Goal: Information Seeking & Learning: Learn about a topic

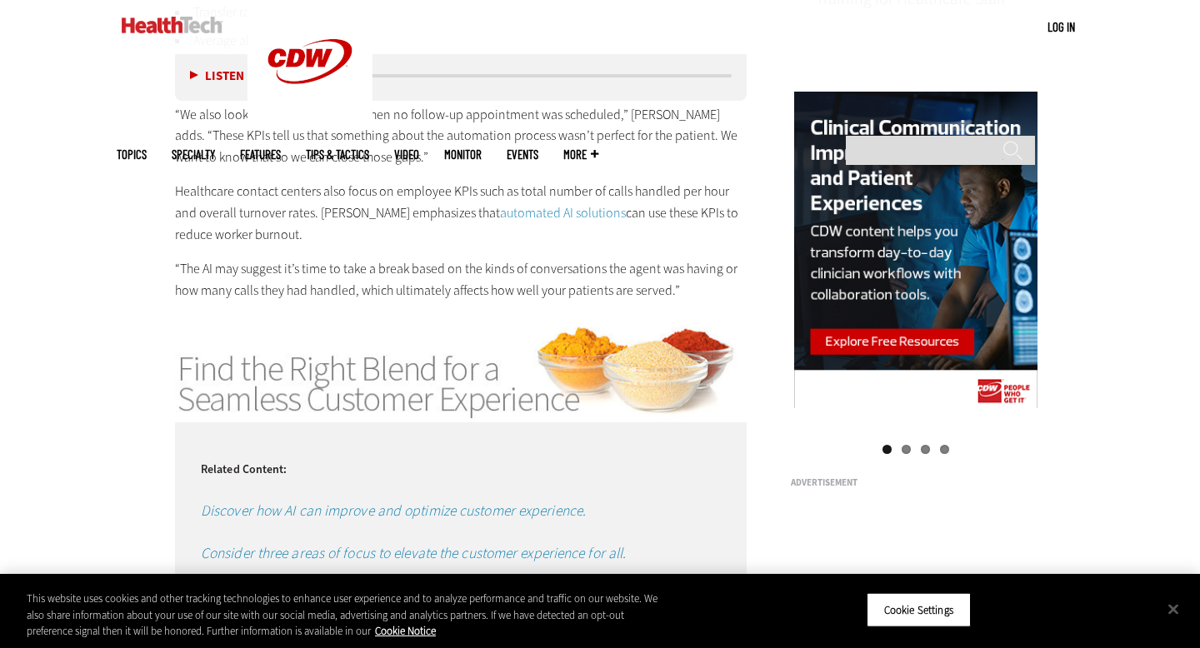
scroll to position [1584, 0]
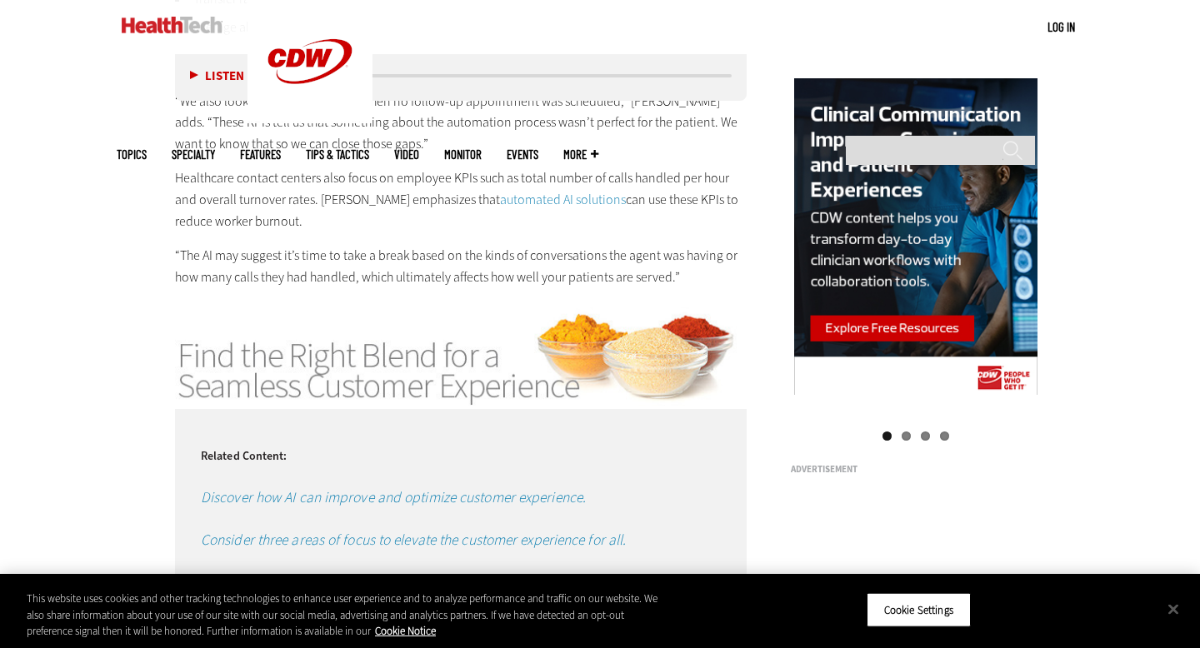
click at [362, 176] on p "Healthcare contact centers also focus on employee KPIs such as total number of …" at bounding box center [461, 199] width 572 height 64
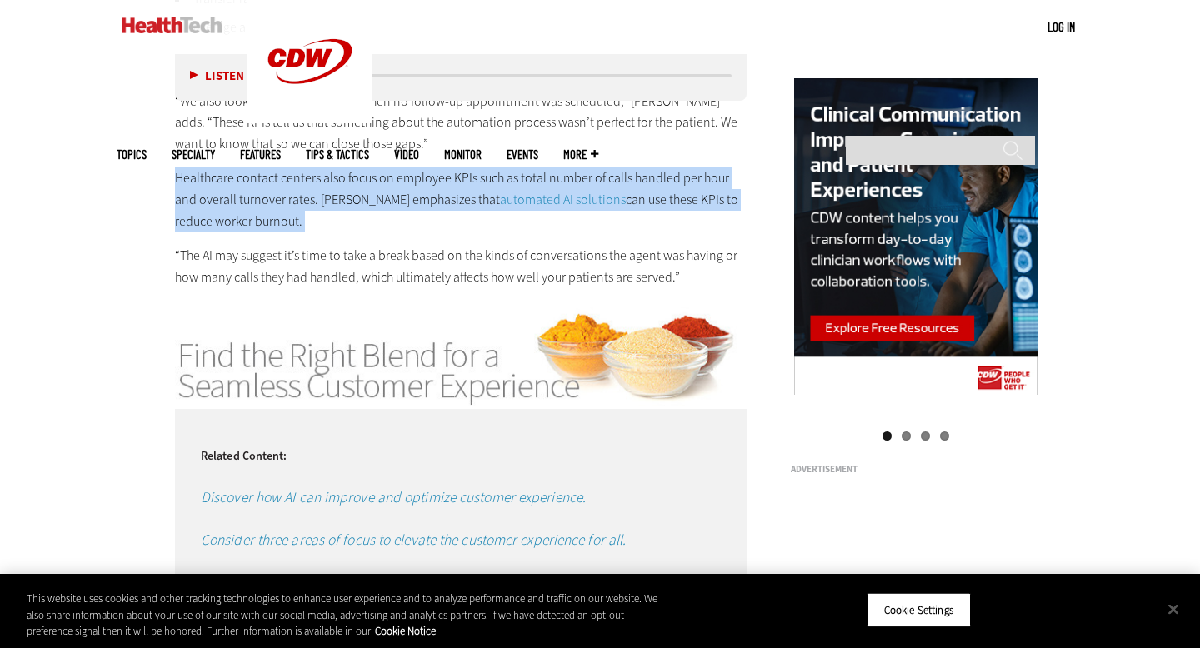
click at [362, 176] on p "Healthcare contact centers also focus on employee KPIs such as total number of …" at bounding box center [461, 199] width 572 height 64
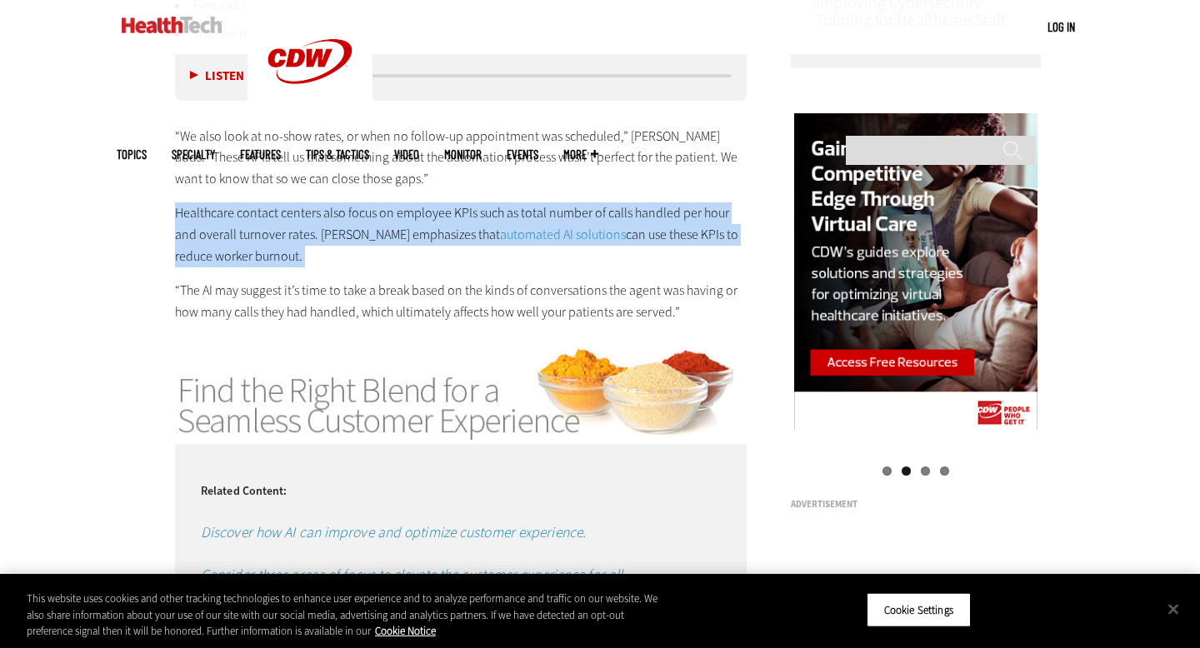
scroll to position [1547, 0]
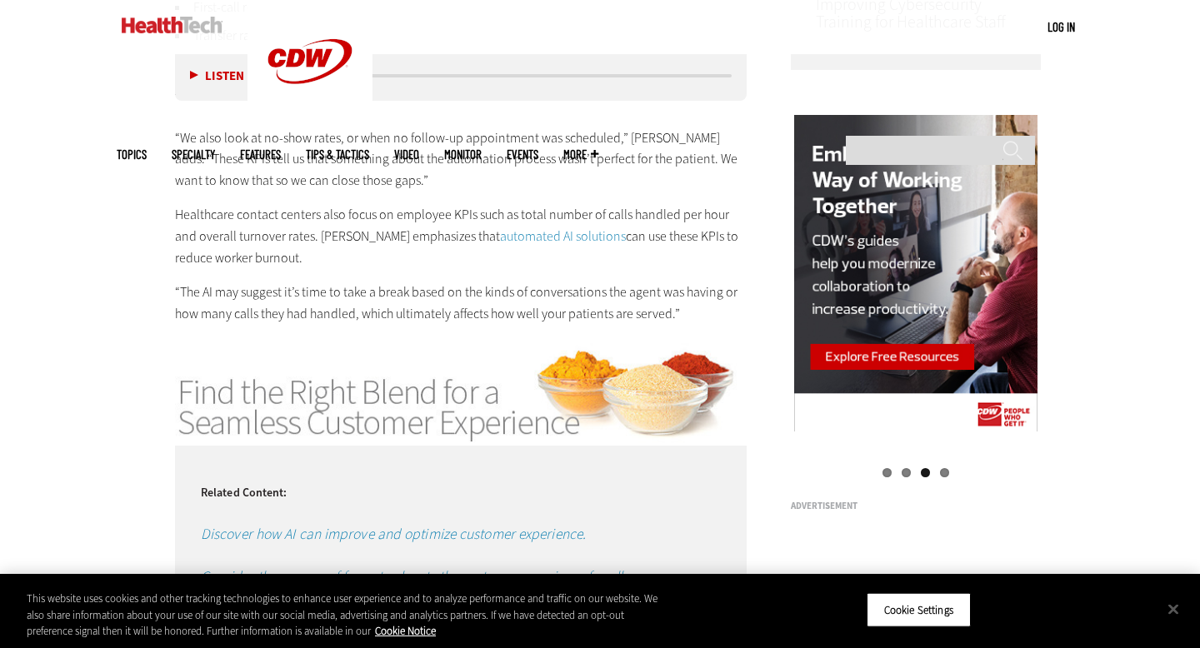
click at [362, 169] on p "“We also look at no-show rates, or when no follow-up appointment was scheduled,…" at bounding box center [461, 159] width 572 height 64
click at [408, 170] on p "“We also look at no-show rates, or when no follow-up appointment was scheduled,…" at bounding box center [461, 159] width 572 height 64
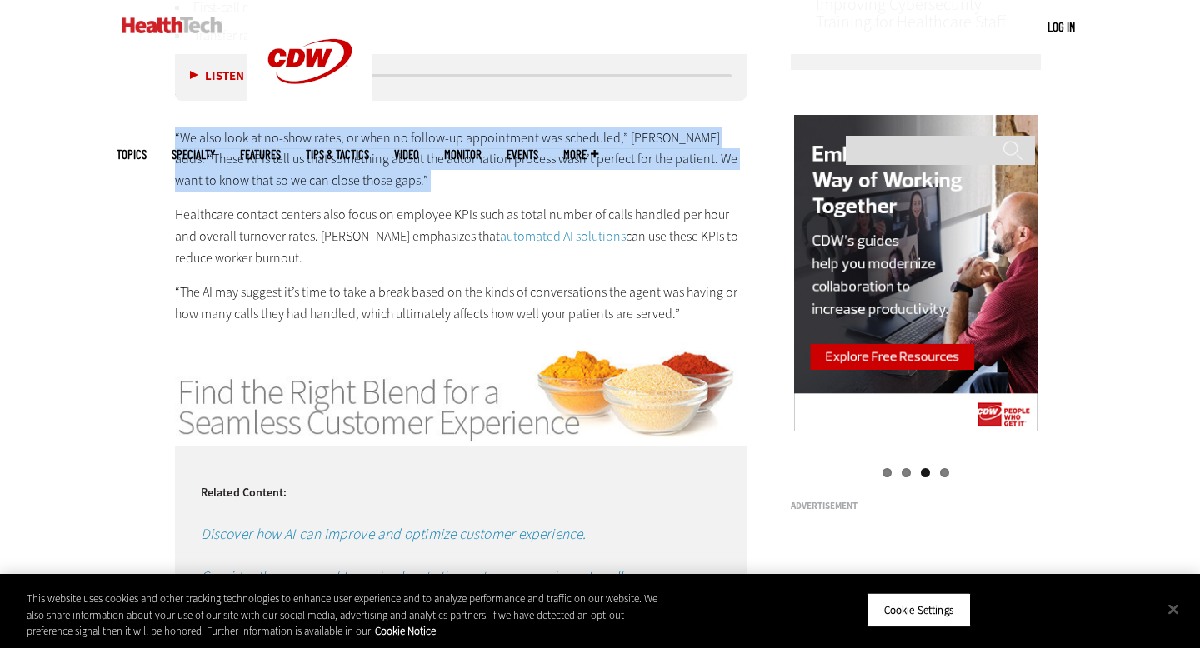
click at [408, 170] on p "“We also look at no-show rates, or when no follow-up appointment was scheduled,…" at bounding box center [461, 159] width 572 height 64
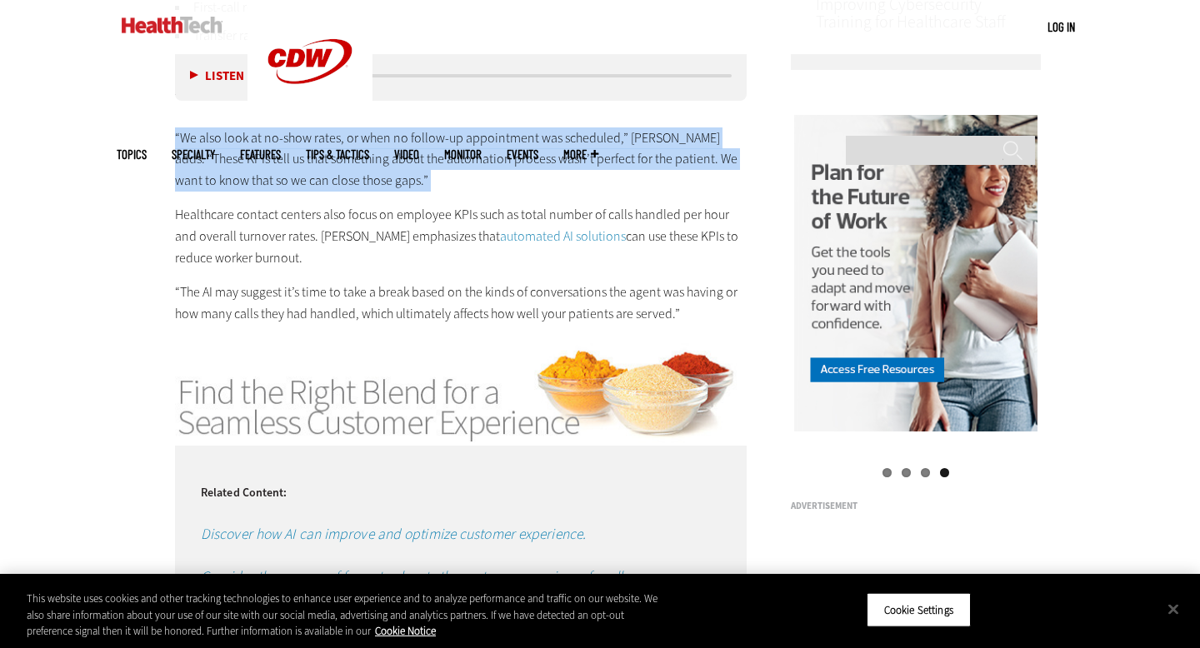
click at [408, 170] on p "“We also look at no-show rates, or when no follow-up appointment was scheduled,…" at bounding box center [461, 159] width 572 height 64
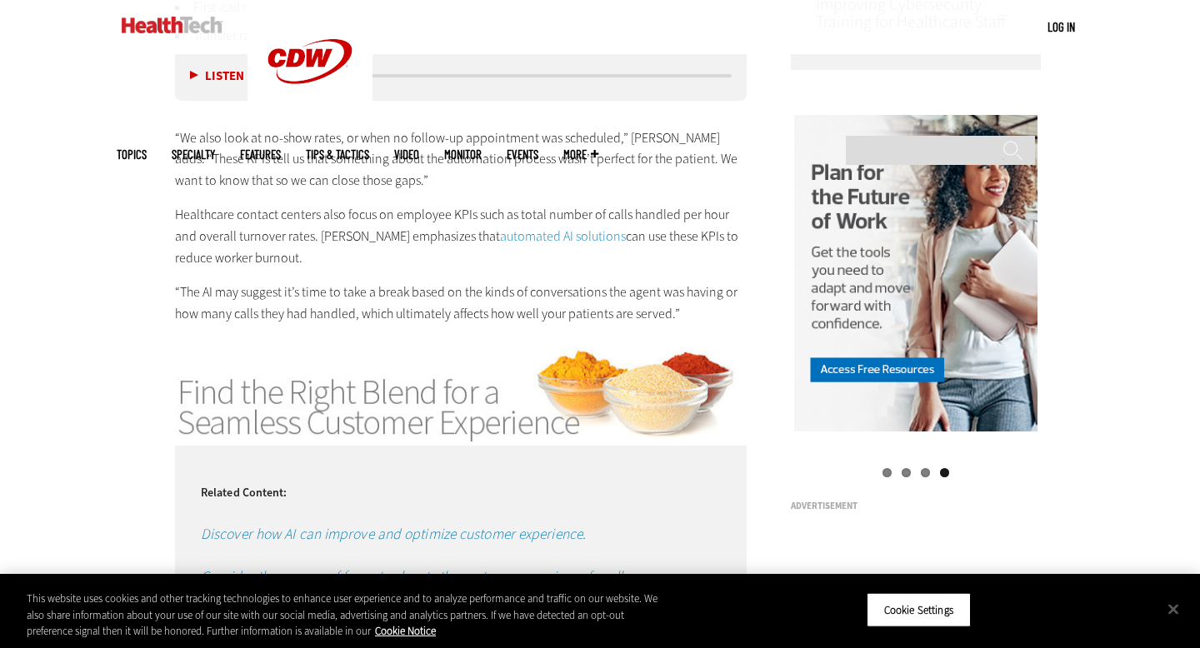
click at [408, 170] on p "“We also look at no-show rates, or when no follow-up appointment was scheduled,…" at bounding box center [461, 159] width 572 height 64
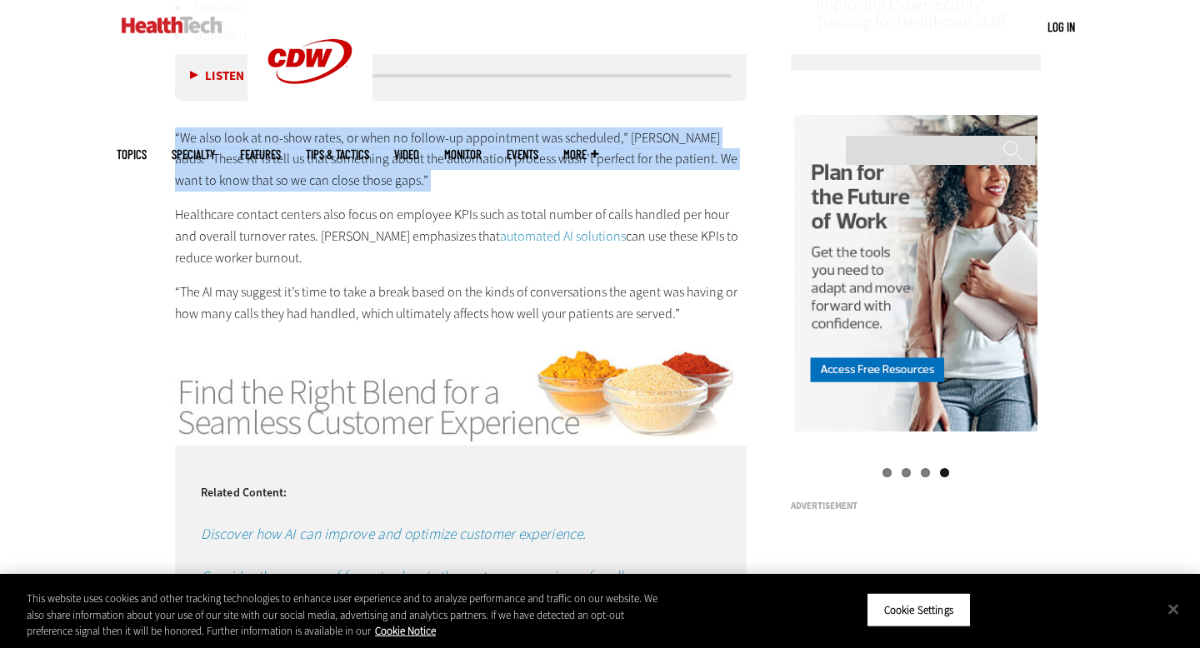
click at [408, 170] on p "“We also look at no-show rates, or when no follow-up appointment was scheduled,…" at bounding box center [461, 159] width 572 height 64
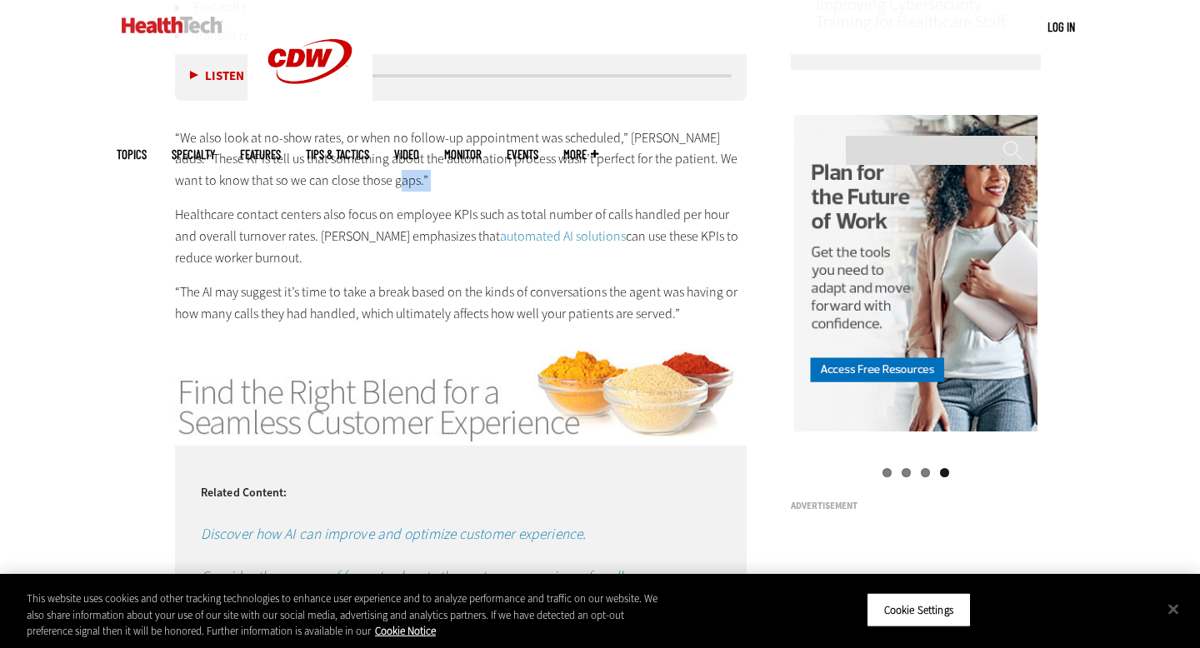
click at [408, 170] on p "“We also look at no-show rates, or when no follow-up appointment was scheduled,…" at bounding box center [461, 159] width 572 height 64
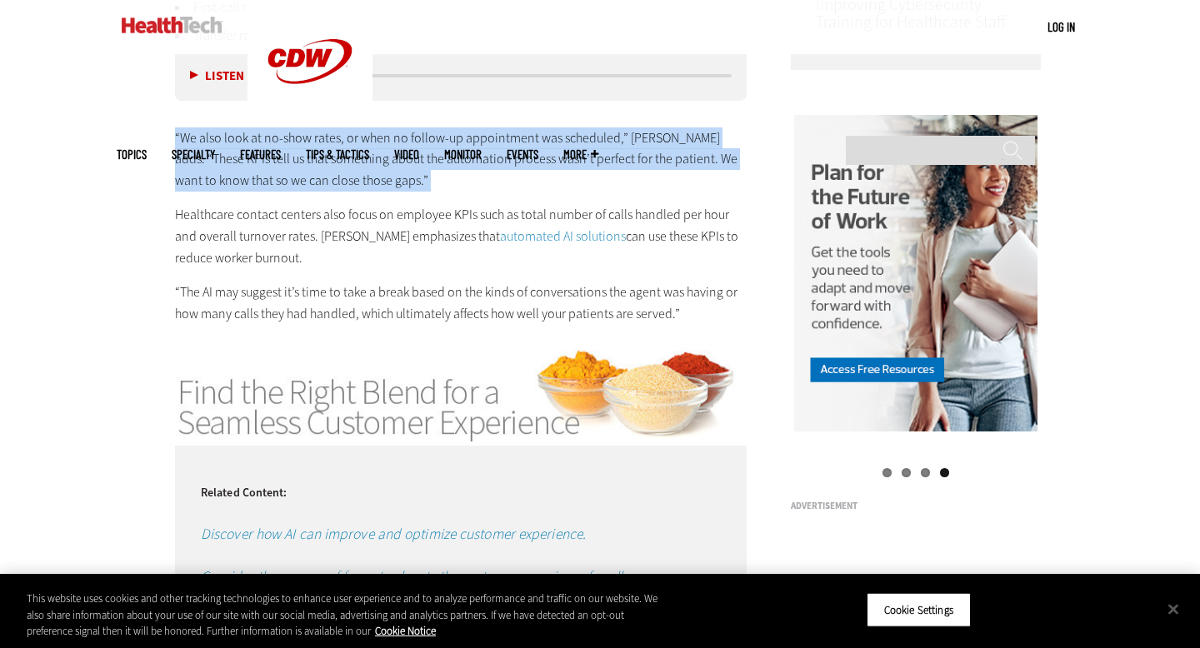
click at [408, 170] on p "“We also look at no-show rates, or when no follow-up appointment was scheduled,…" at bounding box center [461, 159] width 572 height 64
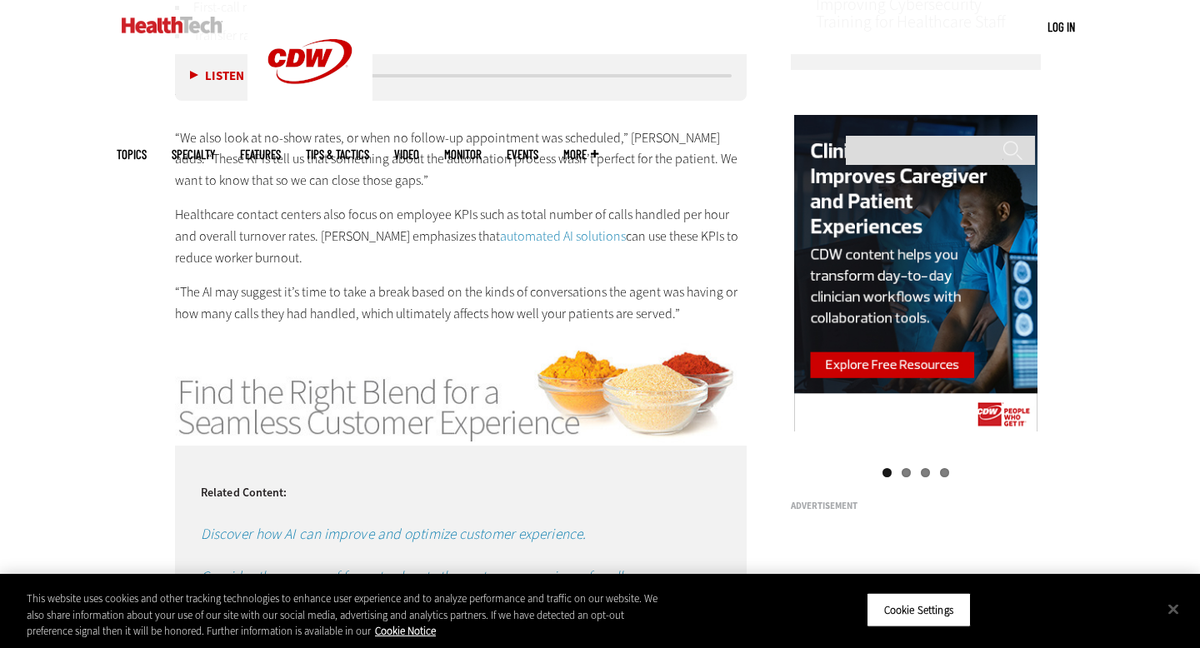
click at [388, 168] on p "“We also look at no-show rates, or when no follow-up appointment was scheduled,…" at bounding box center [461, 159] width 572 height 64
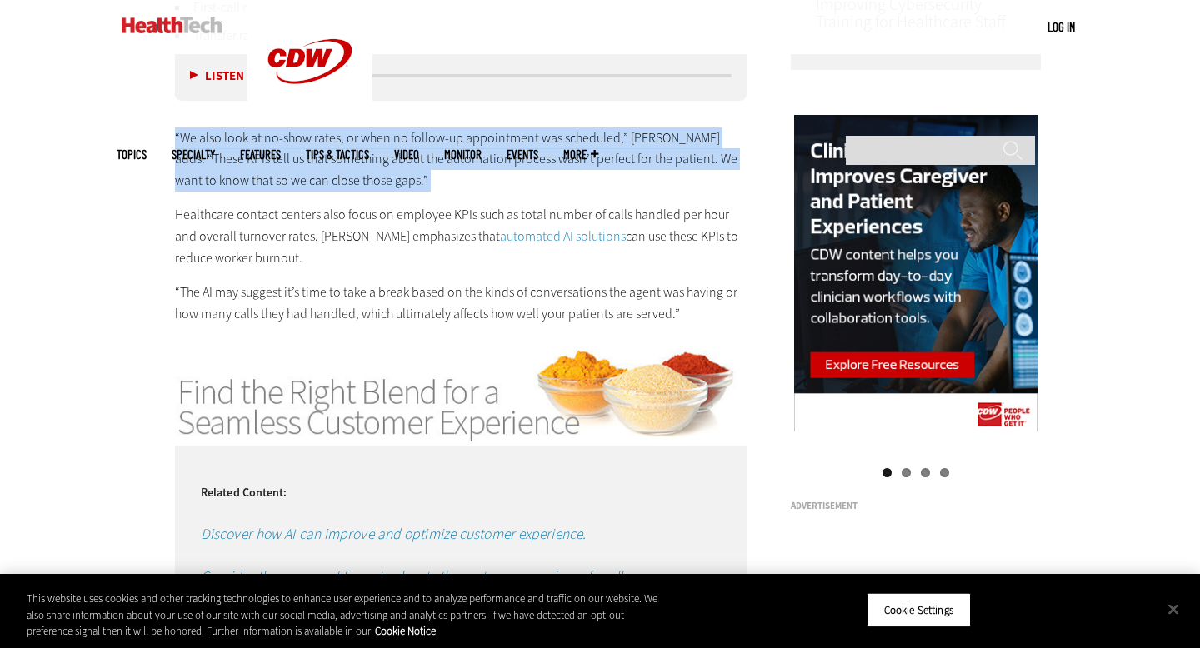
click at [388, 168] on p "“We also look at no-show rates, or when no follow-up appointment was scheduled,…" at bounding box center [461, 159] width 572 height 64
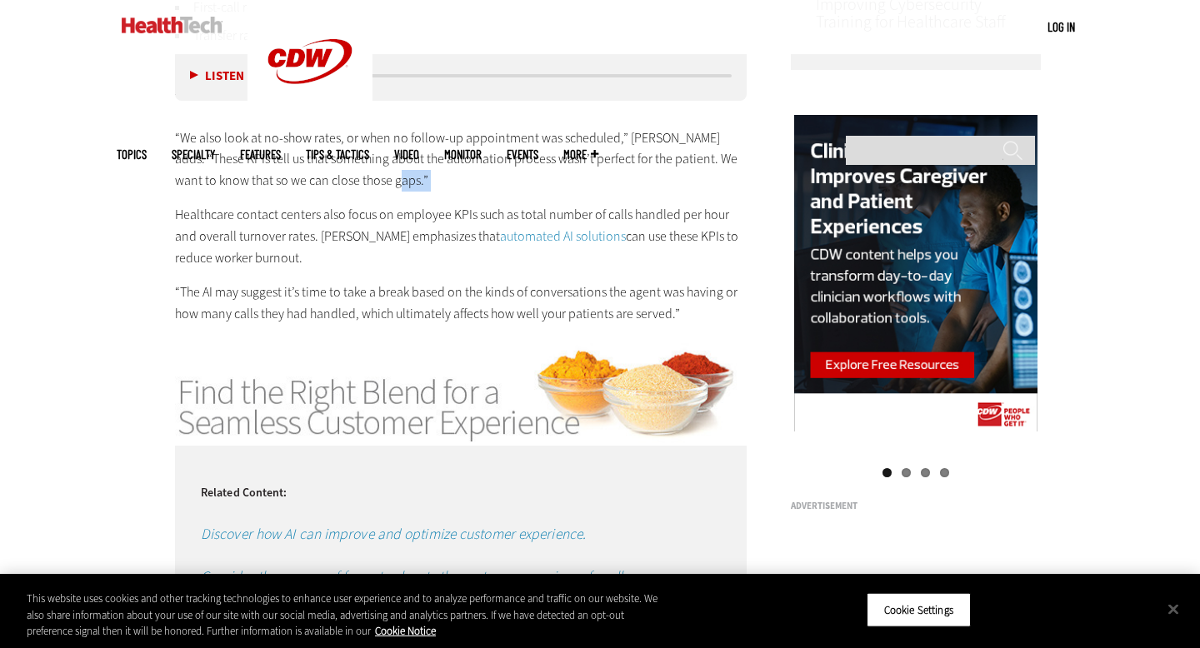
click at [388, 168] on p "“We also look at no-show rates, or when no follow-up appointment was scheduled,…" at bounding box center [461, 159] width 572 height 64
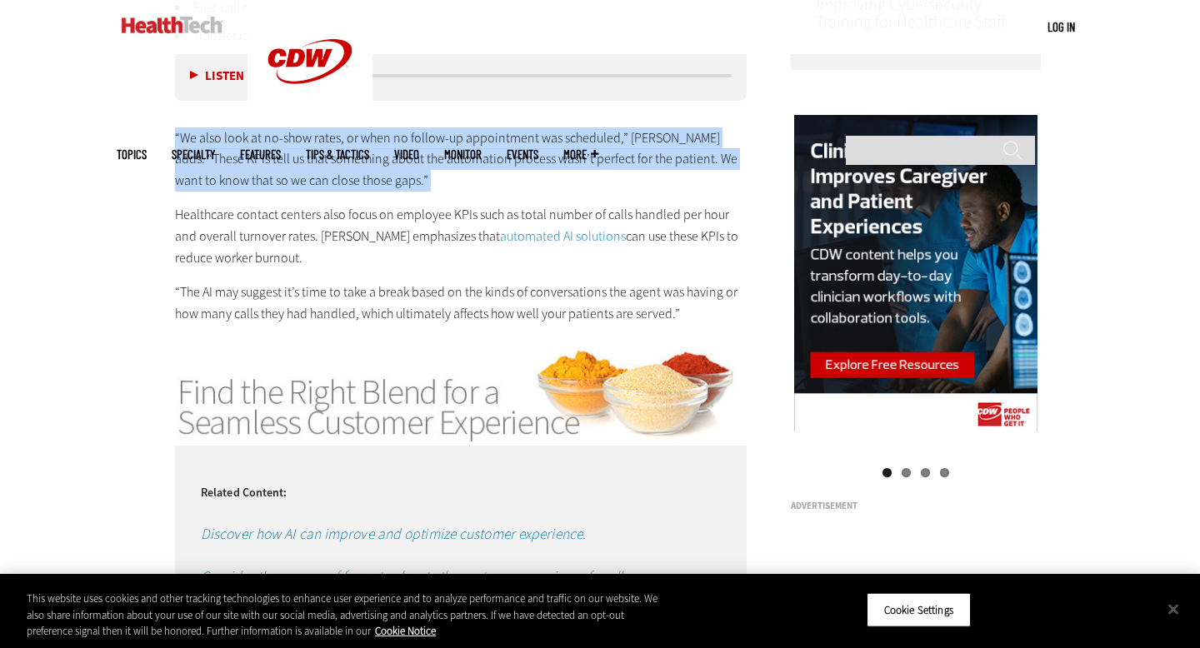
click at [388, 168] on p "“We also look at no-show rates, or when no follow-up appointment was scheduled,…" at bounding box center [461, 159] width 572 height 64
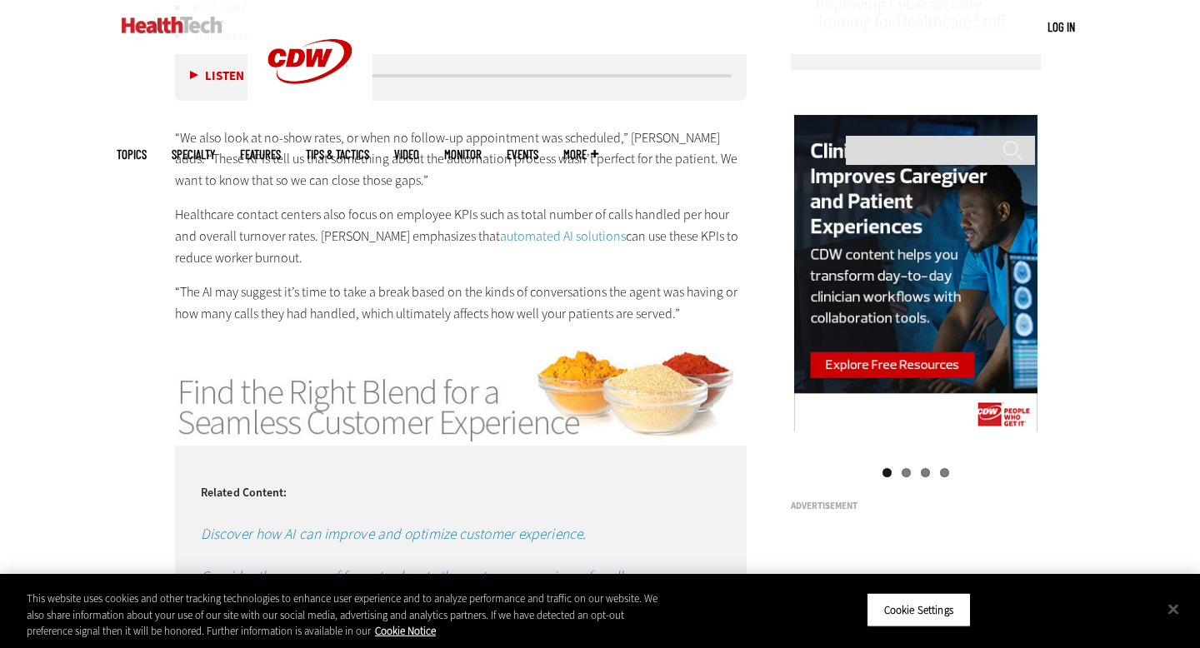
click at [388, 168] on p "“We also look at no-show rates, or when no follow-up appointment was scheduled,…" at bounding box center [461, 159] width 572 height 64
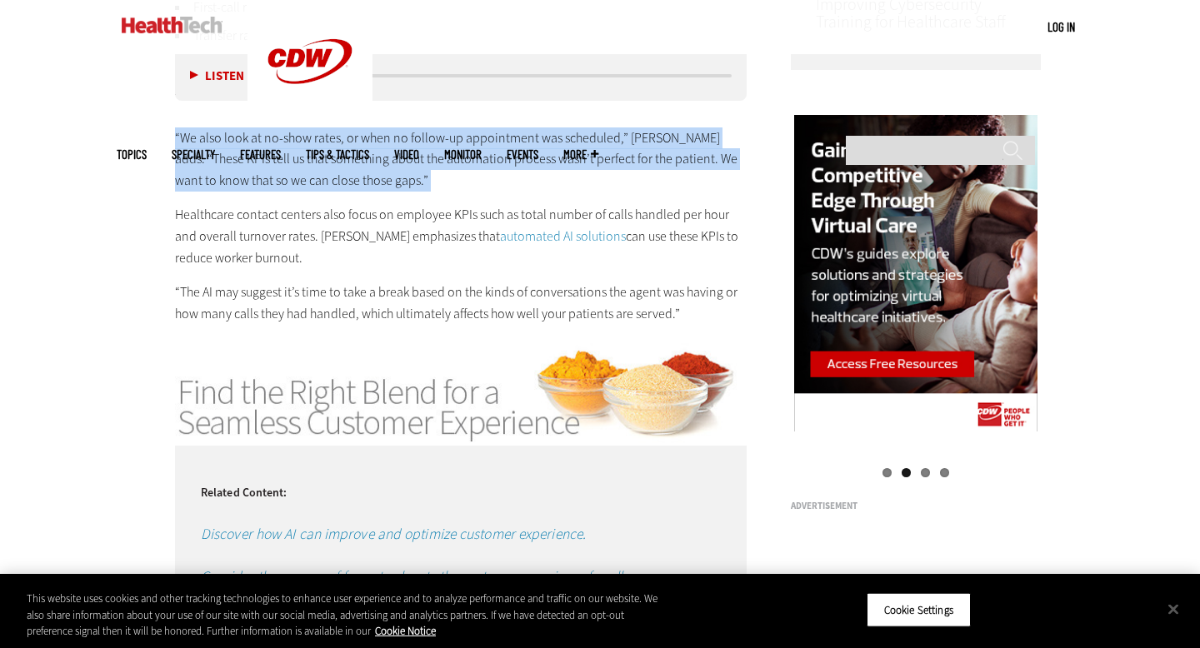
click at [388, 168] on p "“We also look at no-show rates, or when no follow-up appointment was scheduled,…" at bounding box center [461, 159] width 572 height 64
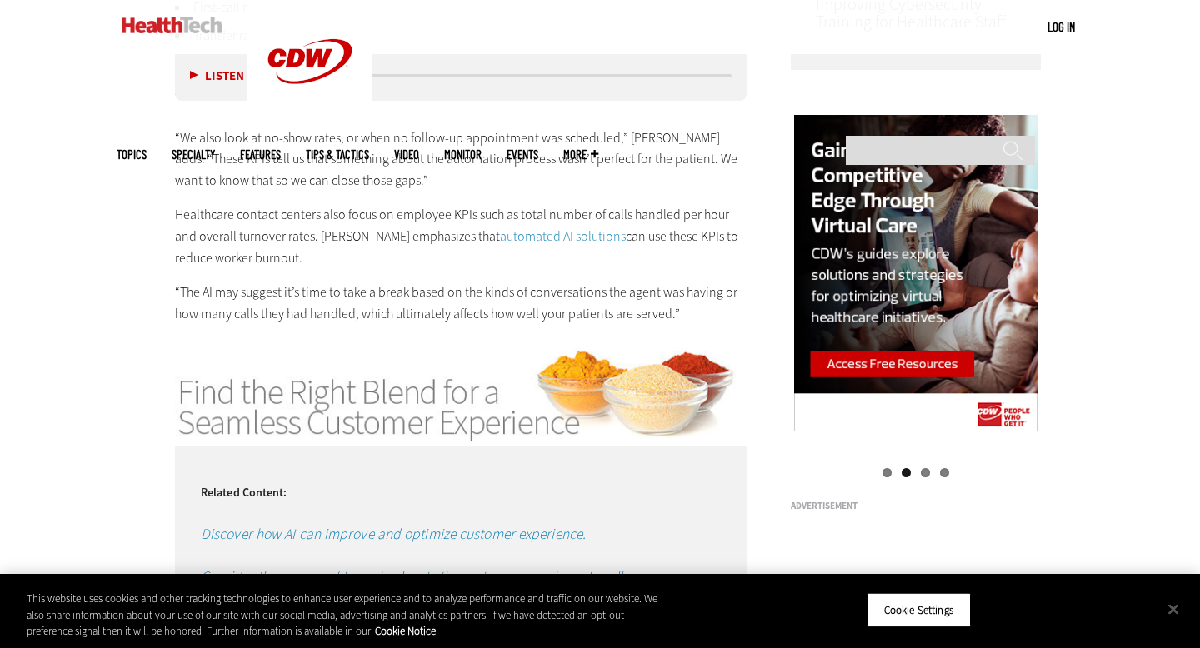
click at [388, 168] on p "“We also look at no-show rates, or when no follow-up appointment was scheduled,…" at bounding box center [461, 159] width 572 height 64
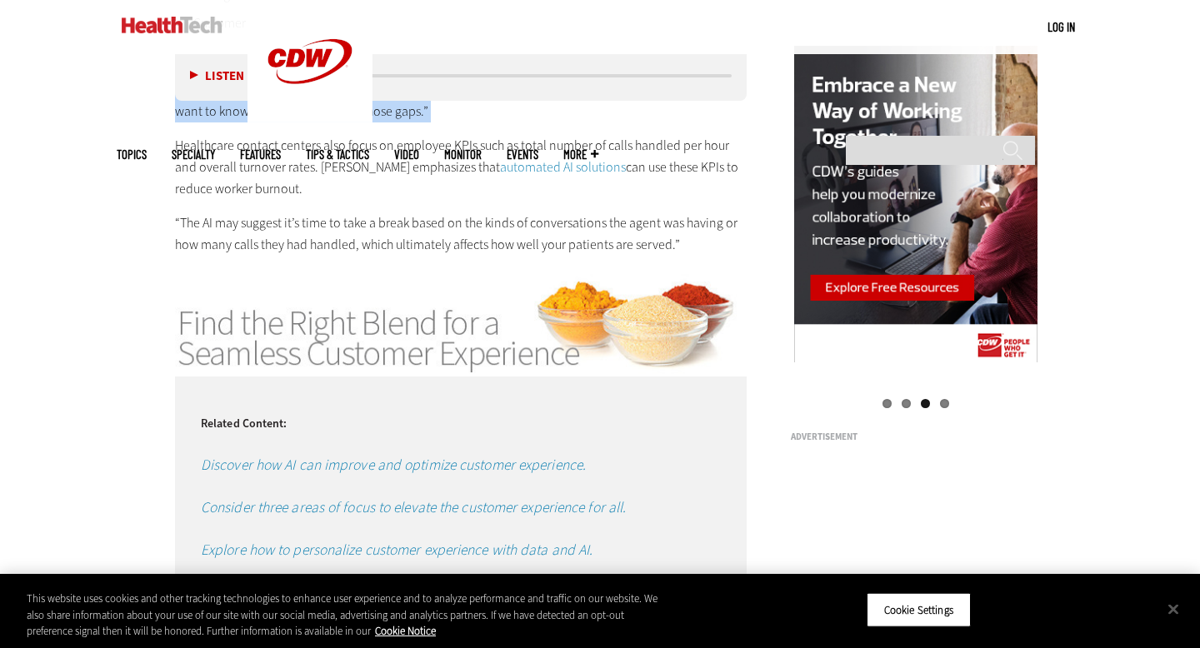
scroll to position [1619, 0]
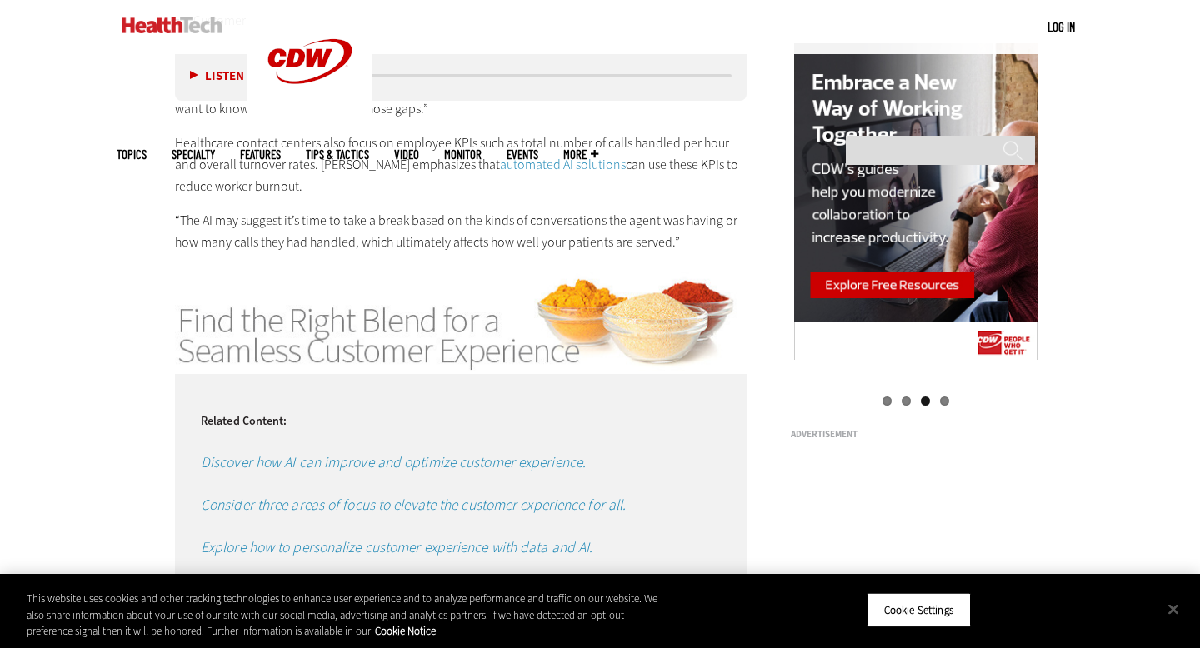
click at [372, 226] on p "“The AI may suggest it’s time to take a break based on the kinds of conversatio…" at bounding box center [461, 231] width 572 height 42
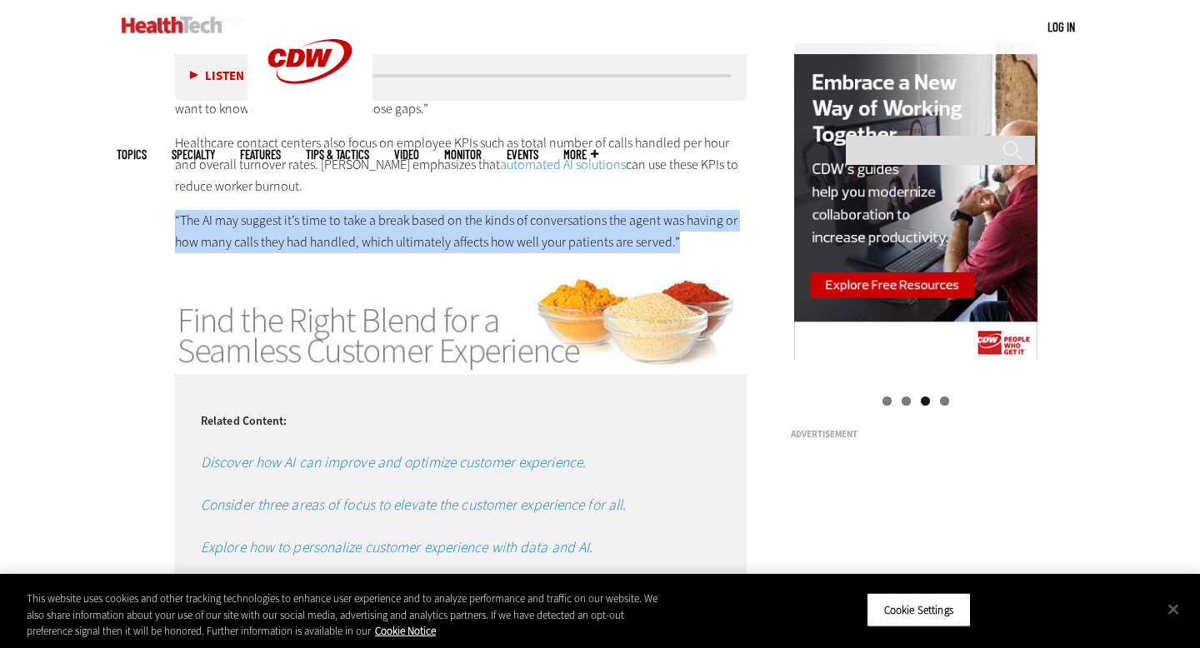
click at [372, 226] on p "“The AI may suggest it’s time to take a break based on the kinds of conversatio…" at bounding box center [461, 231] width 572 height 42
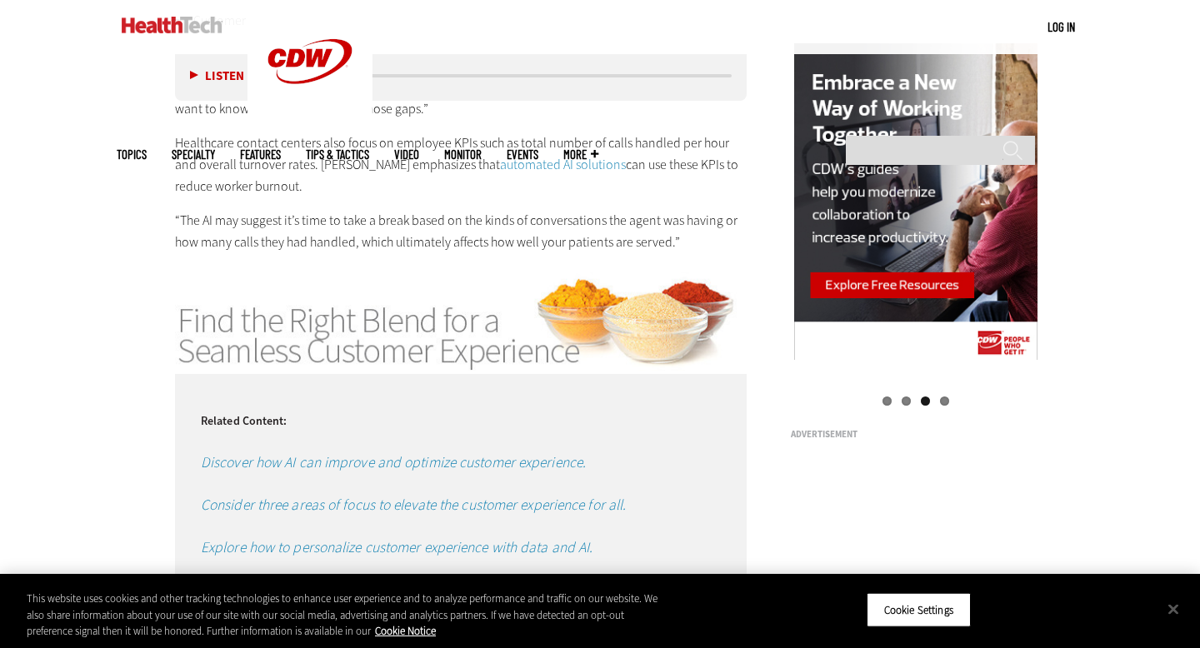
click at [372, 226] on p "“The AI may suggest it’s time to take a break based on the kinds of conversatio…" at bounding box center [461, 231] width 572 height 42
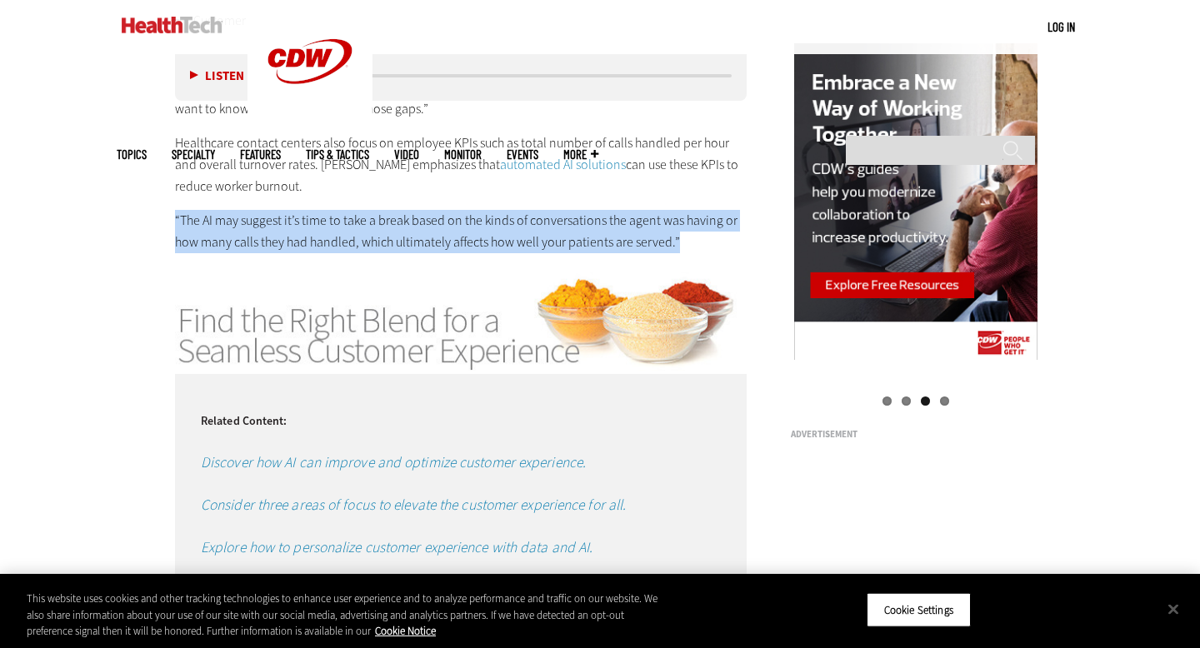
click at [372, 226] on p "“The AI may suggest it’s time to take a break based on the kinds of conversatio…" at bounding box center [461, 231] width 572 height 42
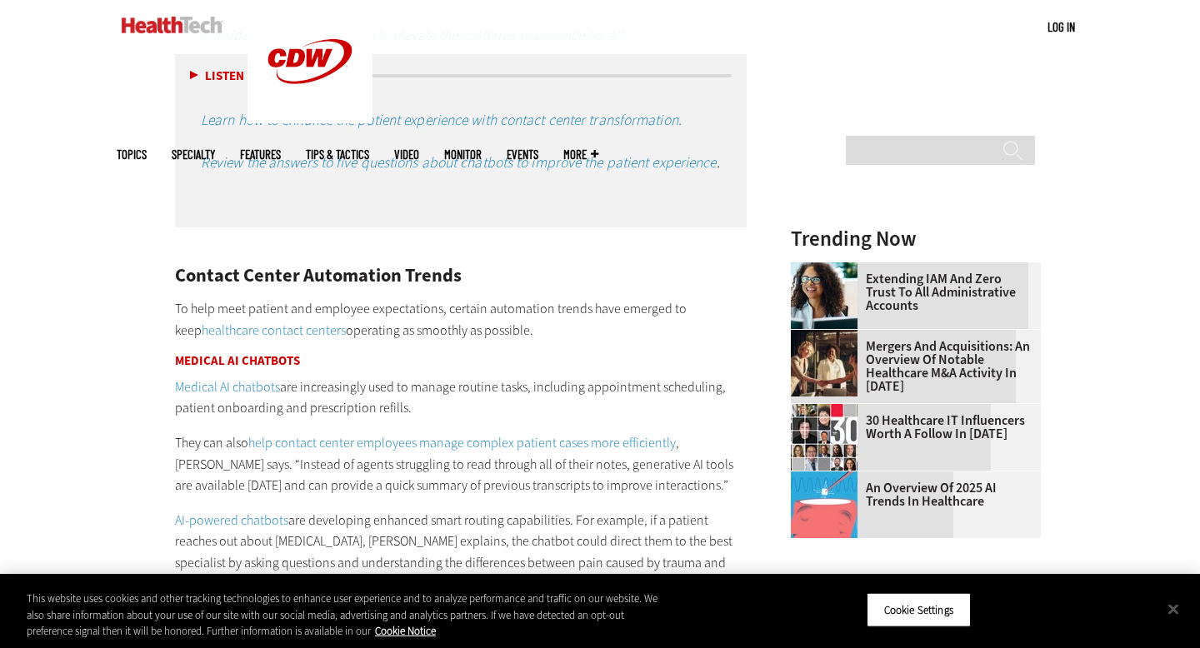
scroll to position [2161, 0]
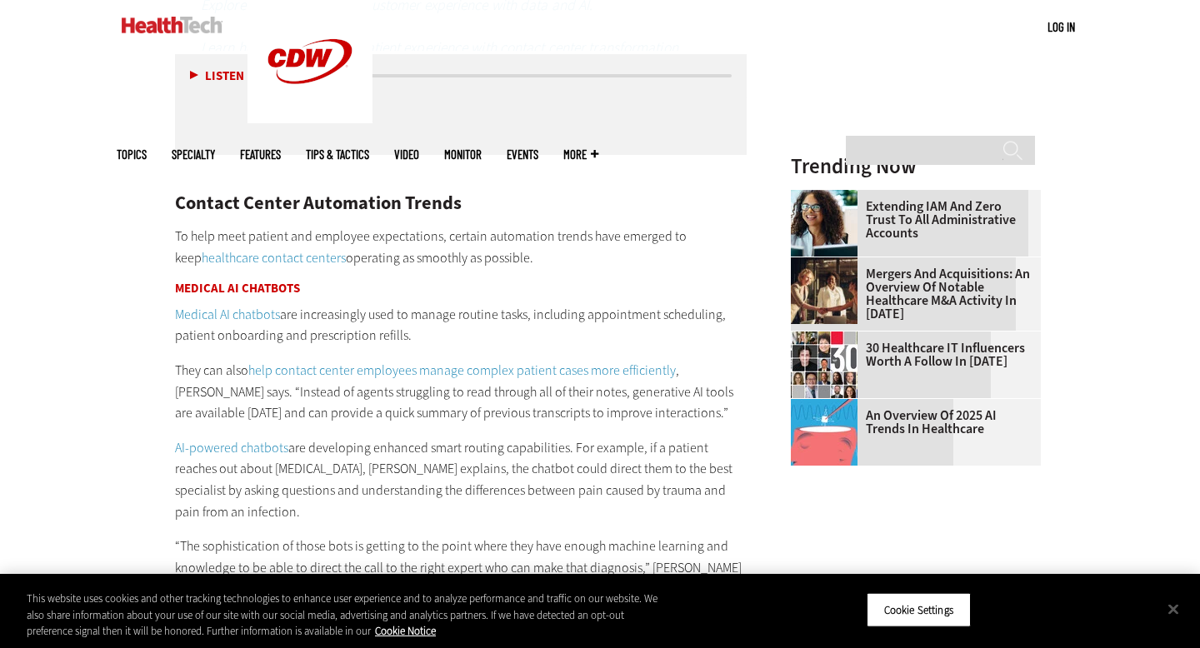
click at [365, 268] on p "To help meet patient and employee expectations, certain automation trends have …" at bounding box center [461, 247] width 572 height 42
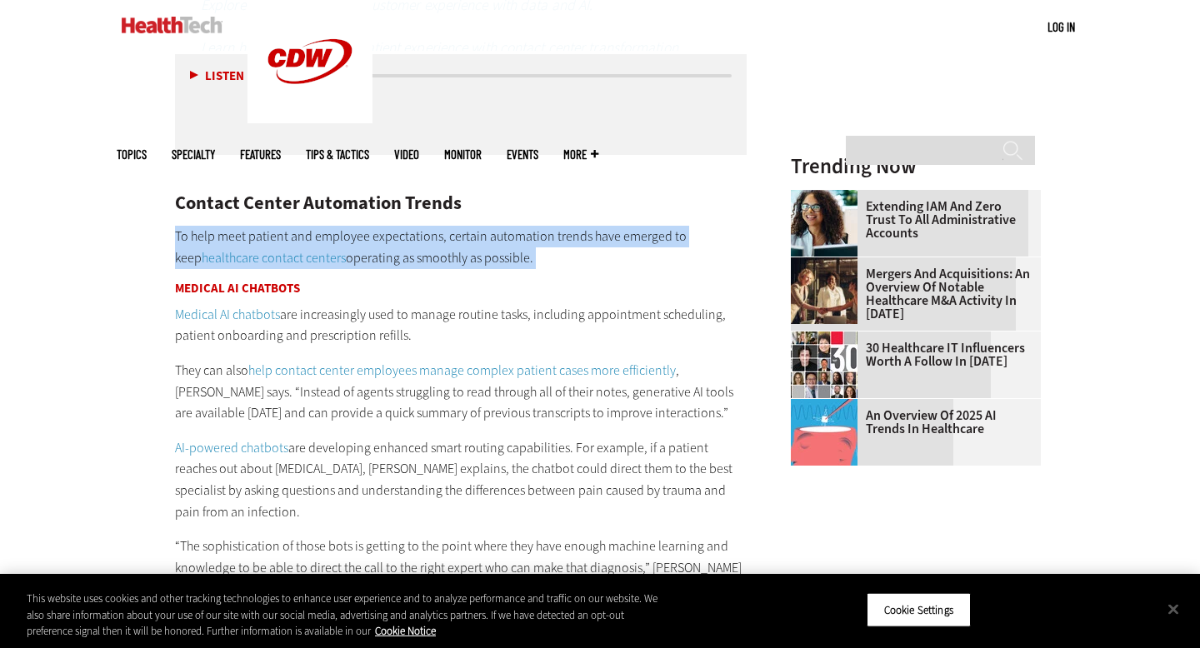
click at [365, 268] on p "To help meet patient and employee expectations, certain automation trends have …" at bounding box center [461, 247] width 572 height 42
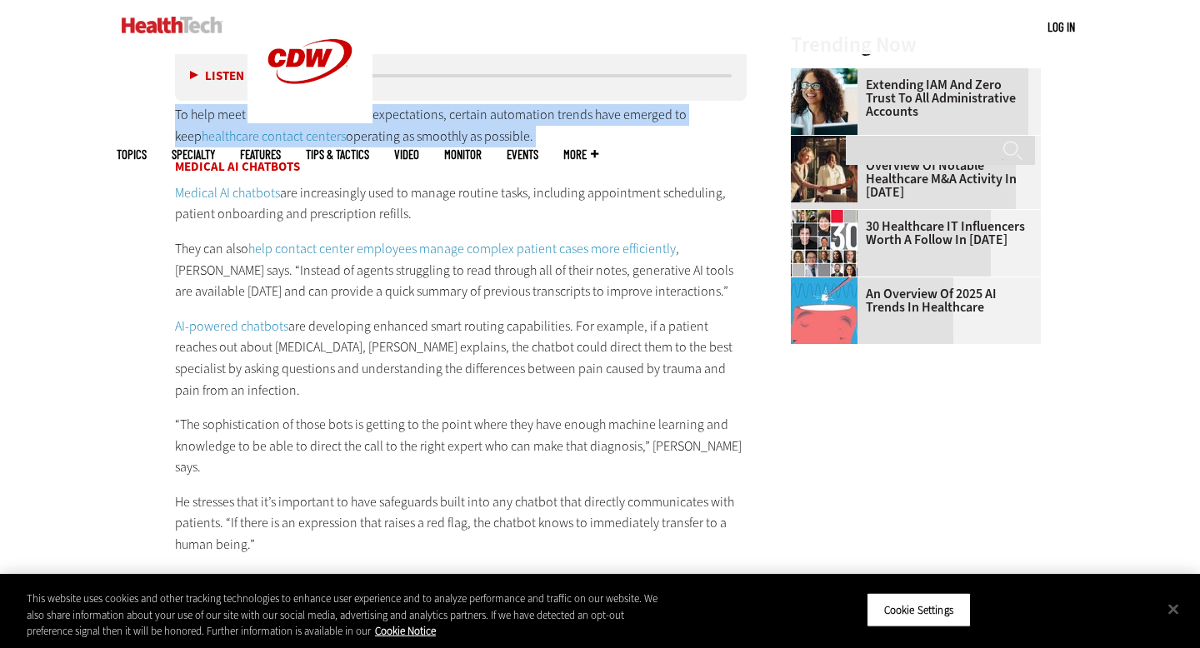
click at [361, 225] on p "Medical AI chatbots are increasingly used to manage routine tasks, including ap…" at bounding box center [461, 203] width 572 height 42
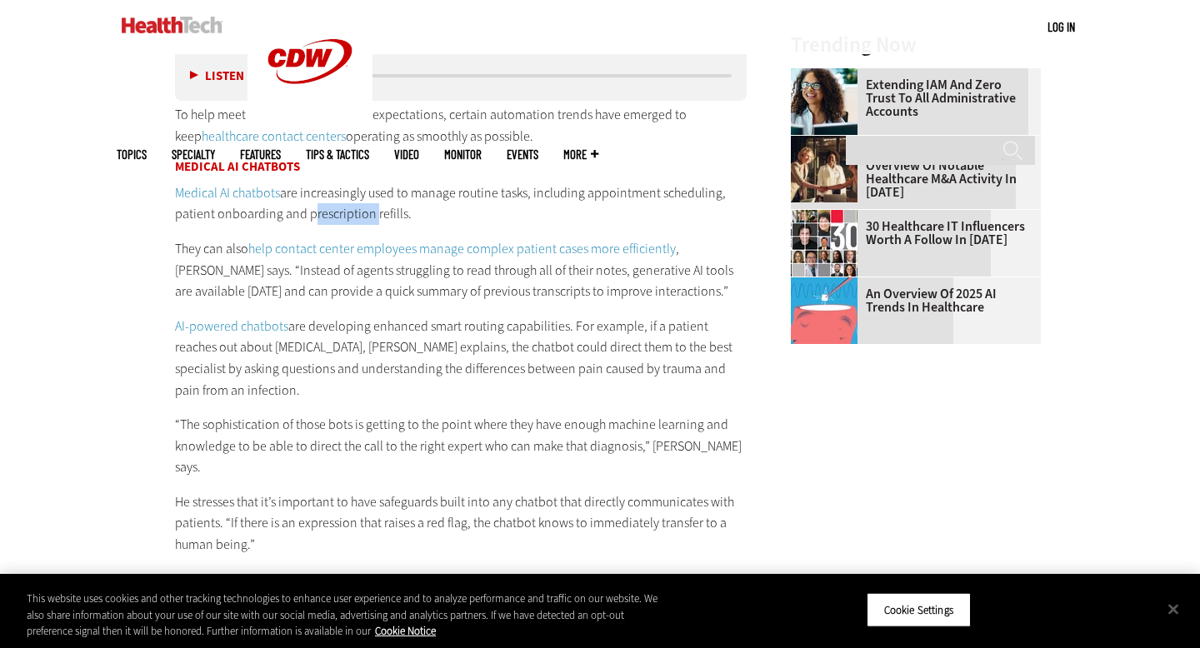
click at [361, 225] on p "Medical AI chatbots are increasingly used to manage routine tasks, including ap…" at bounding box center [461, 203] width 572 height 42
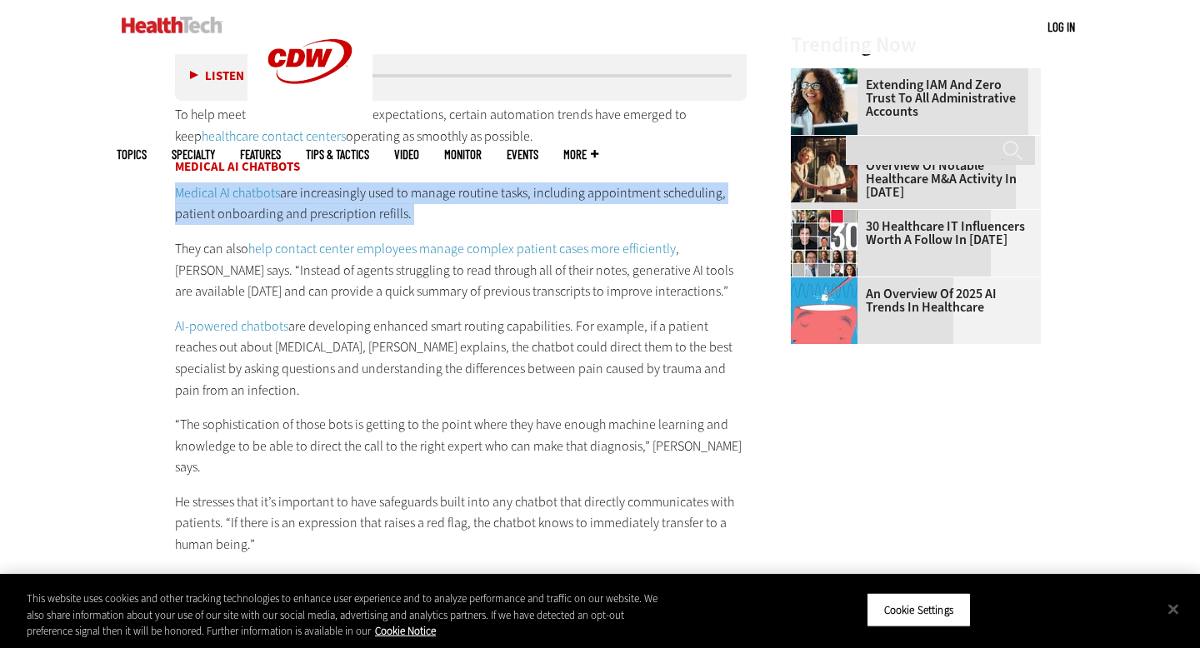
click at [361, 225] on p "Medical AI chatbots are increasingly used to manage routine tasks, including ap…" at bounding box center [461, 203] width 572 height 42
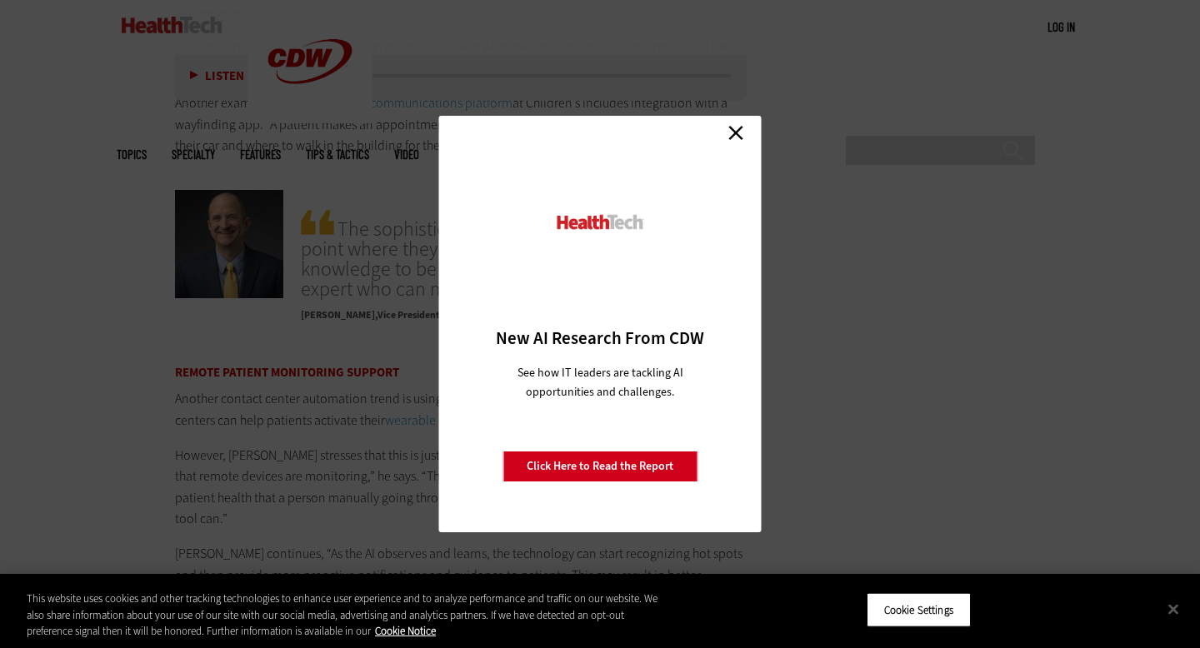
scroll to position [3069, 0]
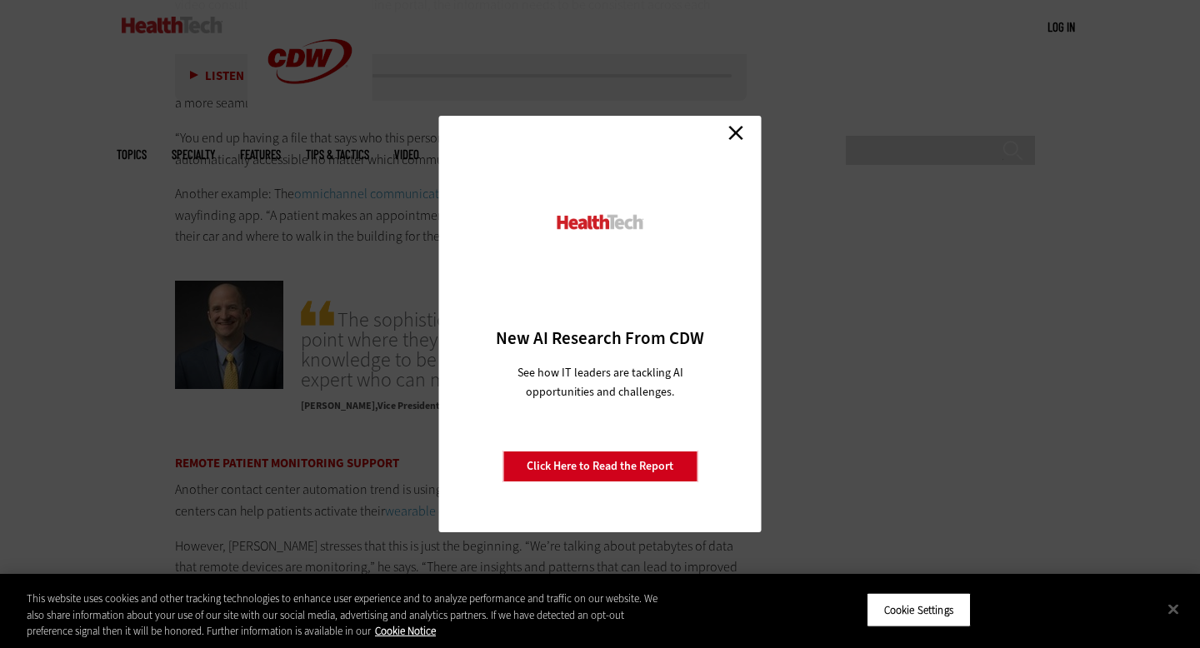
click at [739, 127] on link "Close" at bounding box center [735, 132] width 25 height 25
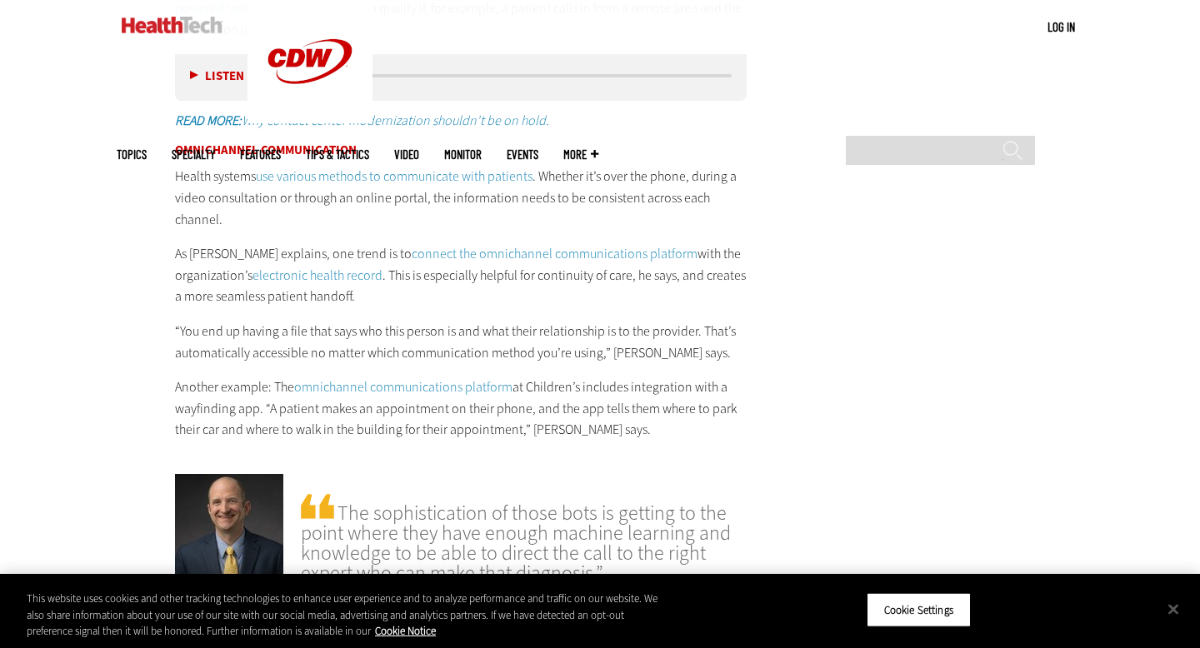
scroll to position [2876, 0]
click at [582, 165] on p "Health systems use various methods to communicate with patients . Whether it’s …" at bounding box center [461, 197] width 572 height 64
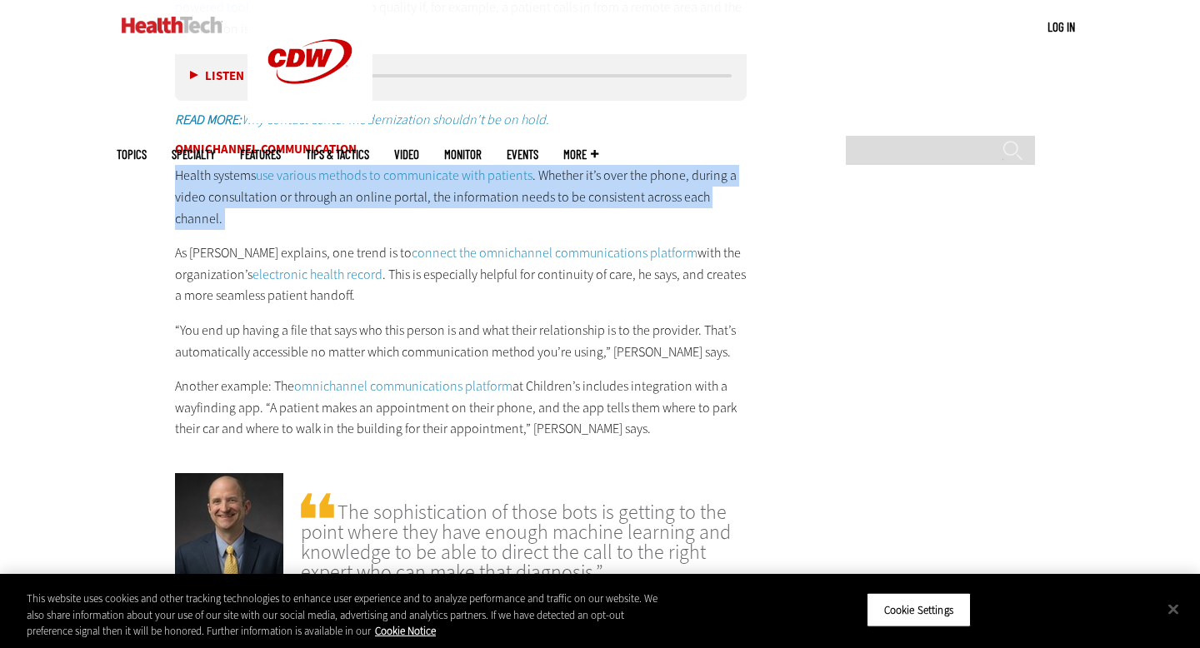
click at [582, 165] on p "Health systems use various methods to communicate with patients . Whether it’s …" at bounding box center [461, 197] width 572 height 64
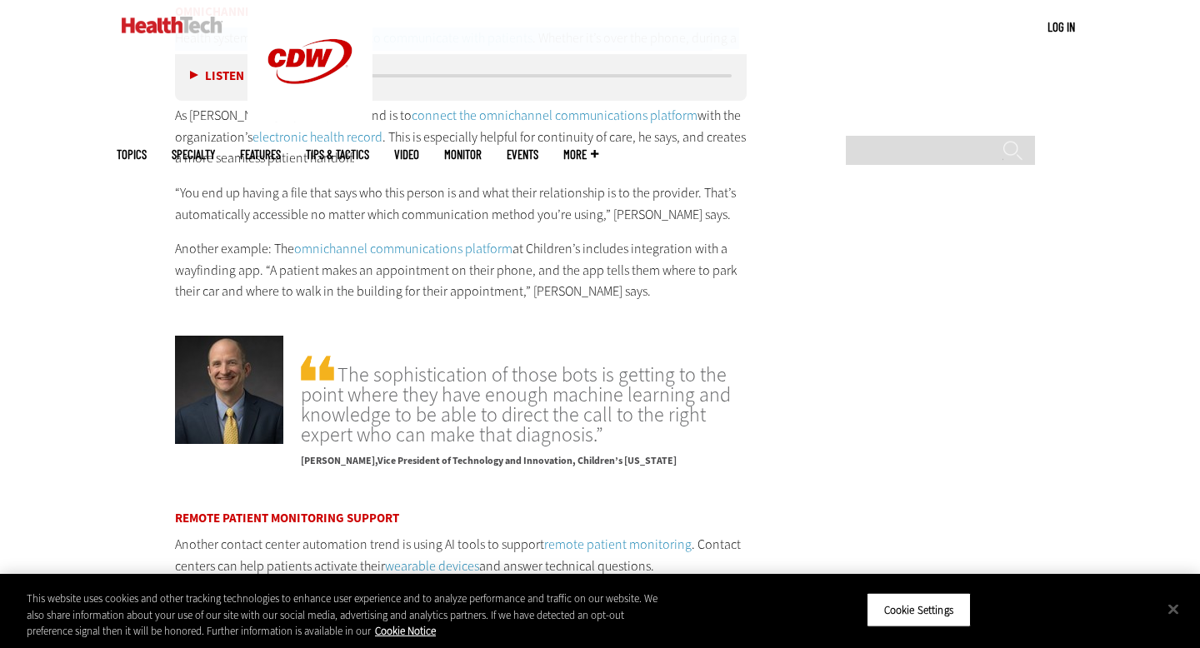
scroll to position [3059, 0]
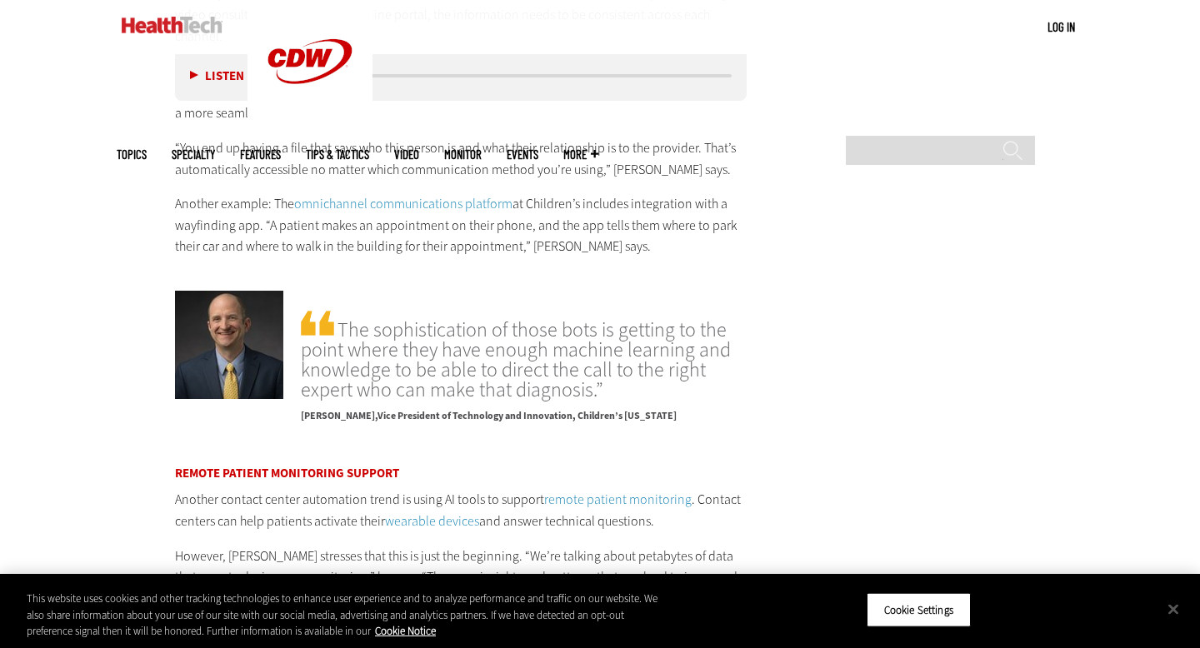
click at [486, 220] on p "Another example: The omnichannel communications platform at Children’s includes…" at bounding box center [461, 225] width 572 height 64
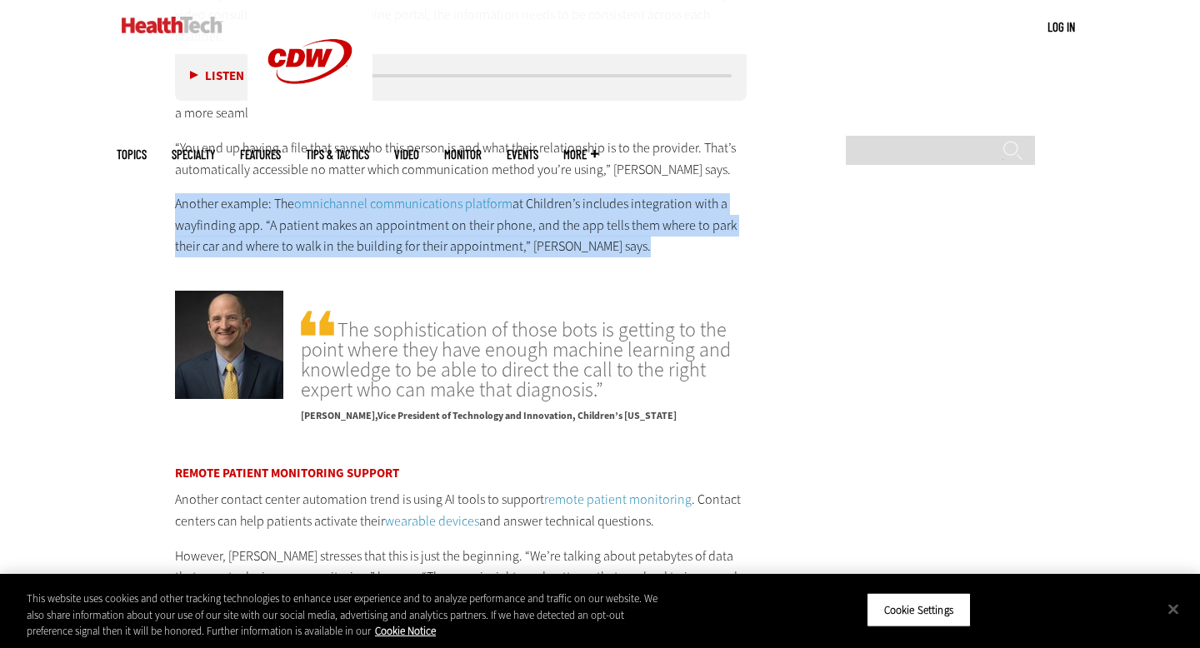
click at [486, 220] on p "Another example: The omnichannel communications platform at Children’s includes…" at bounding box center [461, 225] width 572 height 64
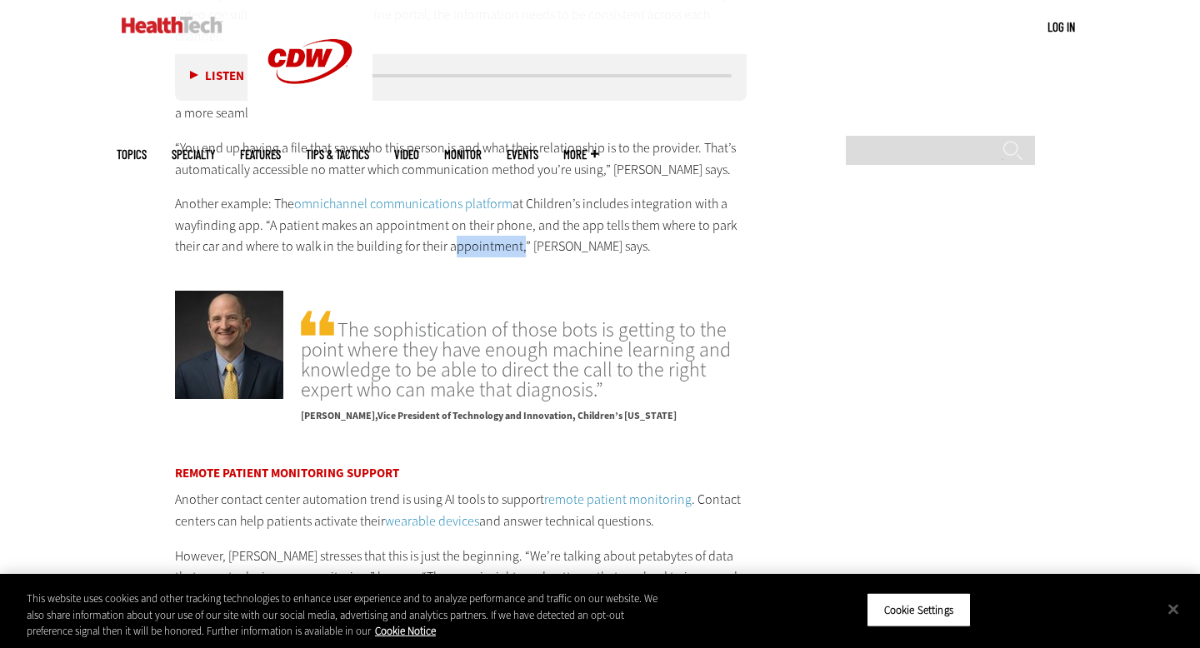
click at [486, 220] on p "Another example: The omnichannel communications platform at Children’s includes…" at bounding box center [461, 225] width 572 height 64
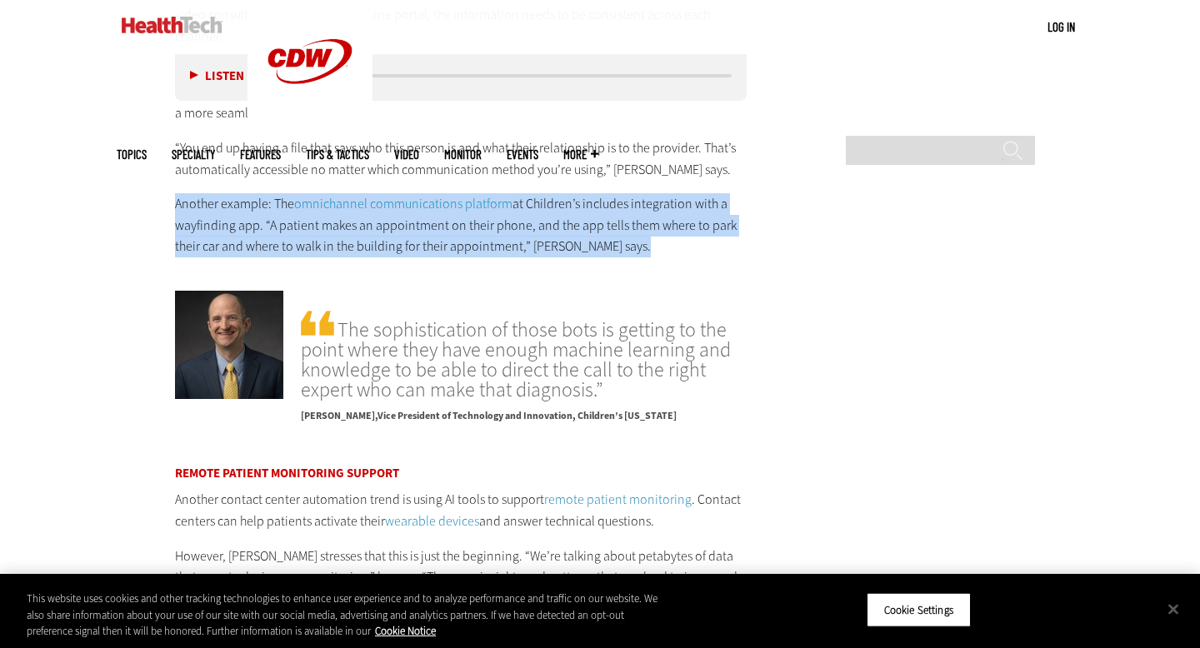
click at [486, 220] on p "Another example: The omnichannel communications platform at Children’s includes…" at bounding box center [461, 225] width 572 height 64
click at [456, 327] on span "The sophistication of those bots is getting to the point where they have enough…" at bounding box center [524, 353] width 446 height 92
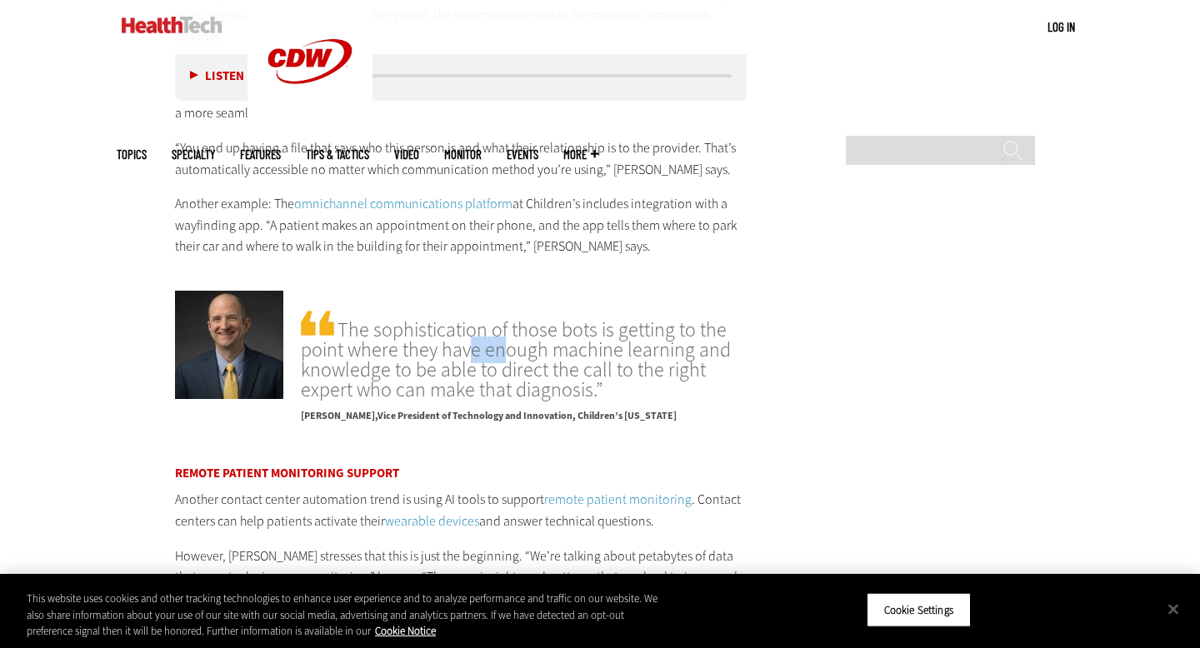
click at [456, 327] on span "The sophistication of those bots is getting to the point where they have enough…" at bounding box center [524, 353] width 446 height 92
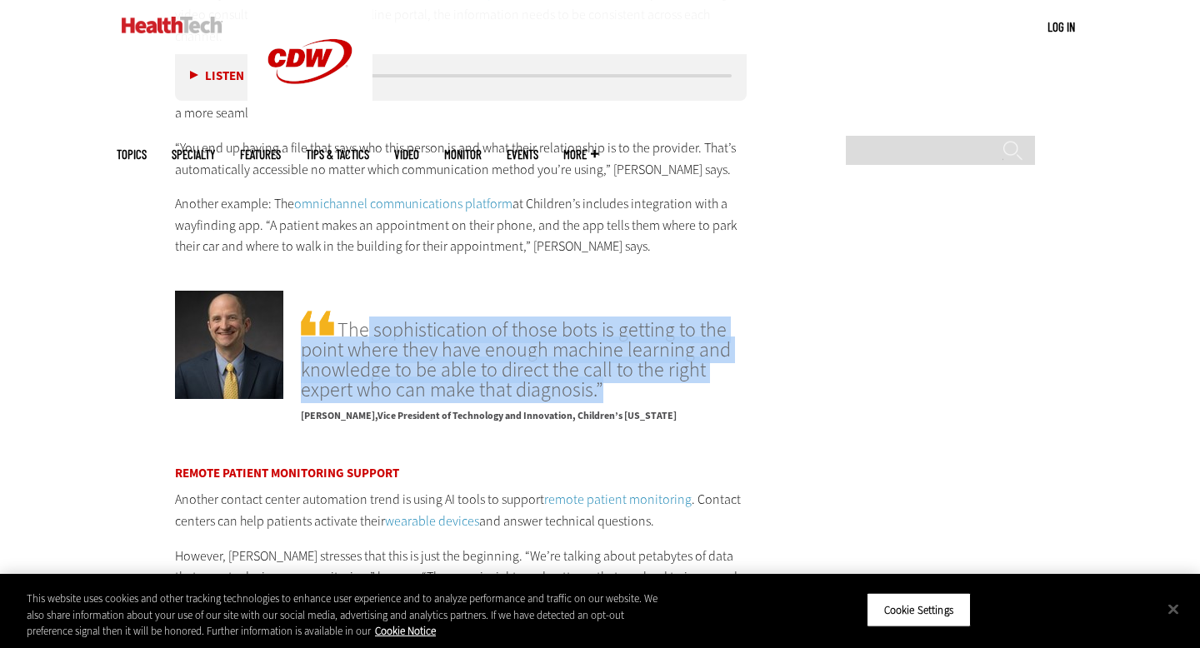
click at [456, 327] on span "The sophistication of those bots is getting to the point where they have enough…" at bounding box center [524, 353] width 446 height 92
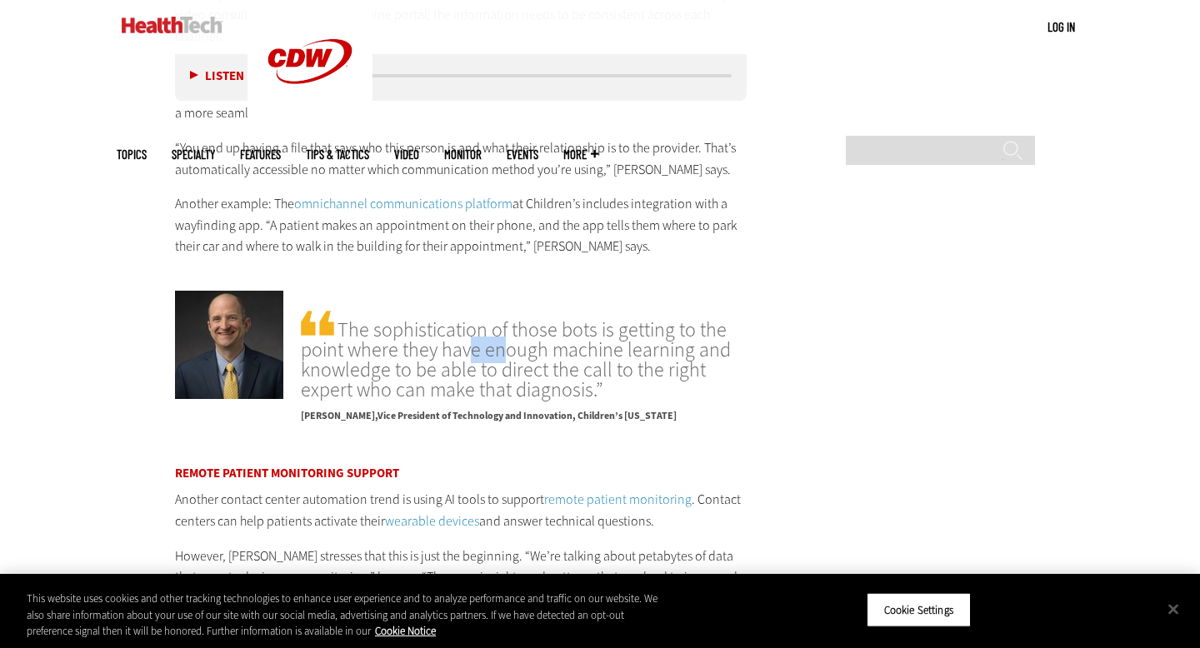
click at [456, 327] on span "The sophistication of those bots is getting to the point where they have enough…" at bounding box center [524, 353] width 446 height 92
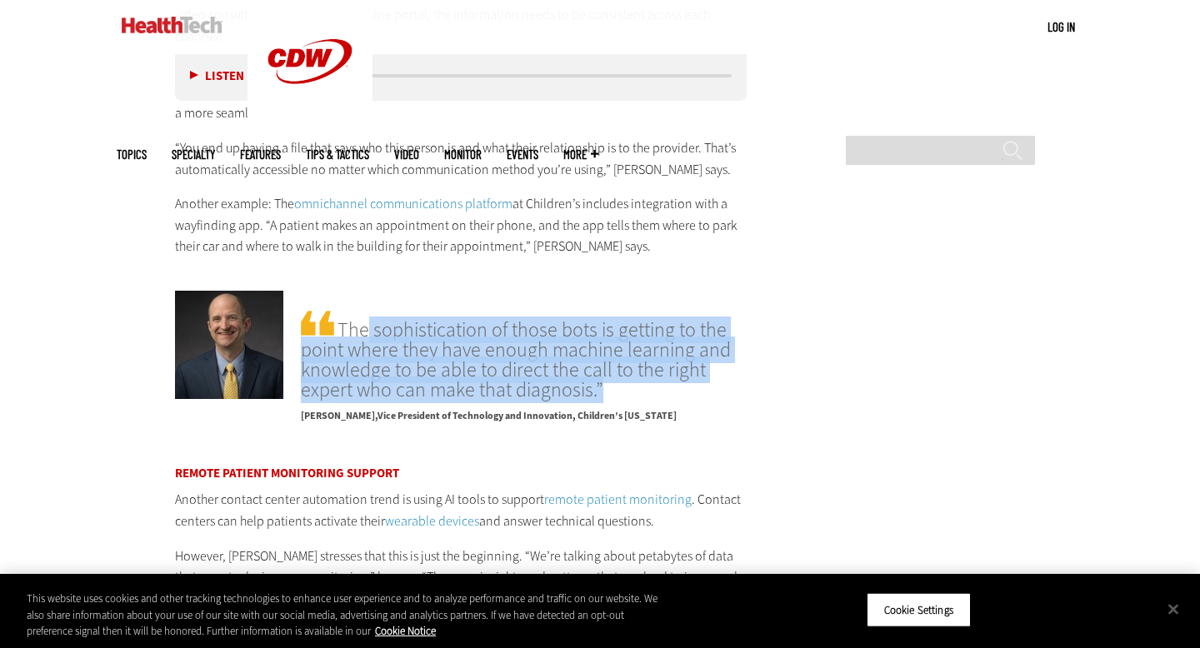
click at [456, 327] on span "The sophistication of those bots is getting to the point where they have enough…" at bounding box center [524, 353] width 446 height 92
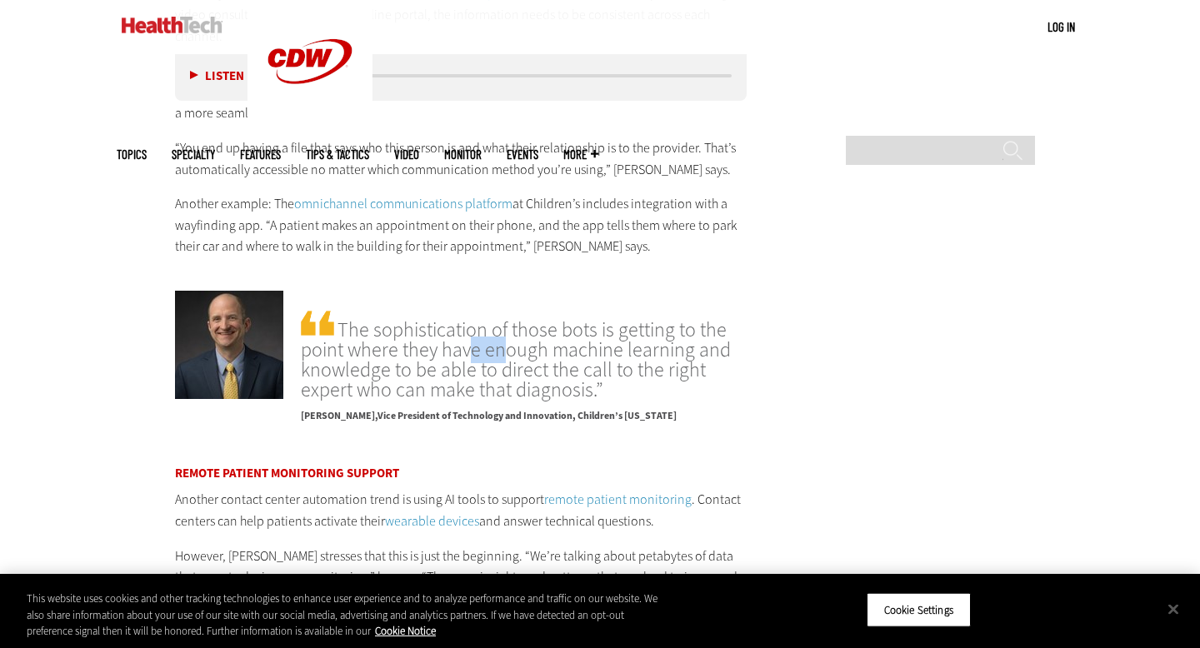
click at [456, 327] on span "The sophistication of those bots is getting to the point where they have enough…" at bounding box center [524, 353] width 446 height 92
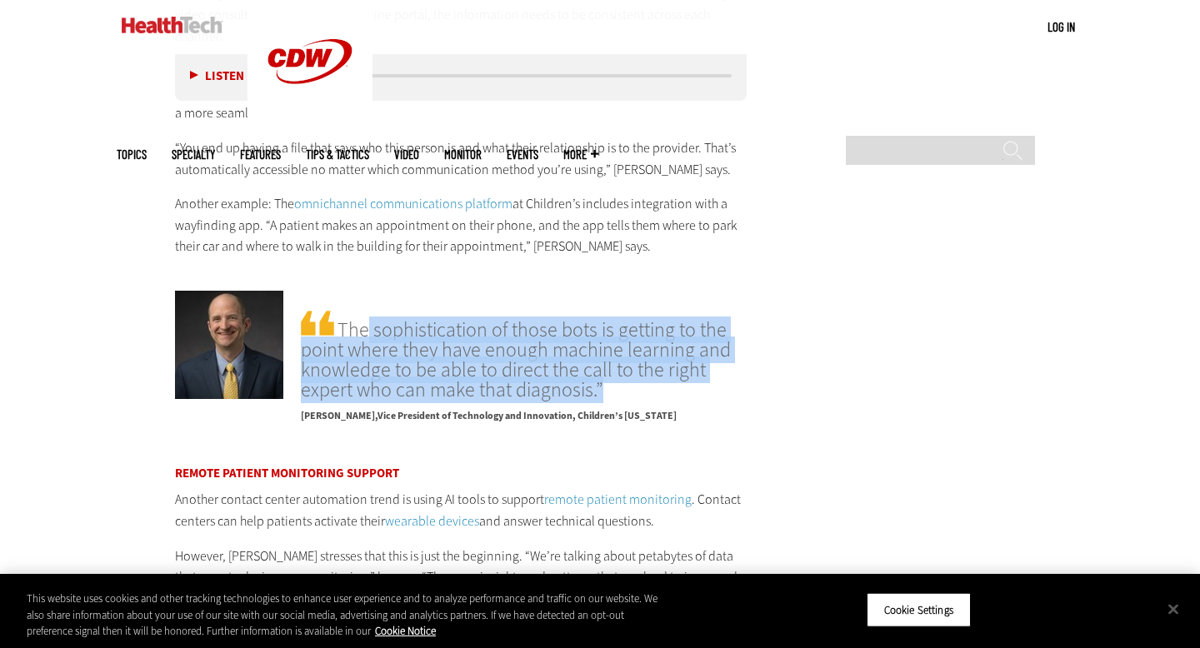
click at [456, 327] on span "The sophistication of those bots is getting to the point where they have enough…" at bounding box center [524, 353] width 446 height 92
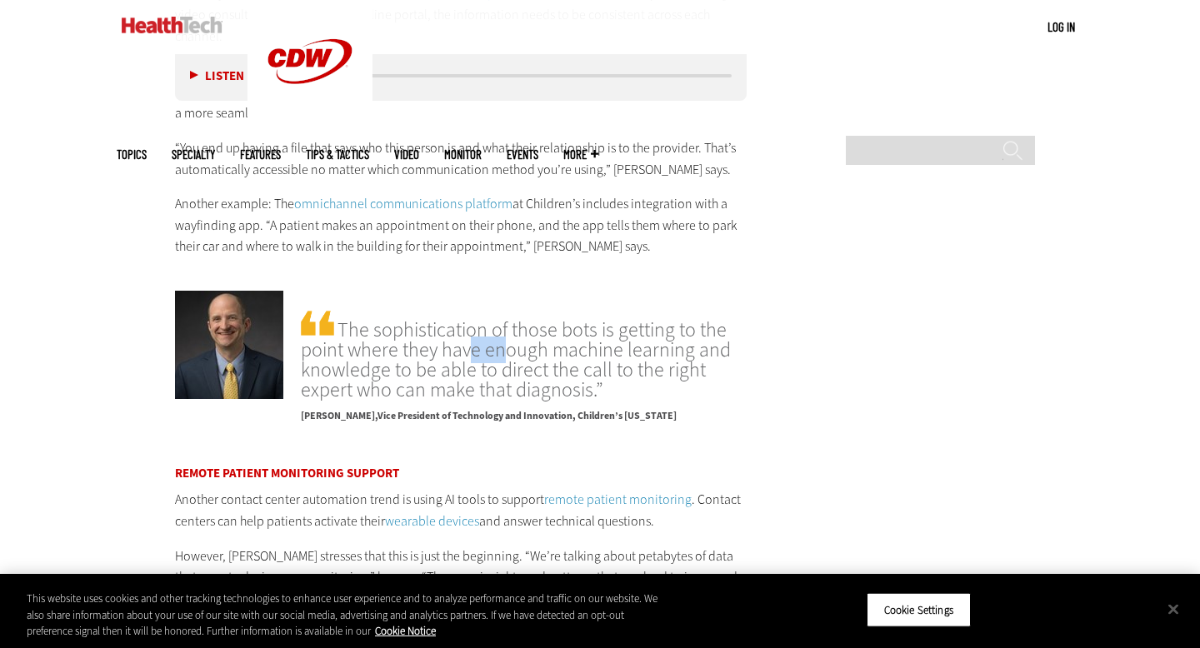
click at [456, 327] on span "The sophistication of those bots is getting to the point where they have enough…" at bounding box center [524, 353] width 446 height 92
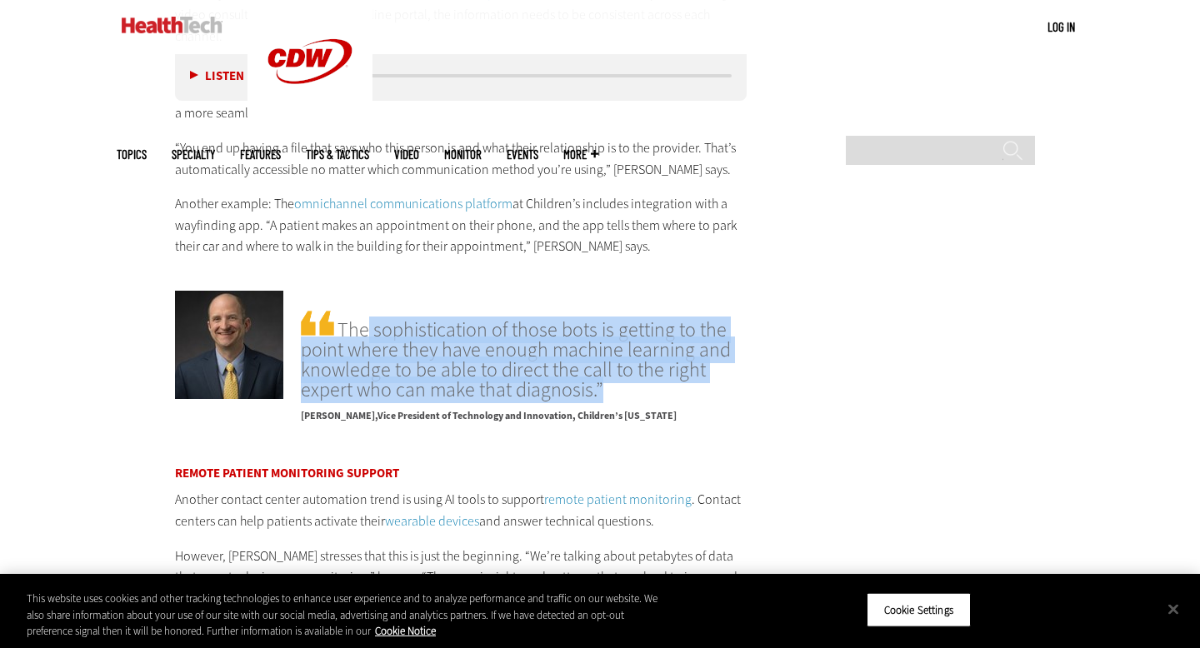
click at [456, 327] on span "The sophistication of those bots is getting to the point where they have enough…" at bounding box center [524, 353] width 446 height 92
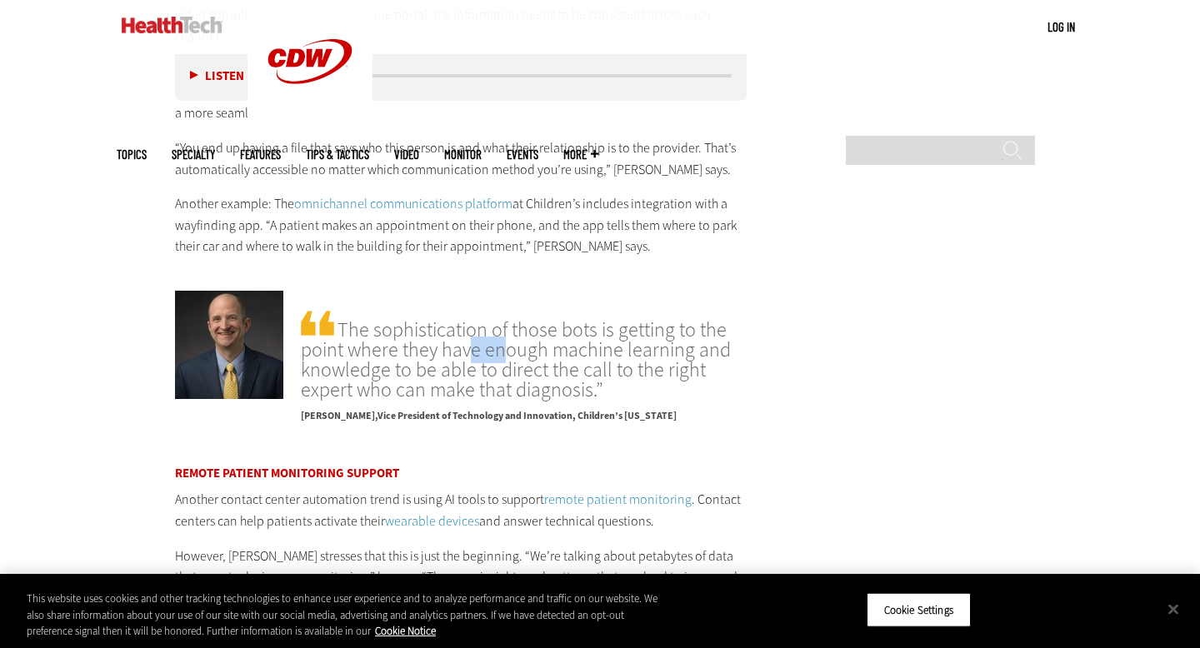
click at [456, 327] on span "The sophistication of those bots is getting to the point where they have enough…" at bounding box center [524, 353] width 446 height 92
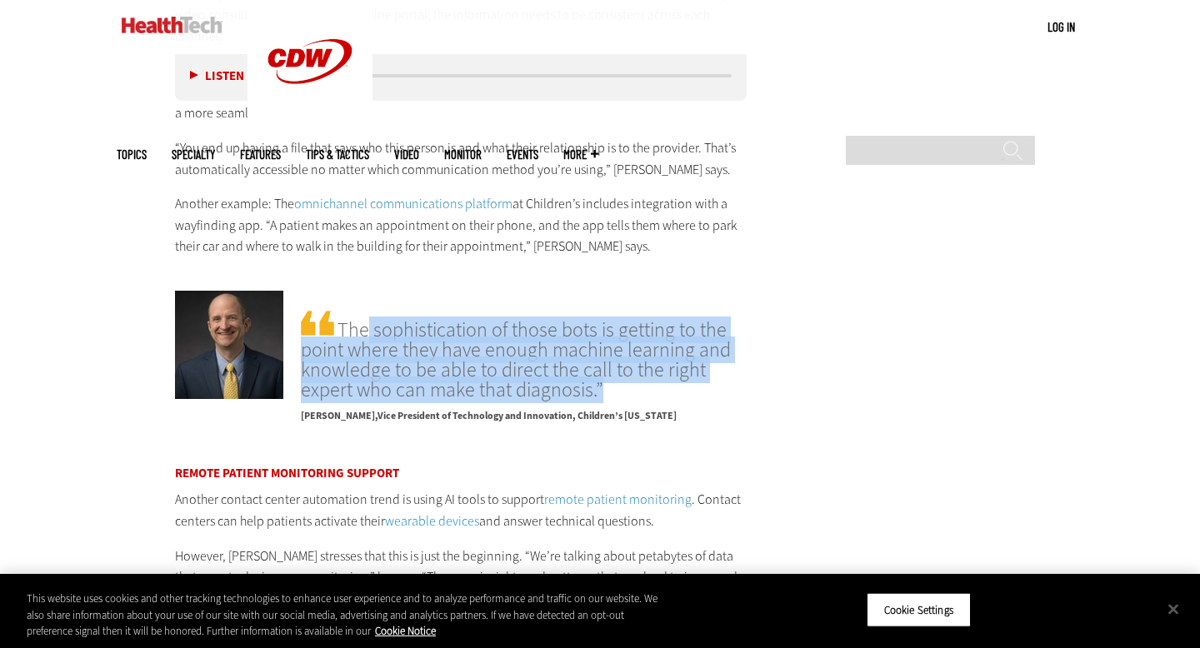
click at [456, 327] on span "The sophistication of those bots is getting to the point where they have enough…" at bounding box center [524, 353] width 446 height 92
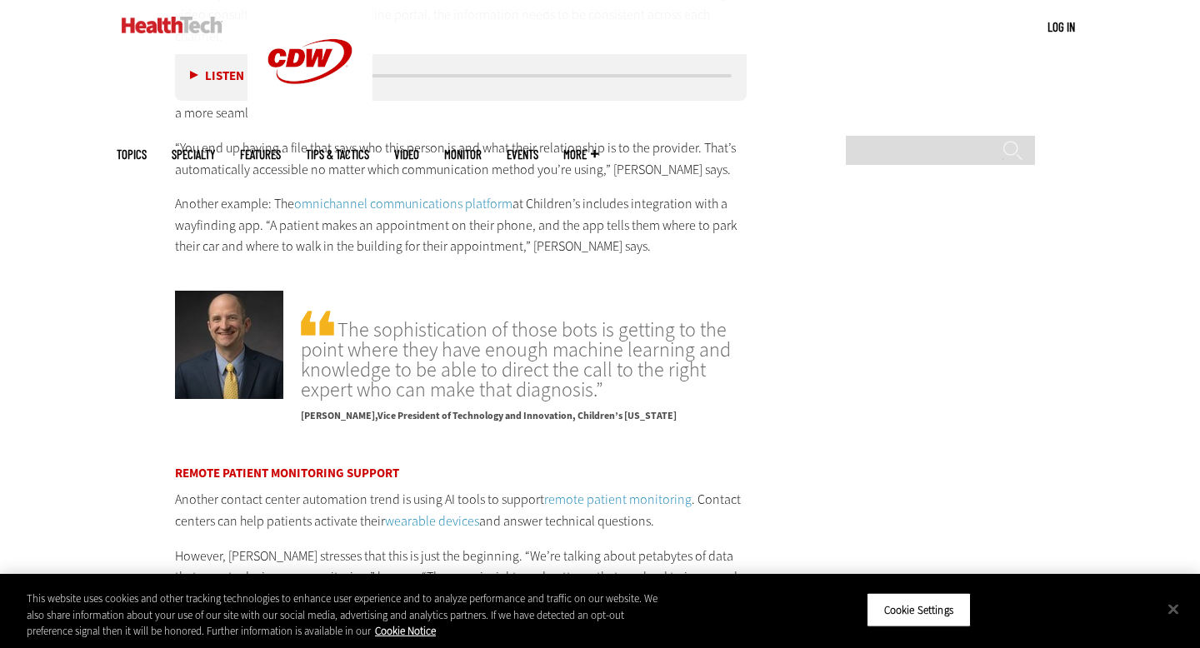
click at [456, 327] on span "The sophistication of those bots is getting to the point where they have enough…" at bounding box center [524, 353] width 446 height 92
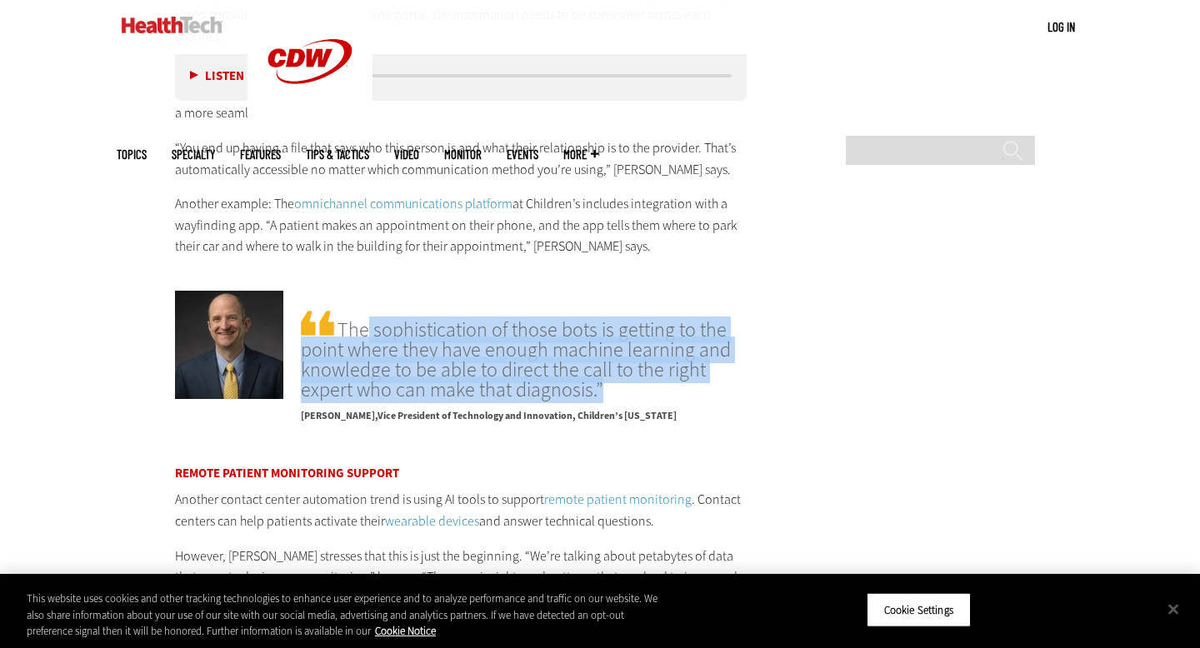
click at [445, 359] on span "The sophistication of those bots is getting to the point where they have enough…" at bounding box center [524, 353] width 446 height 92
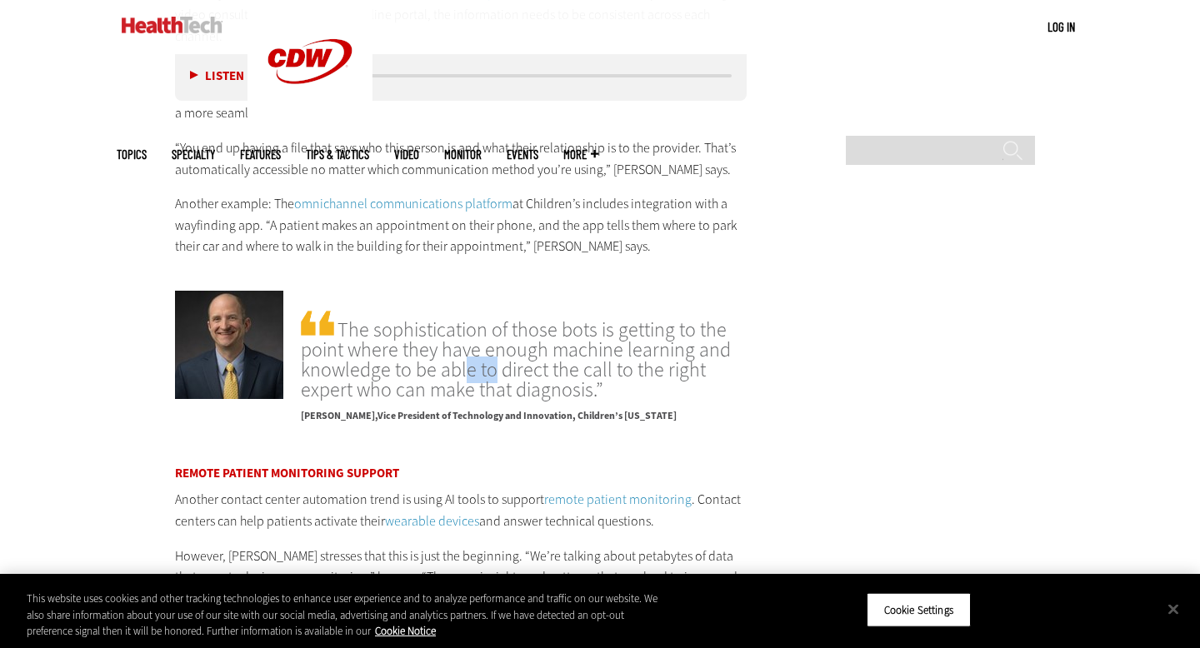
click at [445, 359] on span "The sophistication of those bots is getting to the point where they have enough…" at bounding box center [524, 353] width 446 height 92
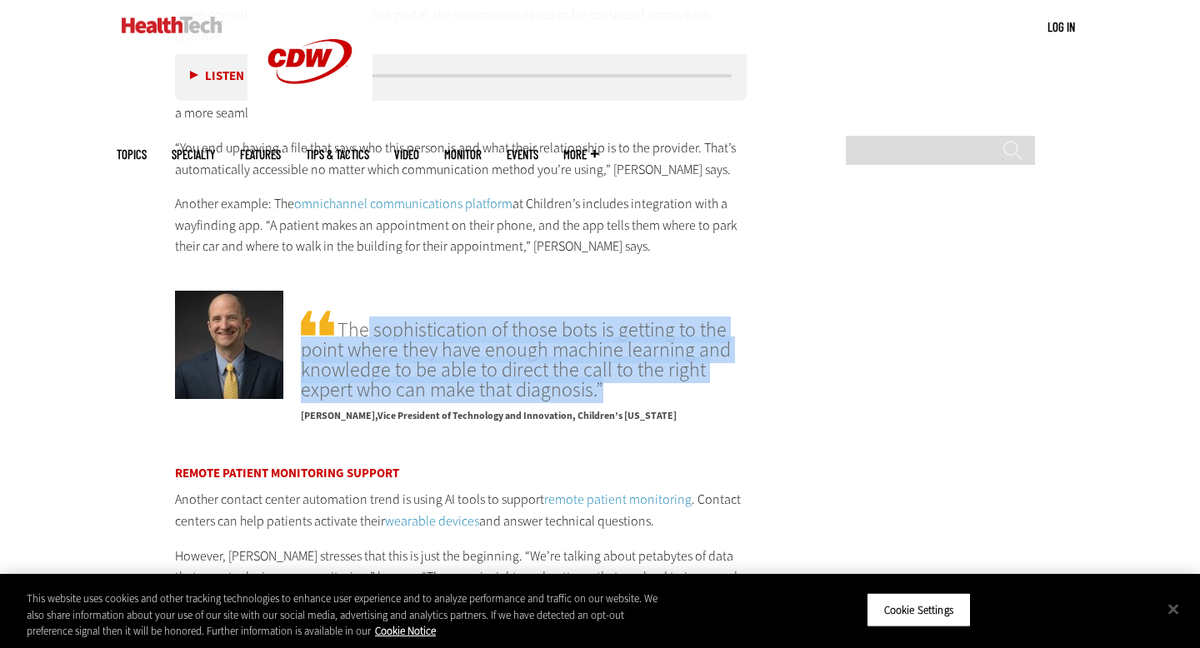
click at [445, 359] on span "The sophistication of those bots is getting to the point where they have enough…" at bounding box center [524, 353] width 446 height 92
click at [377, 195] on link "omnichannel communications platform" at bounding box center [403, 203] width 218 height 17
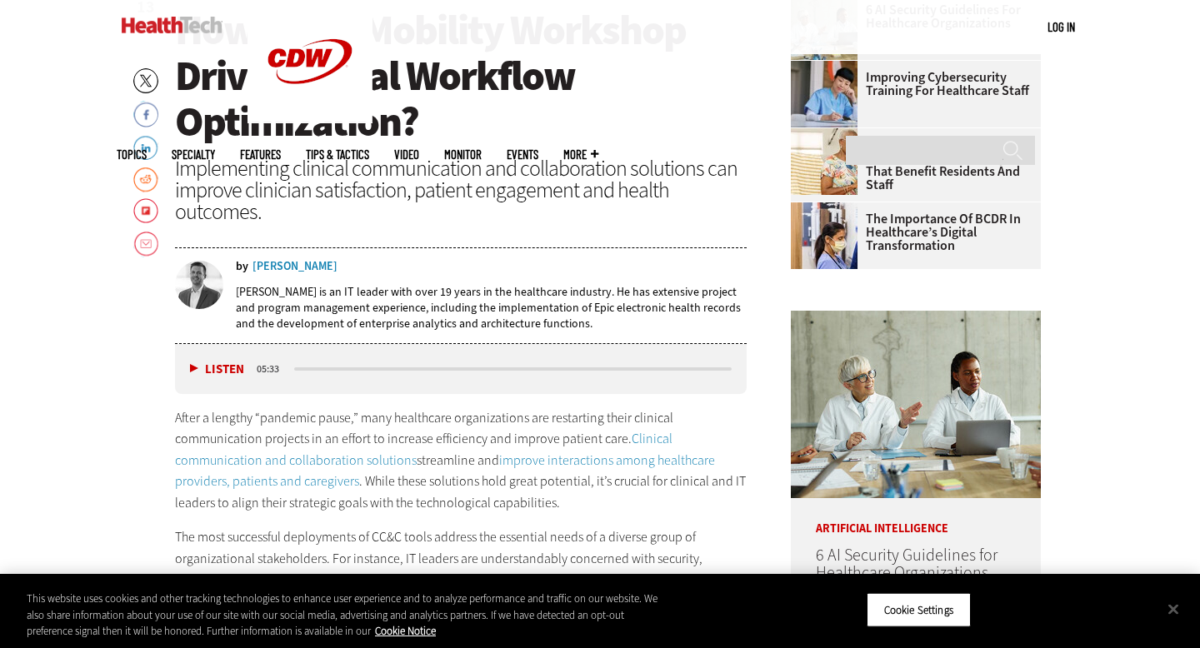
scroll to position [650, 0]
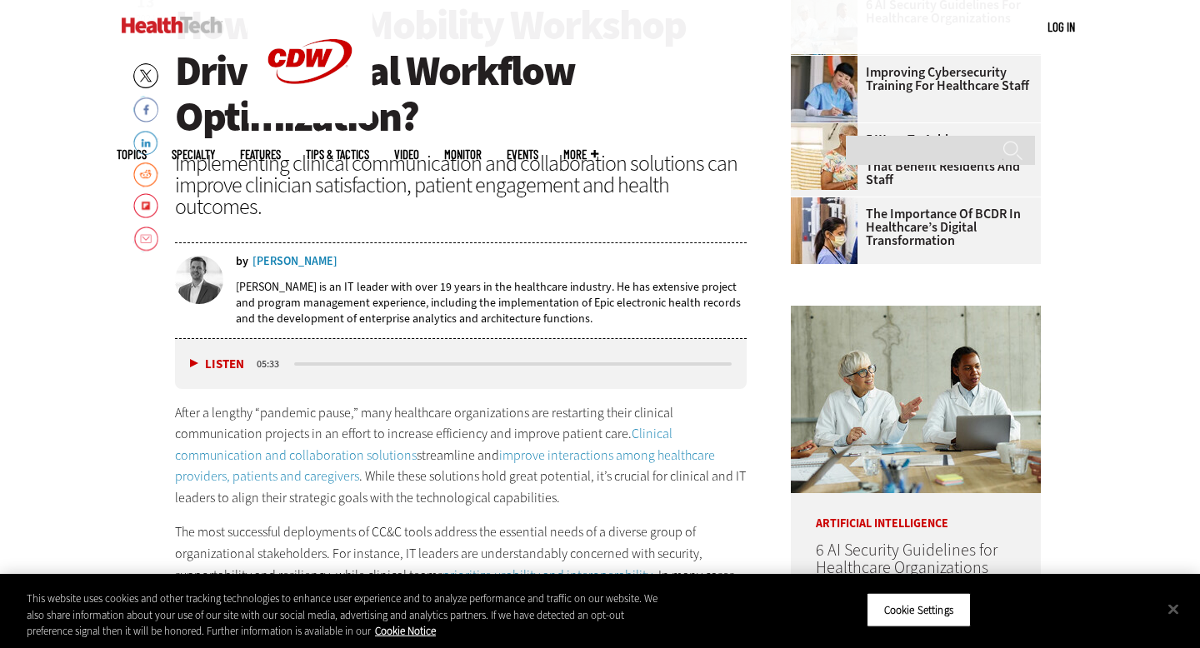
click at [377, 181] on div "Implementing clinical communication and collaboration solutions can improve cli…" at bounding box center [461, 184] width 572 height 65
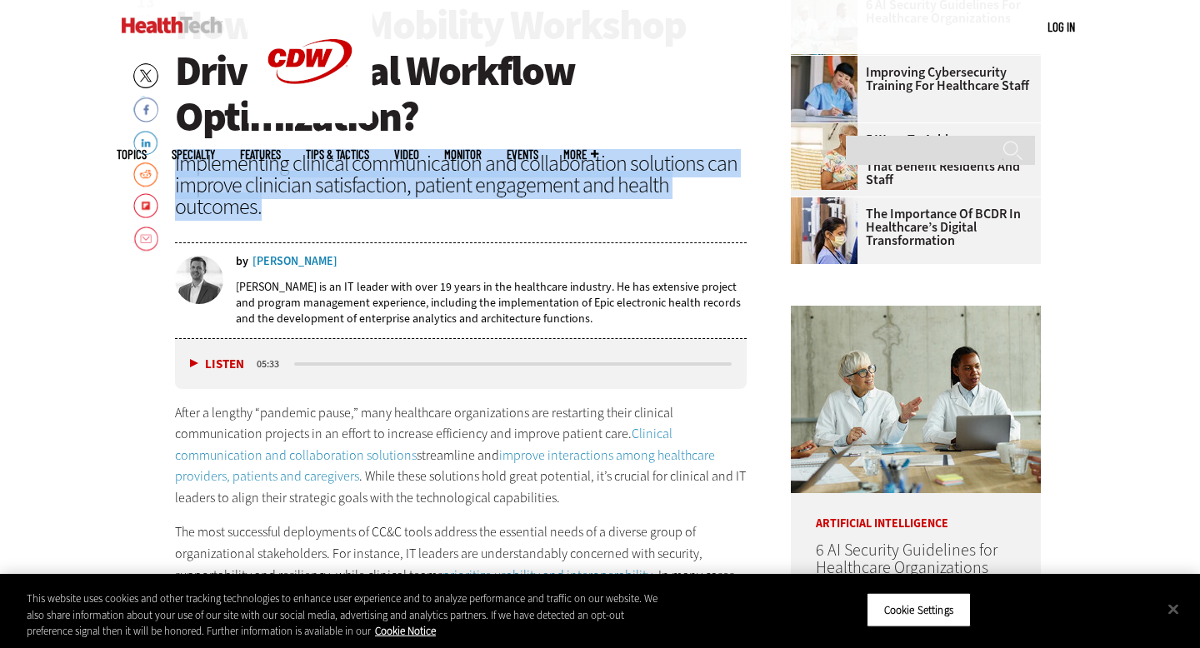
click at [377, 181] on div "Implementing clinical communication and collaboration solutions can improve cli…" at bounding box center [461, 184] width 572 height 65
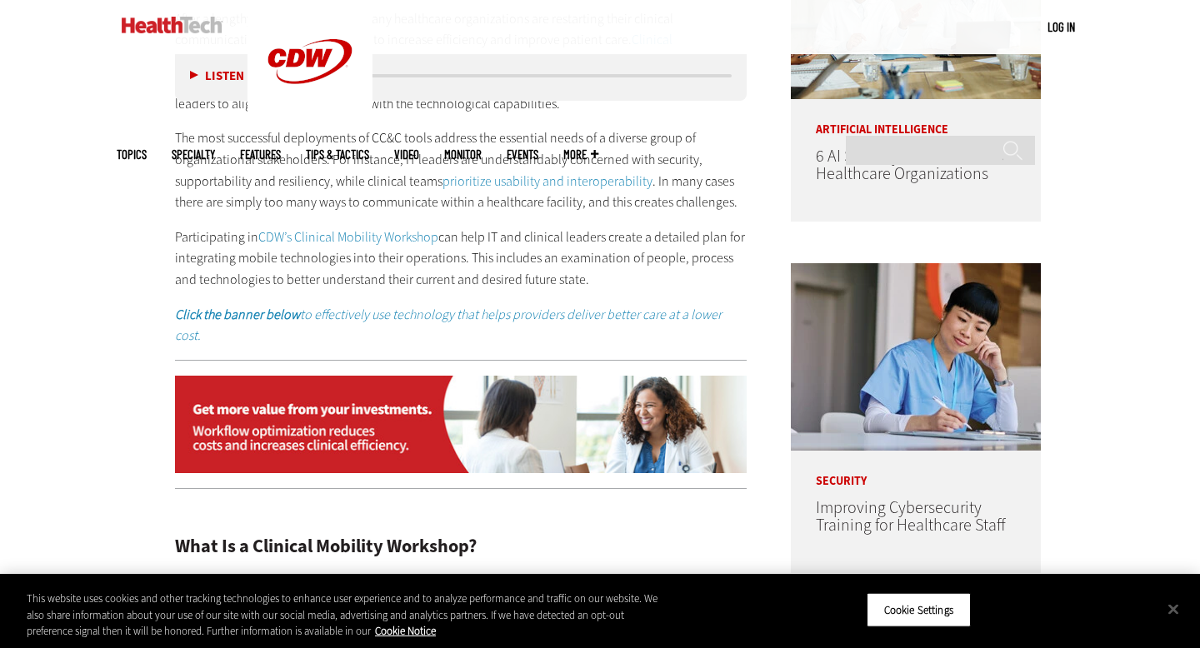
scroll to position [1050, 0]
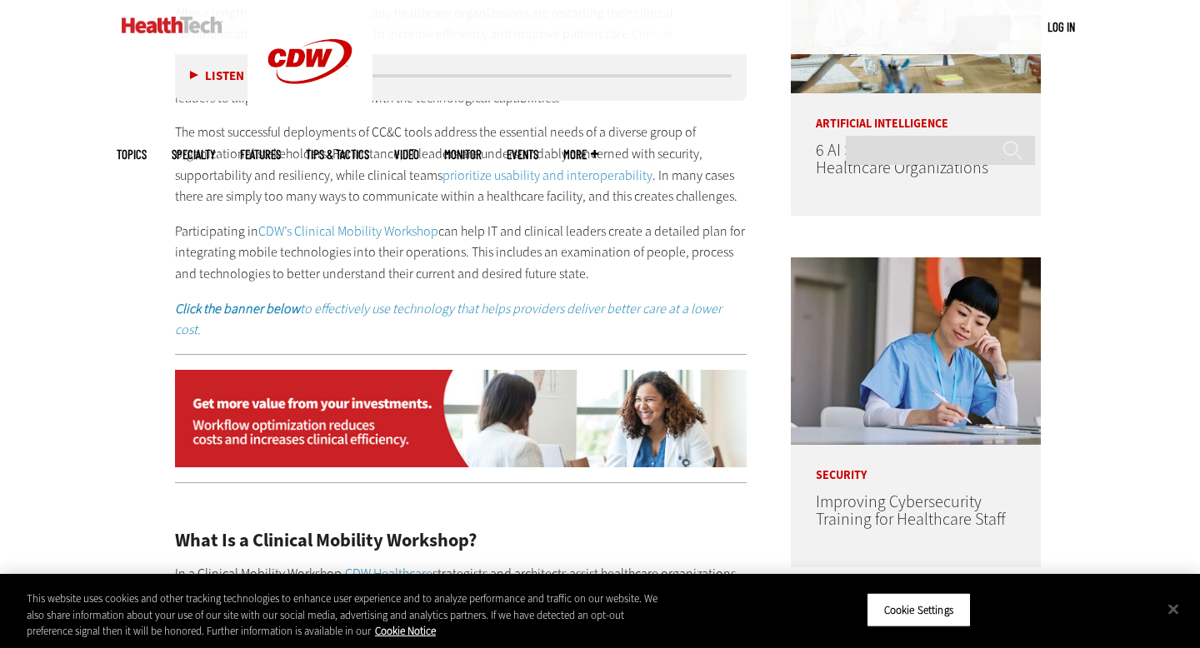
click at [334, 147] on p "The most successful deployments of CC&C tools address the essential needs of a …" at bounding box center [461, 164] width 572 height 85
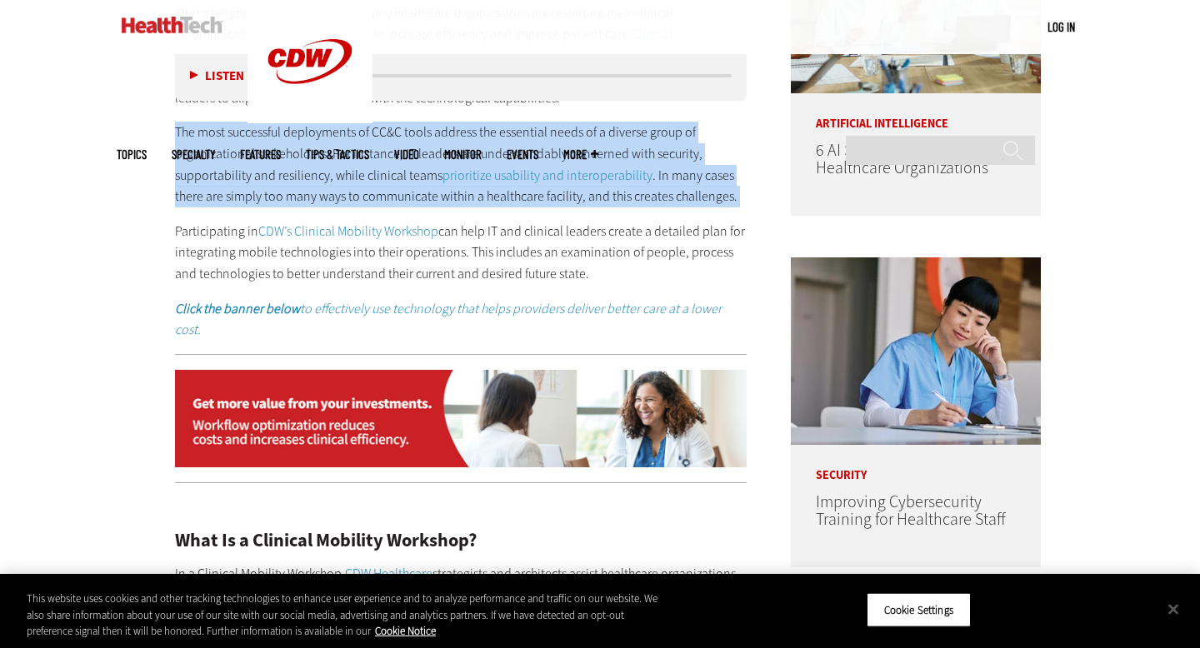
click at [334, 147] on p "The most successful deployments of CC&C tools address the essential needs of a …" at bounding box center [461, 164] width 572 height 85
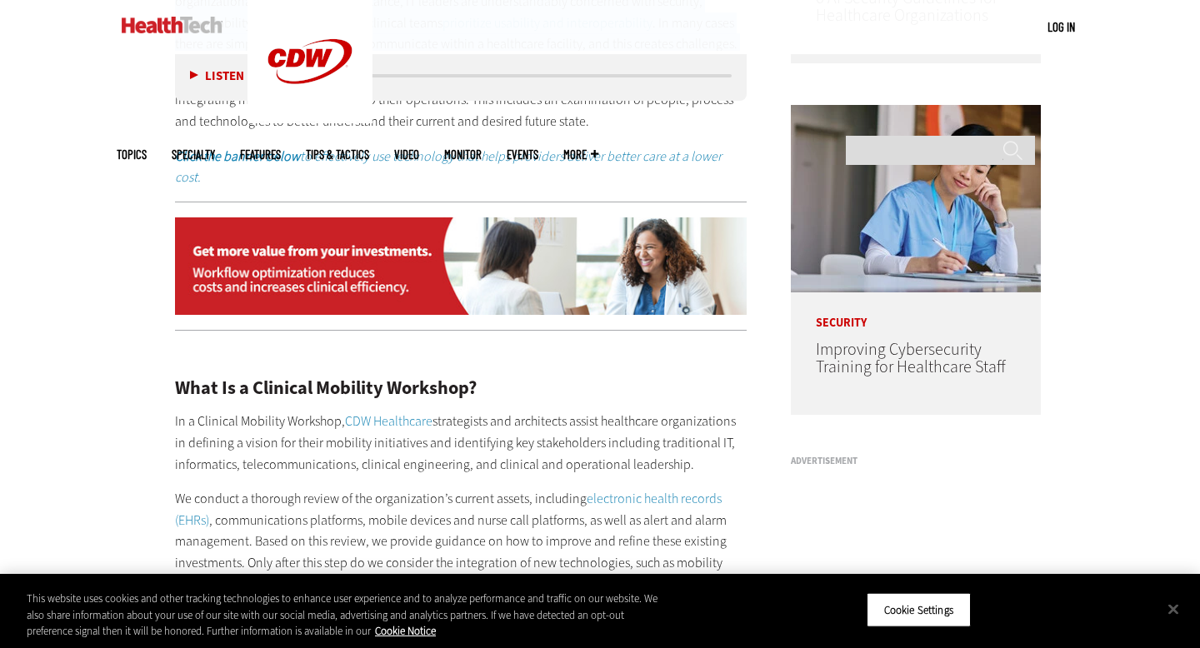
scroll to position [1247, 0]
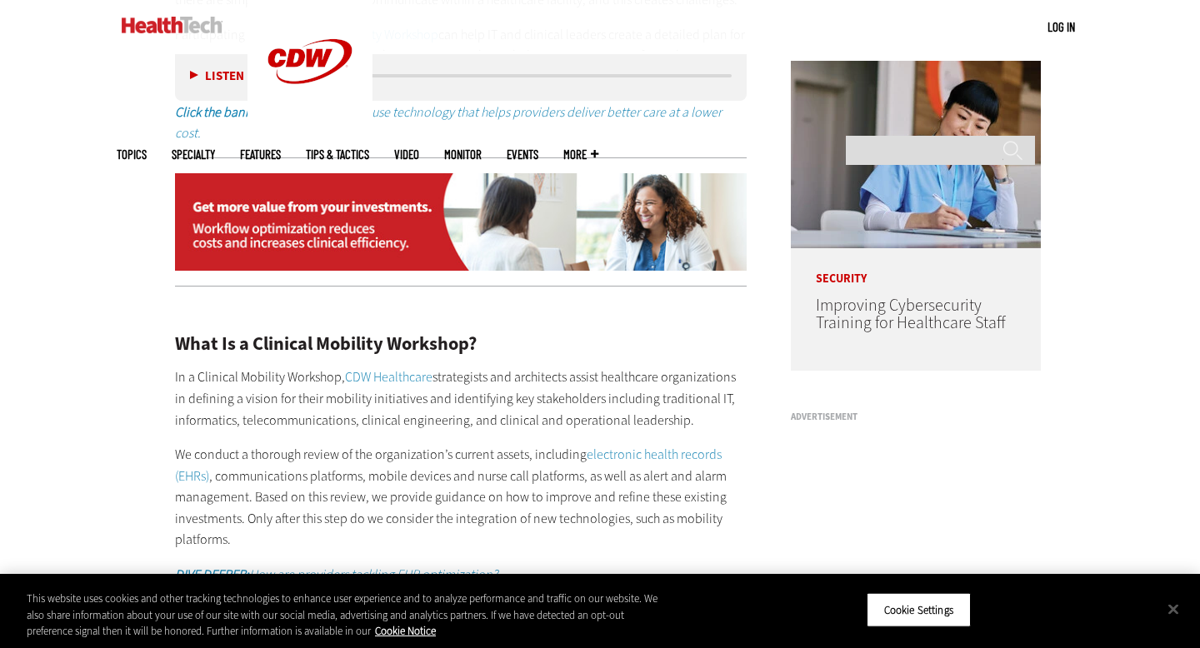
click at [313, 385] on p "In a Clinical Mobility Workshop, CDW Healthcare strategists and architects assi…" at bounding box center [461, 399] width 572 height 64
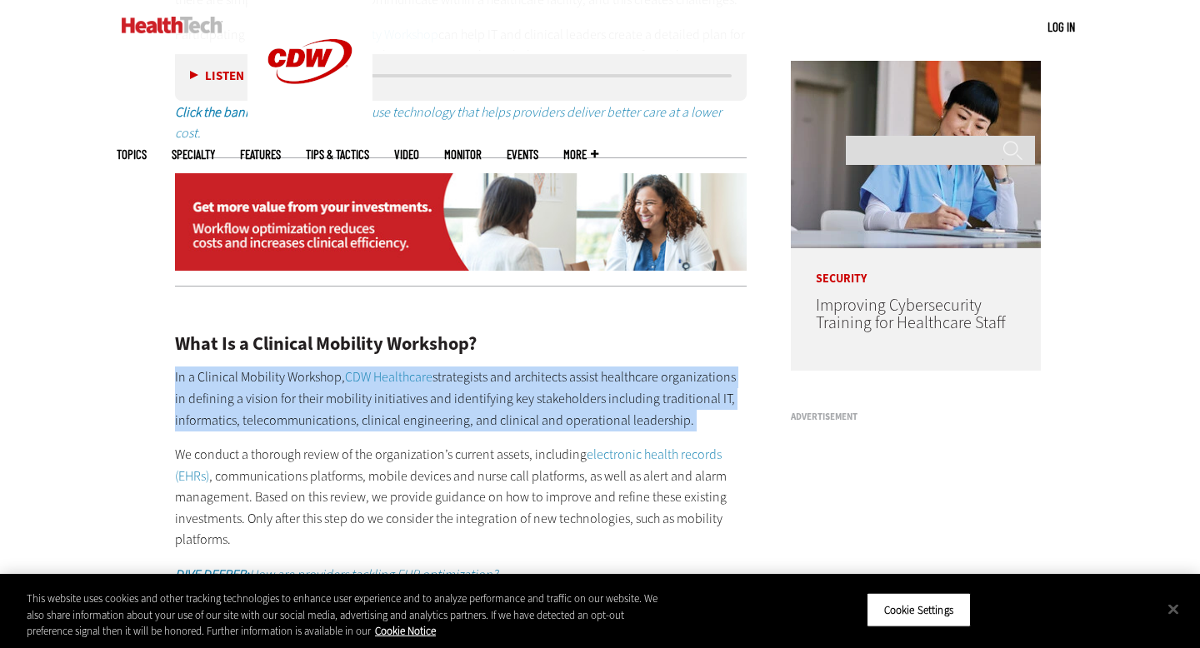
click at [313, 385] on p "In a Clinical Mobility Workshop, CDW Healthcare strategists and architects assi…" at bounding box center [461, 399] width 572 height 64
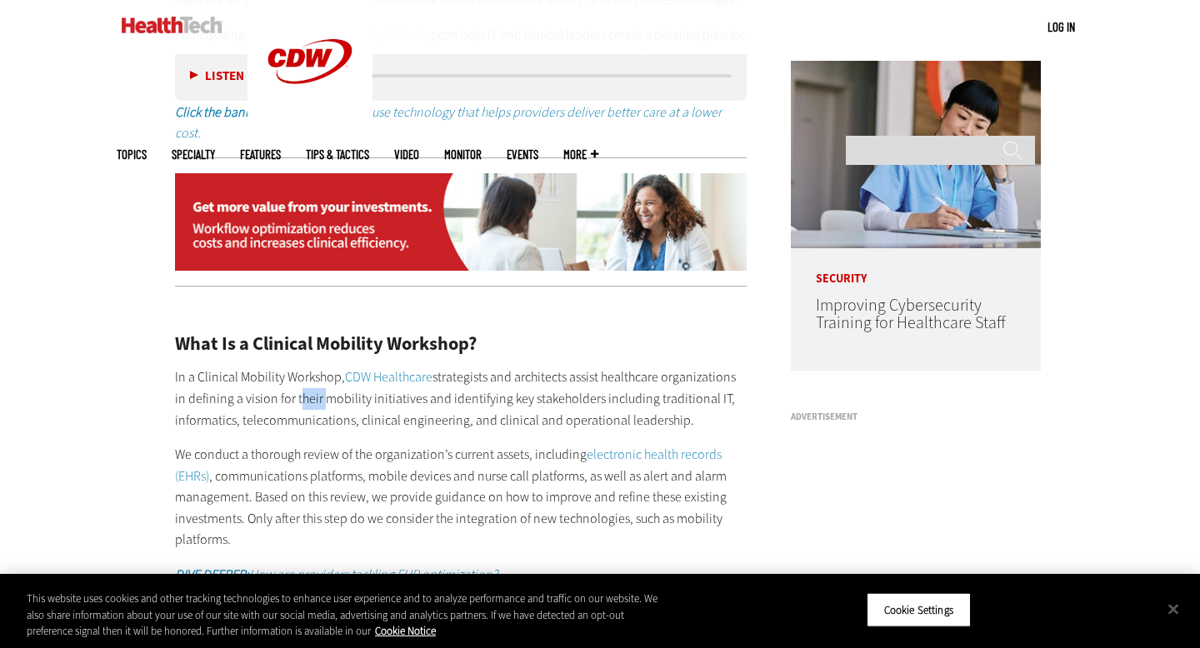
click at [313, 385] on p "In a Clinical Mobility Workshop, CDW Healthcare strategists and architects assi…" at bounding box center [461, 399] width 572 height 64
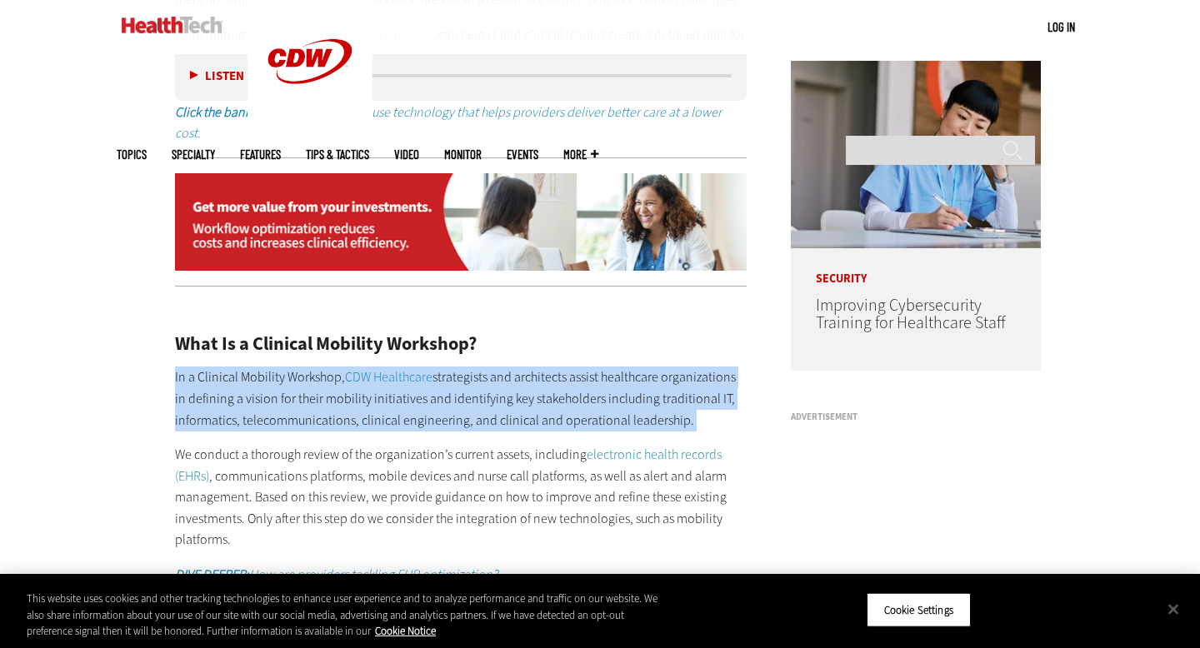
click at [313, 385] on p "In a Clinical Mobility Workshop, CDW Healthcare strategists and architects assi…" at bounding box center [461, 399] width 572 height 64
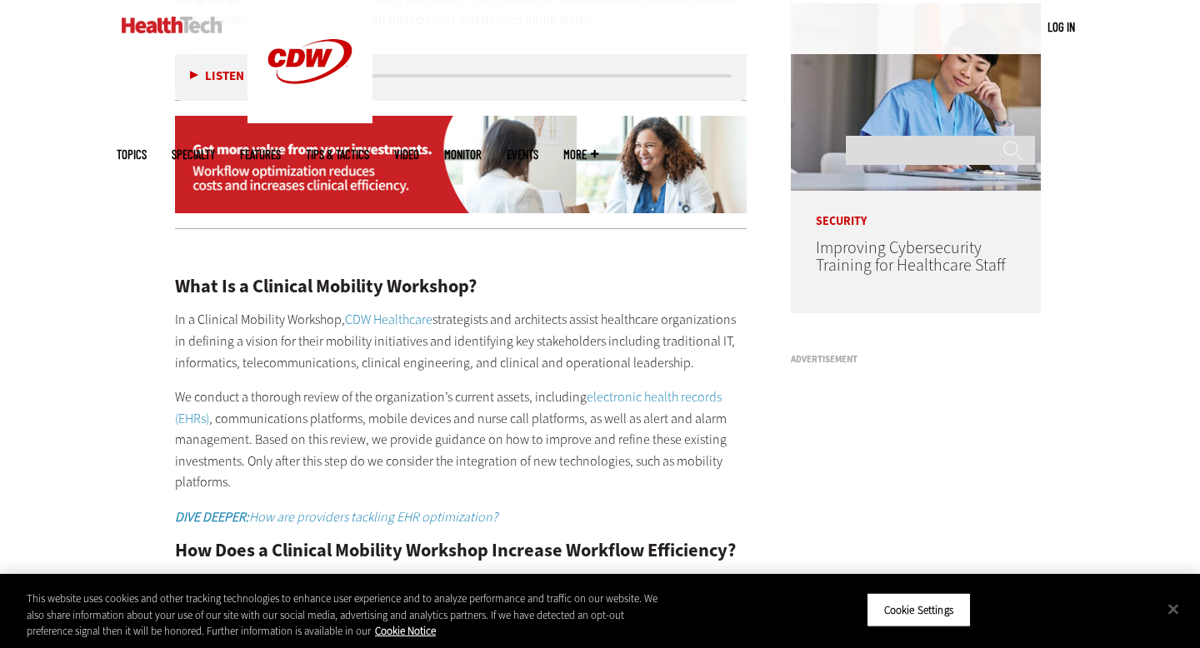
click at [313, 387] on p "We conduct a thorough review of the organization’s current assets, including el…" at bounding box center [461, 440] width 572 height 107
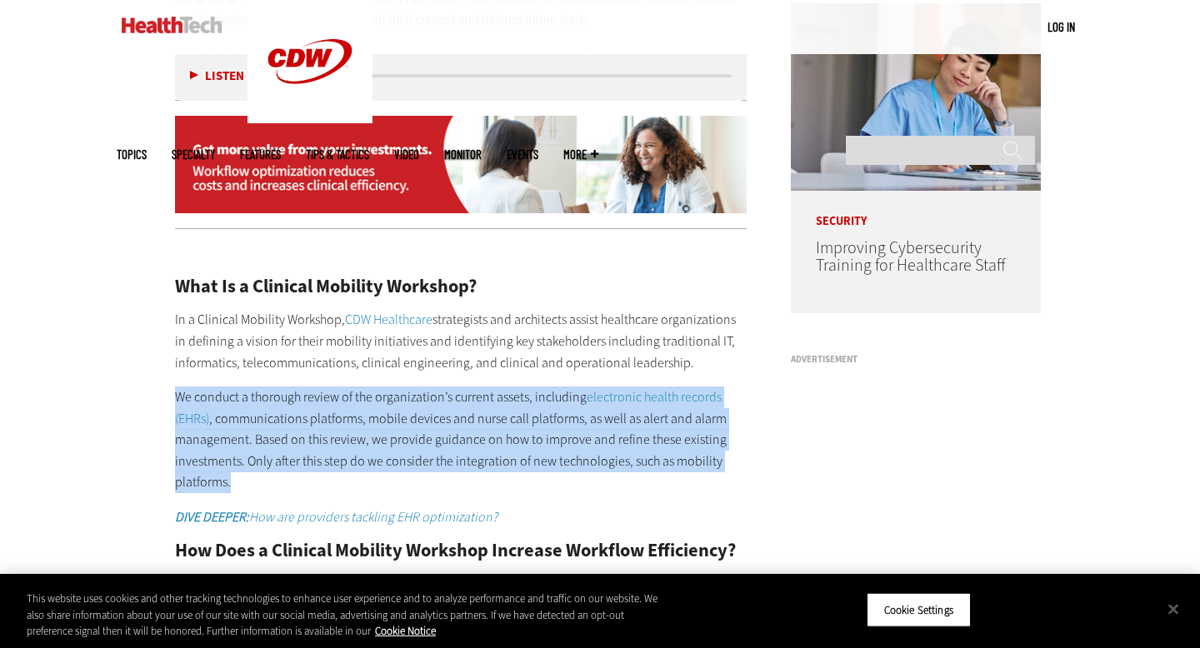
click at [313, 387] on p "We conduct a thorough review of the organization’s current assets, including el…" at bounding box center [461, 440] width 572 height 107
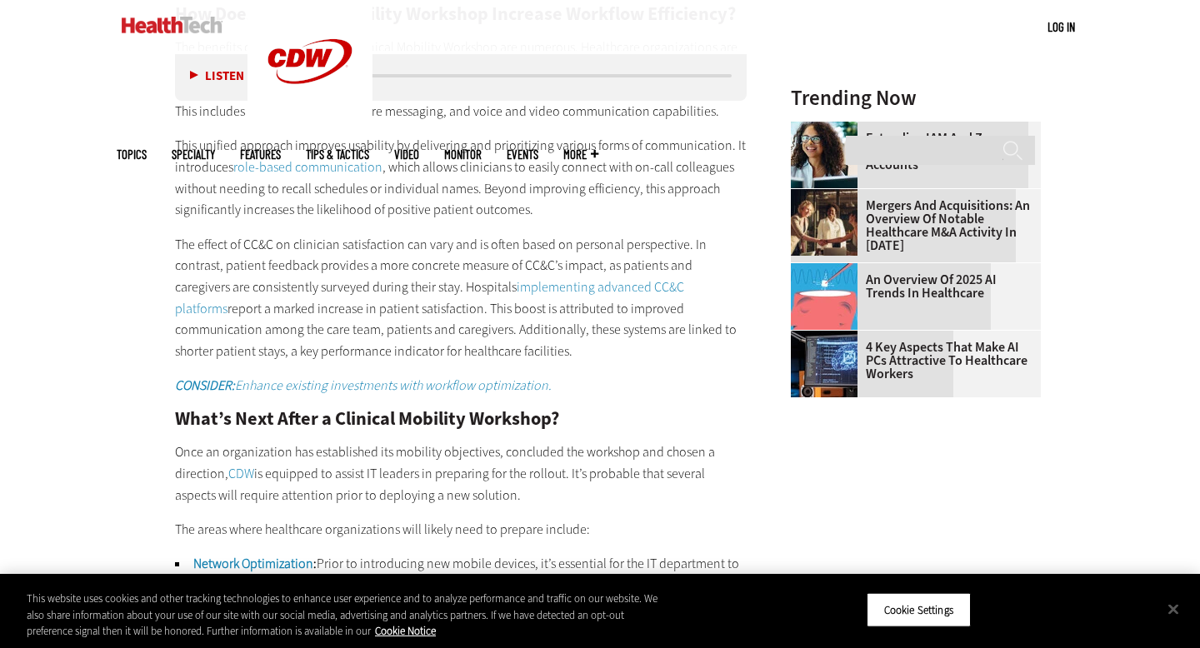
scroll to position [1834, 0]
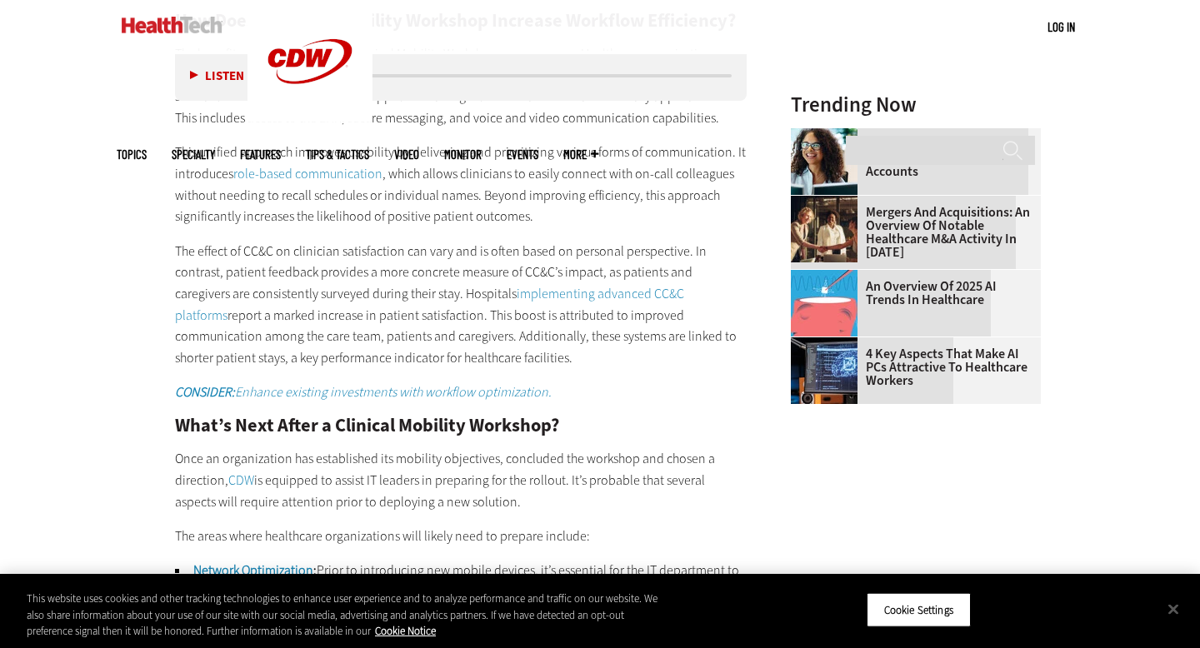
click at [292, 241] on p "The effect of CC&C on clinician satisfaction can vary and is often based on per…" at bounding box center [461, 305] width 572 height 128
click at [0, 0] on div at bounding box center [0, 0] width 0 height 0
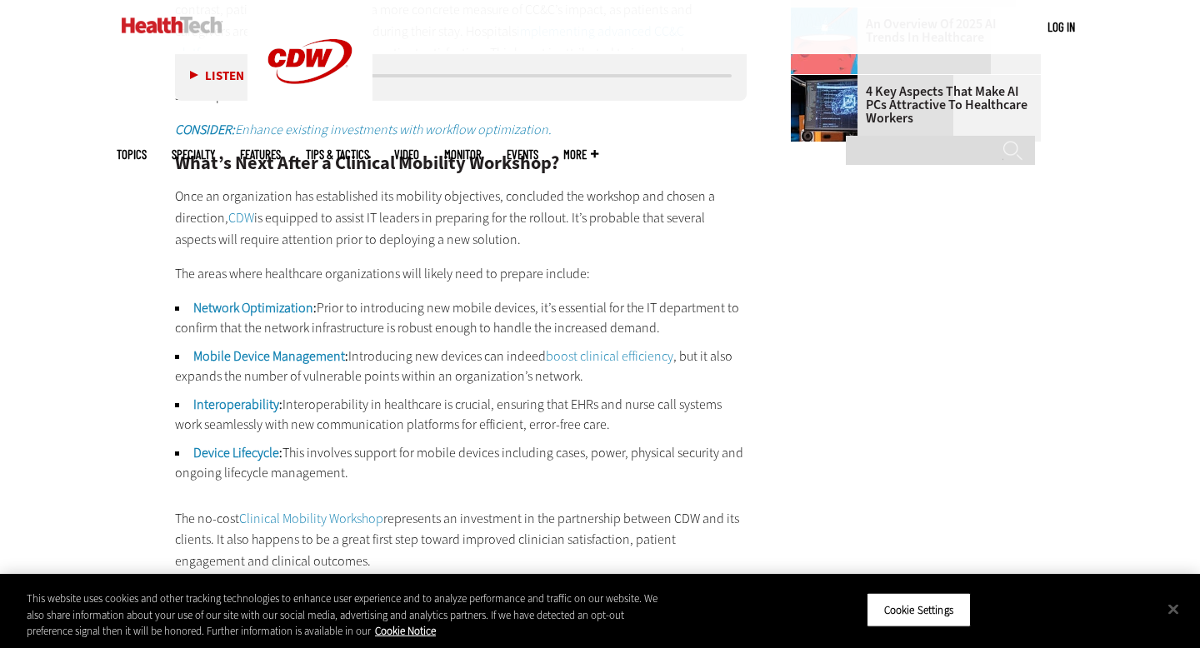
click at [297, 186] on p "Once an organization has established its mobility objectives, concluded the wor…" at bounding box center [461, 218] width 572 height 64
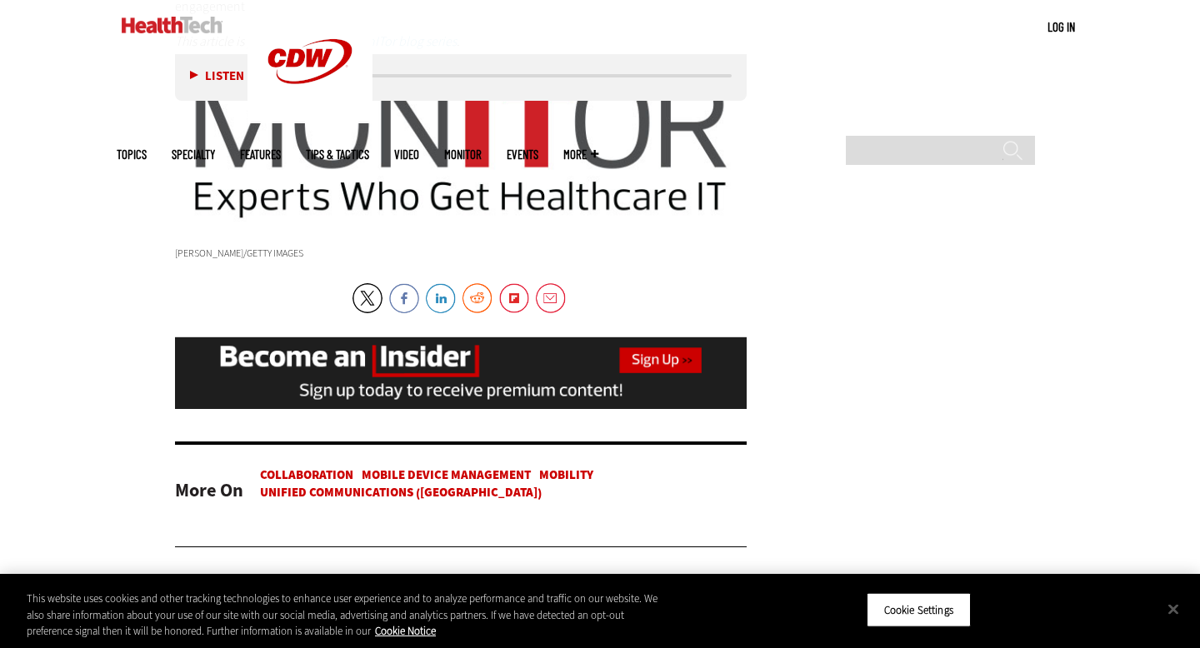
scroll to position [2854, 0]
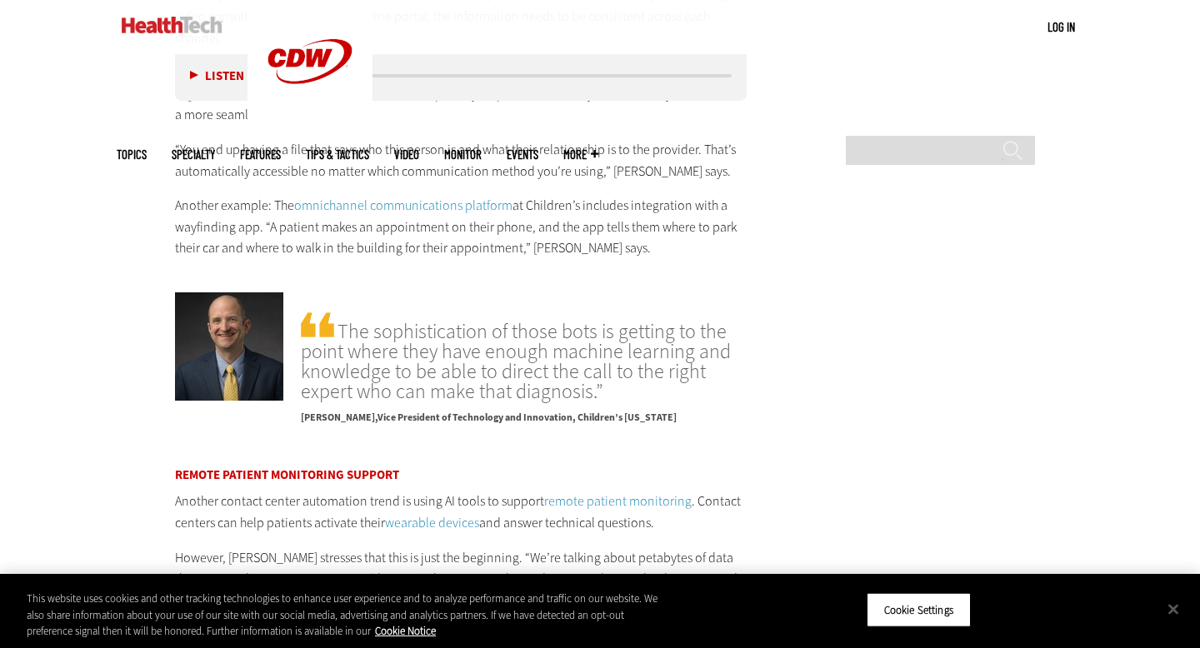
scroll to position [3195, 0]
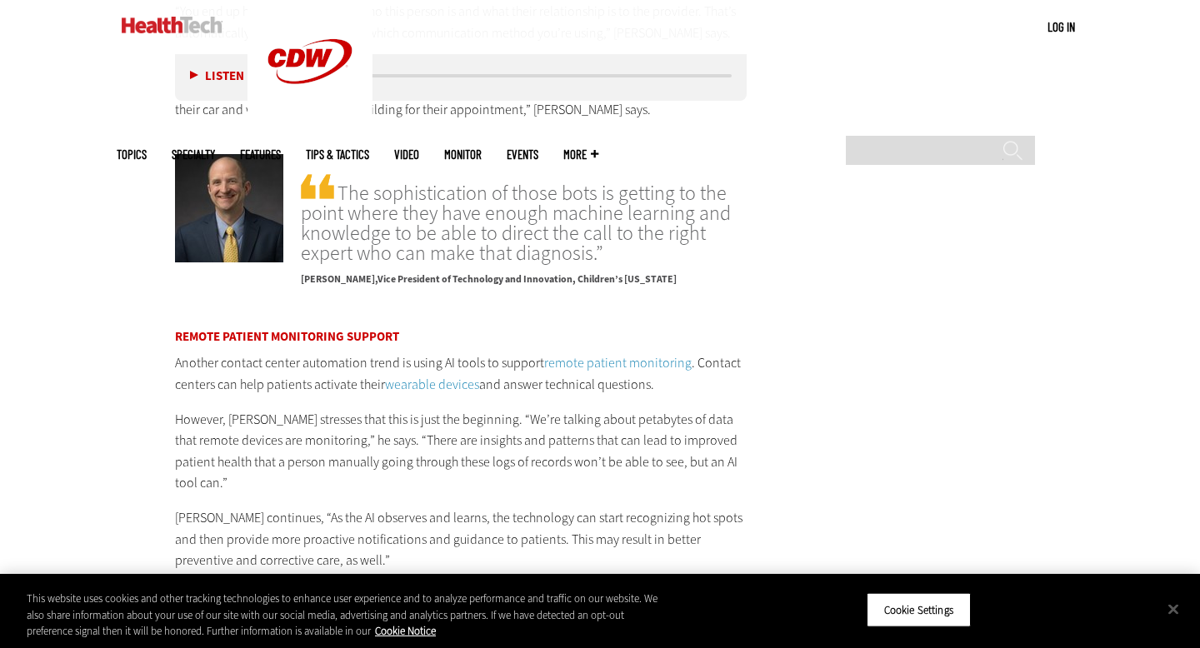
click at [371, 199] on span "The sophistication of those bots is getting to the point where they have enough…" at bounding box center [524, 217] width 446 height 92
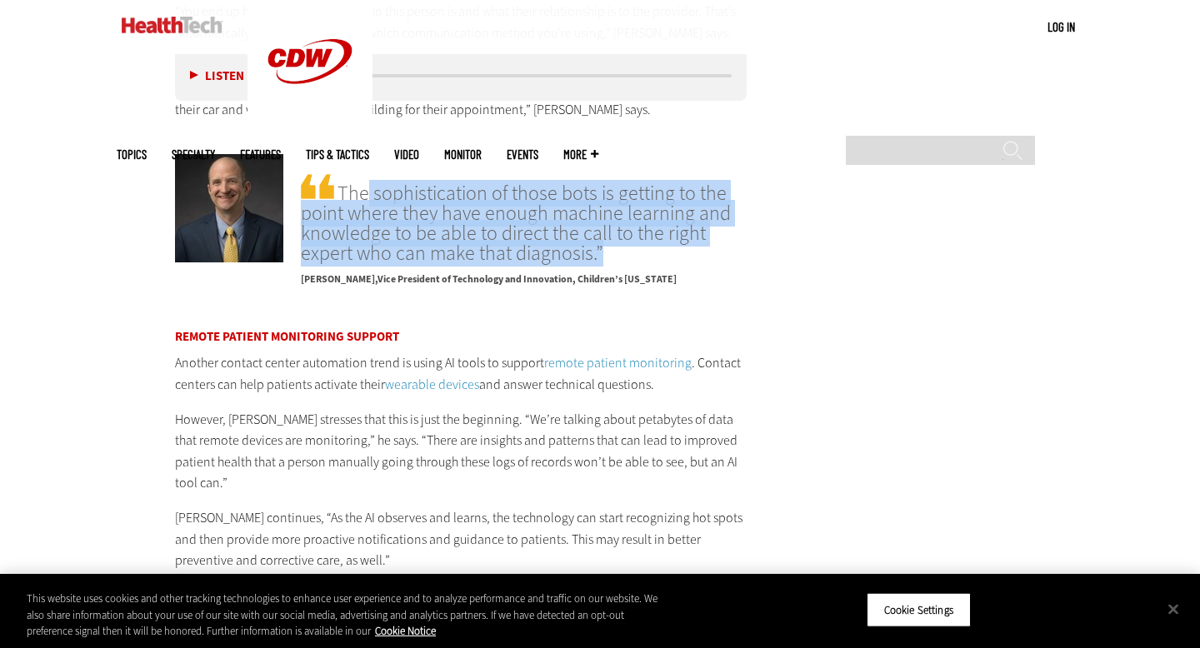
click at [371, 199] on span "The sophistication of those bots is getting to the point where they have enough…" at bounding box center [524, 217] width 446 height 92
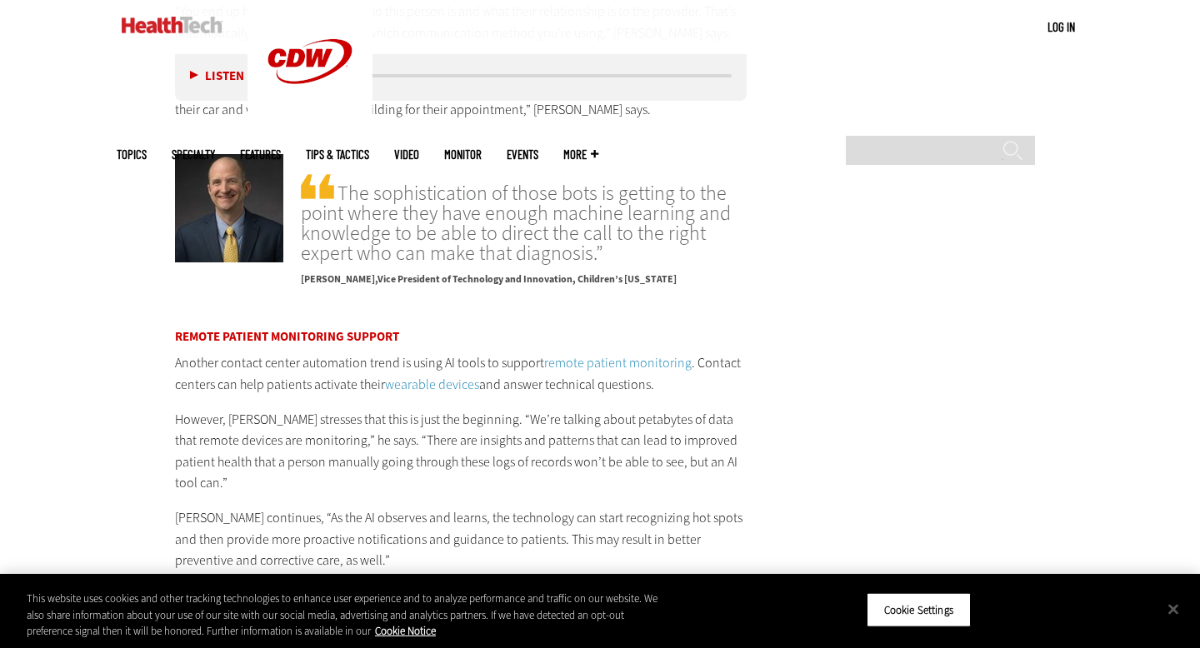
scroll to position [3360, 0]
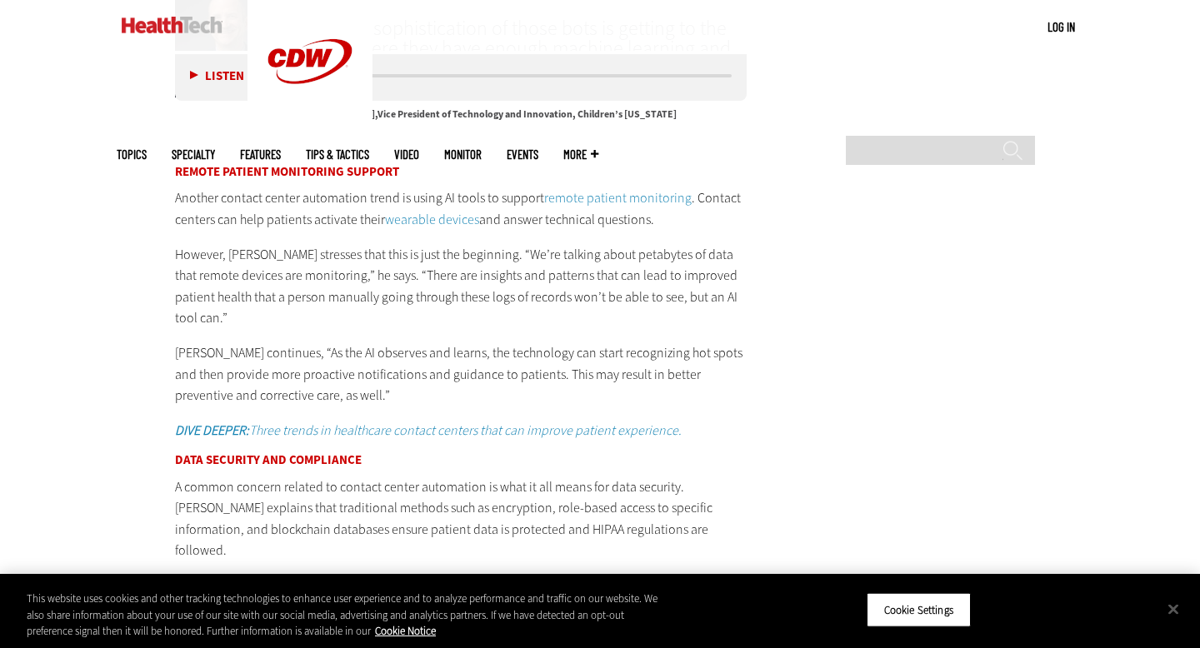
click at [279, 189] on p "Another contact center automation trend is using AI tools to support remote pat…" at bounding box center [461, 208] width 572 height 42
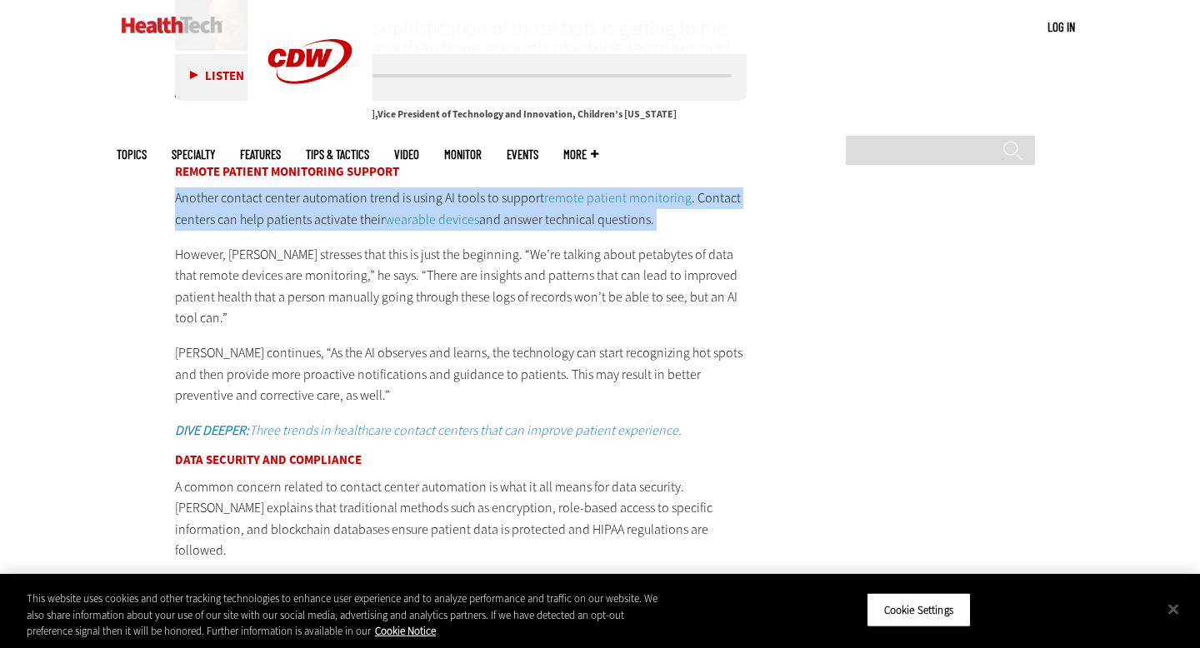
click at [279, 189] on p "Another contact center automation trend is using AI tools to support remote pat…" at bounding box center [461, 208] width 572 height 42
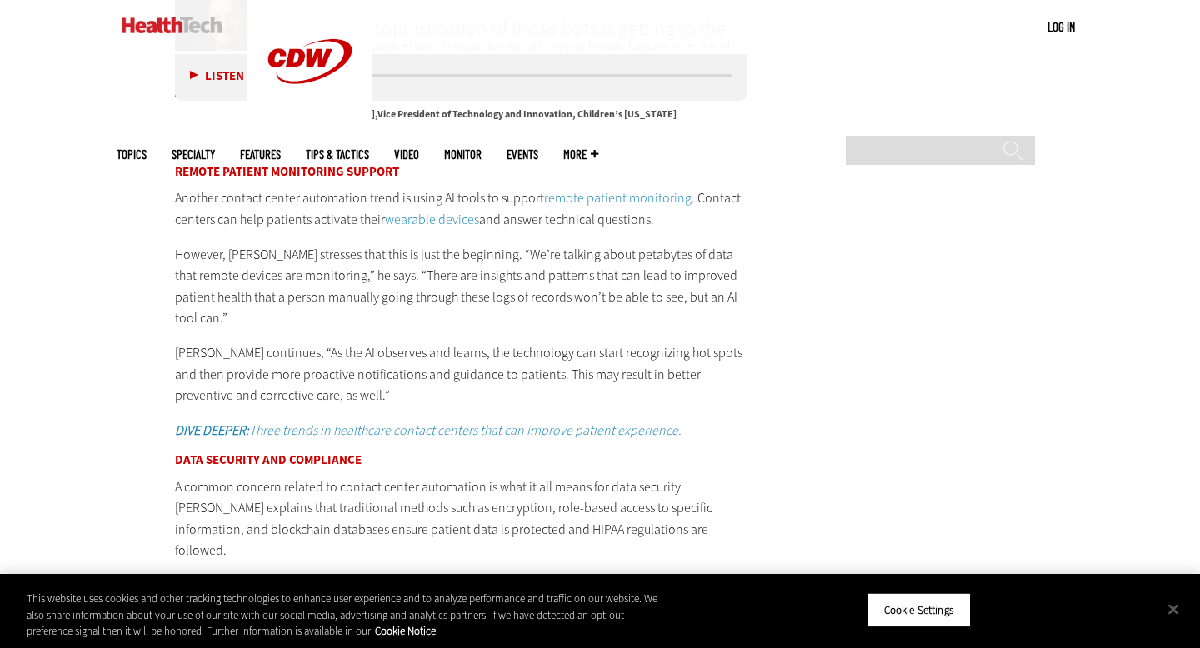
click at [279, 189] on p "Another contact center automation trend is using AI tools to support remote pat…" at bounding box center [461, 208] width 572 height 42
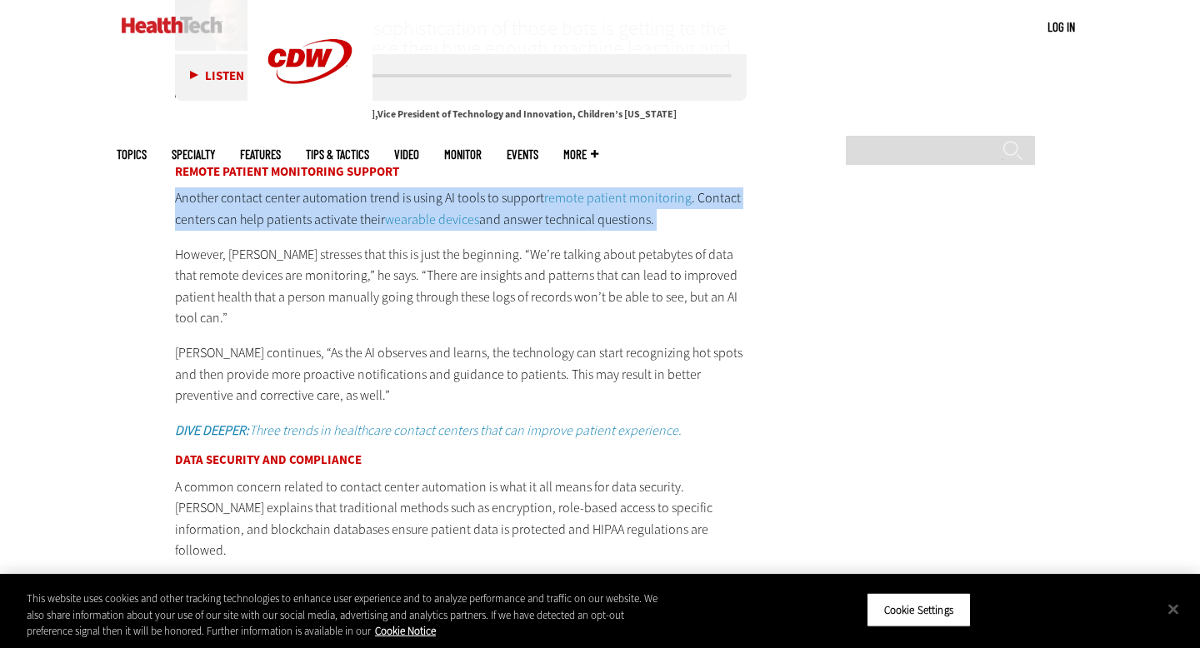
click at [279, 189] on p "Another contact center automation trend is using AI tools to support remote pat…" at bounding box center [461, 208] width 572 height 42
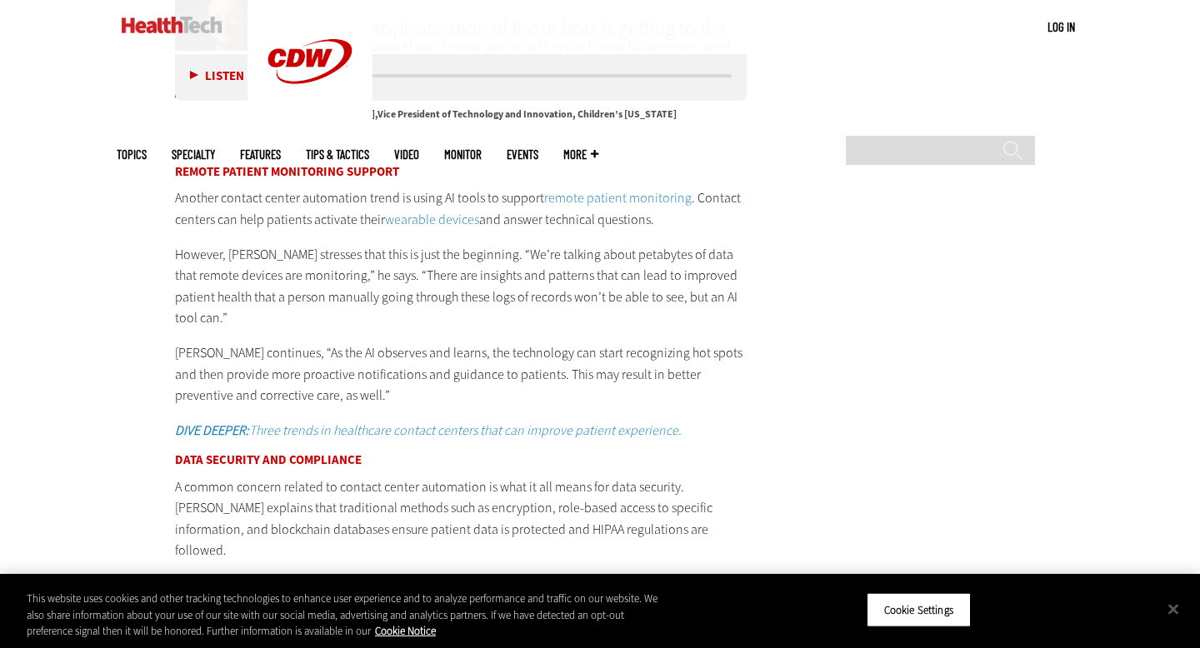
click at [279, 189] on p "Another contact center automation trend is using AI tools to support remote pat…" at bounding box center [461, 208] width 572 height 42
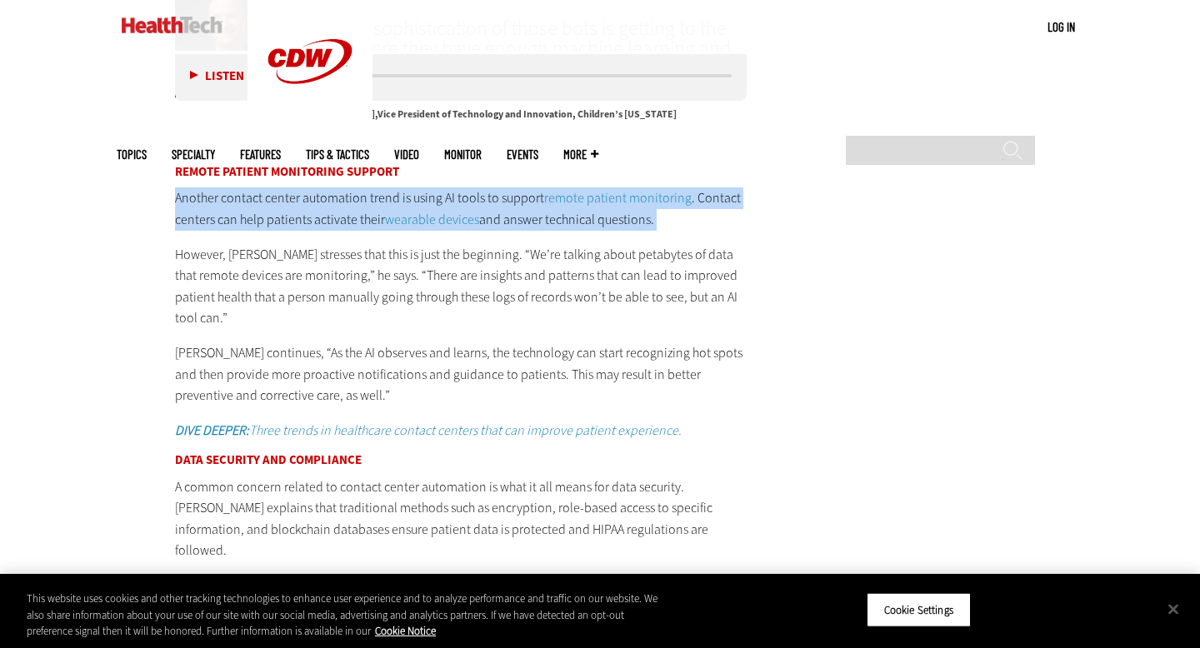
click at [279, 189] on p "Another contact center automation trend is using AI tools to support remote pat…" at bounding box center [461, 208] width 572 height 42
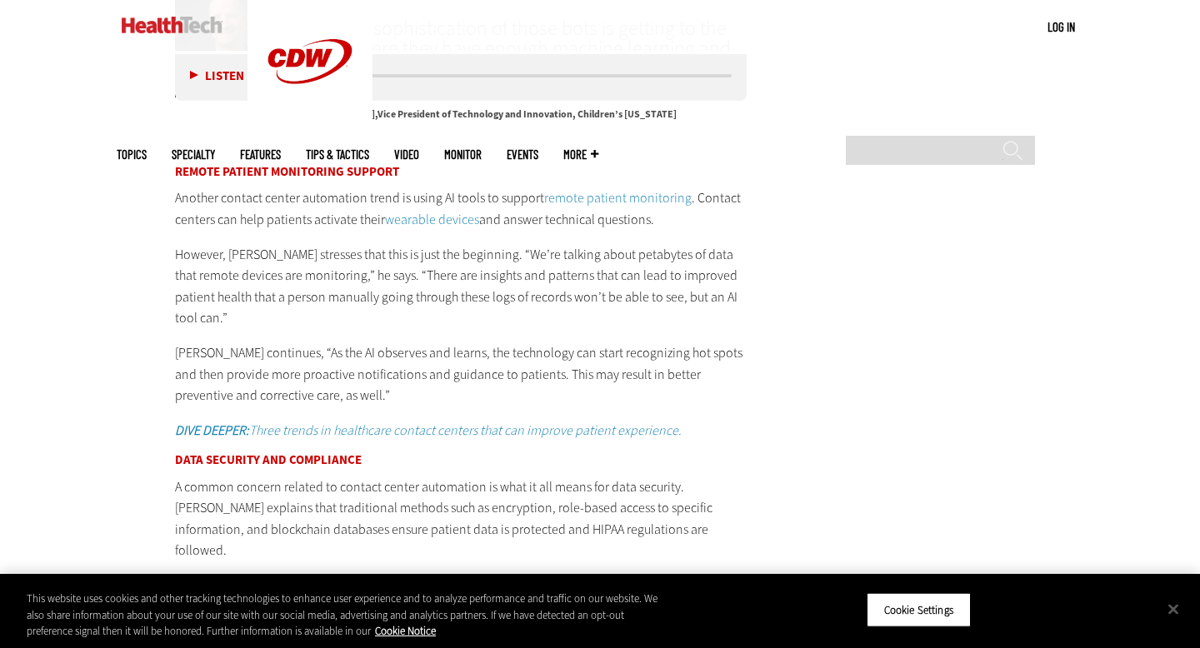
click at [276, 244] on p "However, [PERSON_NAME] stresses that this is just the beginning. “We’re talking…" at bounding box center [461, 286] width 572 height 85
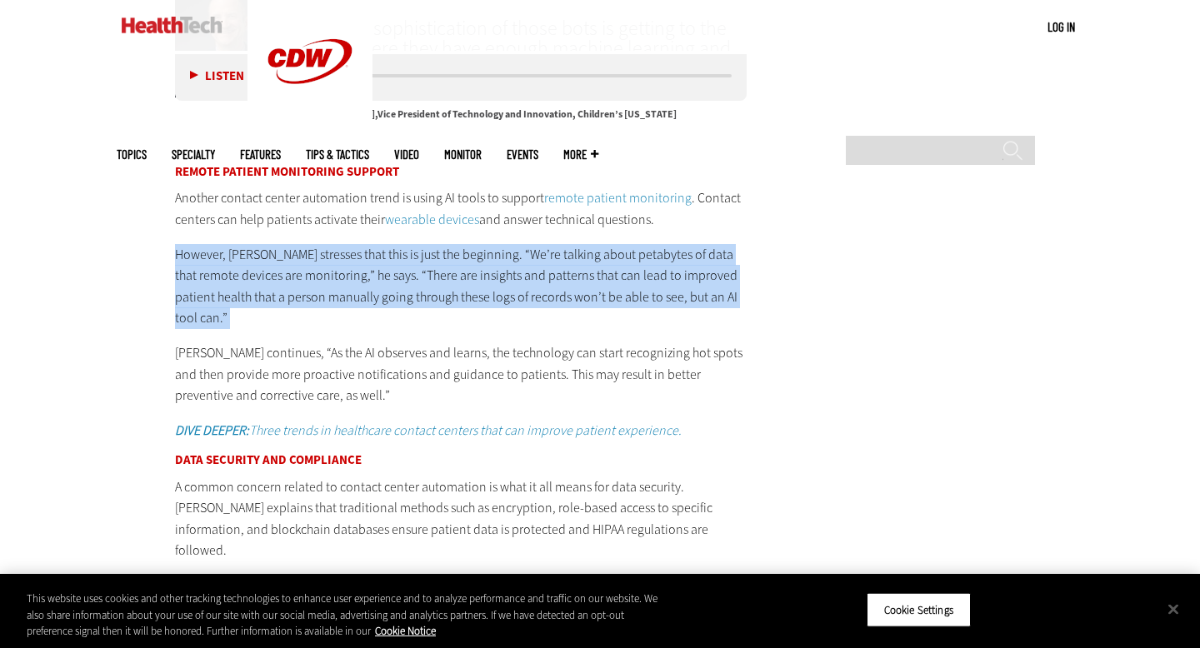
click at [276, 244] on p "However, [PERSON_NAME] stresses that this is just the beginning. “We’re talking…" at bounding box center [461, 286] width 572 height 85
click at [277, 244] on p "However, [PERSON_NAME] stresses that this is just the beginning. “We’re talking…" at bounding box center [461, 286] width 572 height 85
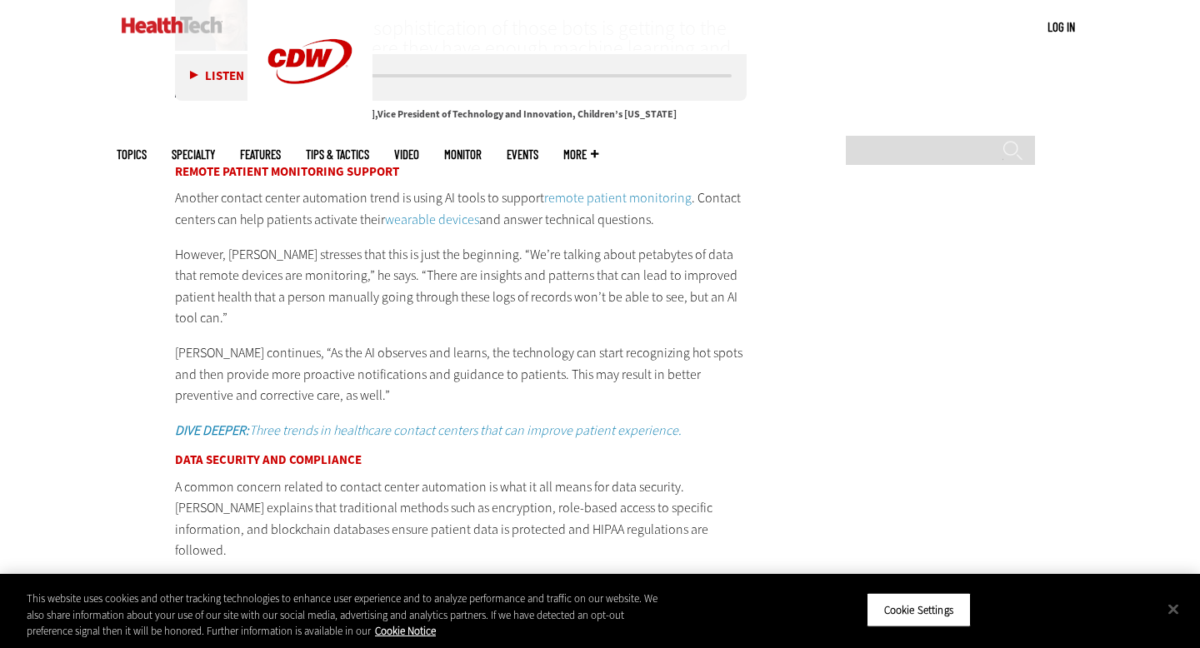
click at [277, 244] on p "However, [PERSON_NAME] stresses that this is just the beginning. “We’re talking…" at bounding box center [461, 286] width 572 height 85
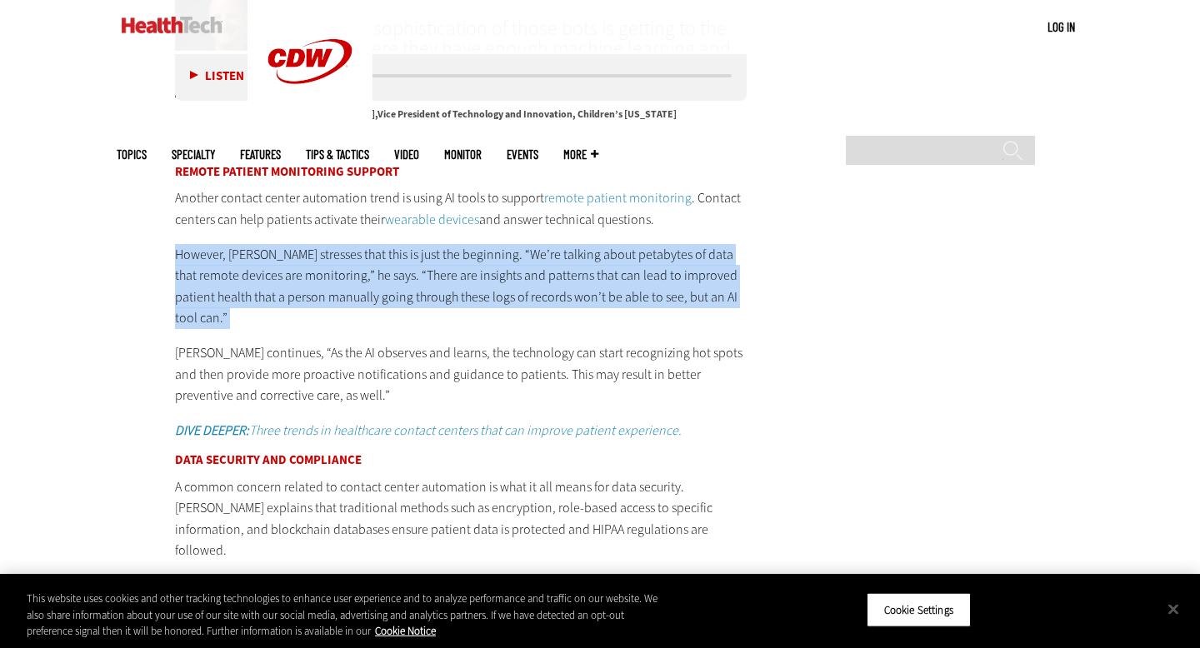
click at [277, 244] on p "However, [PERSON_NAME] stresses that this is just the beginning. “We’re talking…" at bounding box center [461, 286] width 572 height 85
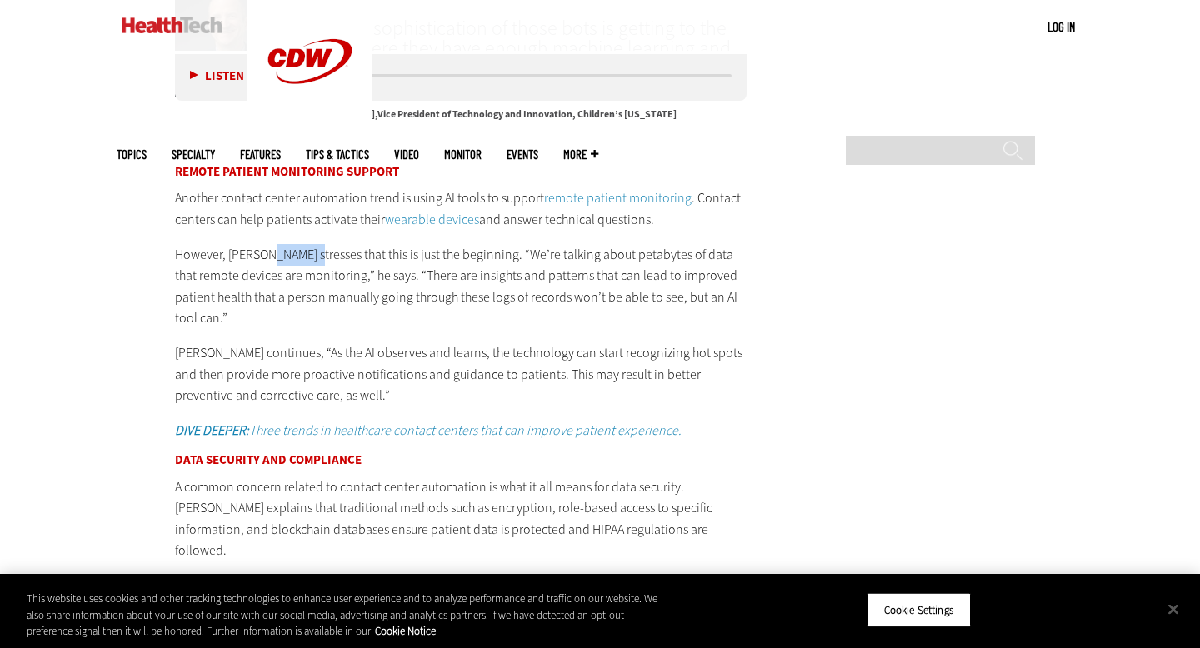
click at [277, 244] on p "However, [PERSON_NAME] stresses that this is just the beginning. “We’re talking…" at bounding box center [461, 286] width 572 height 85
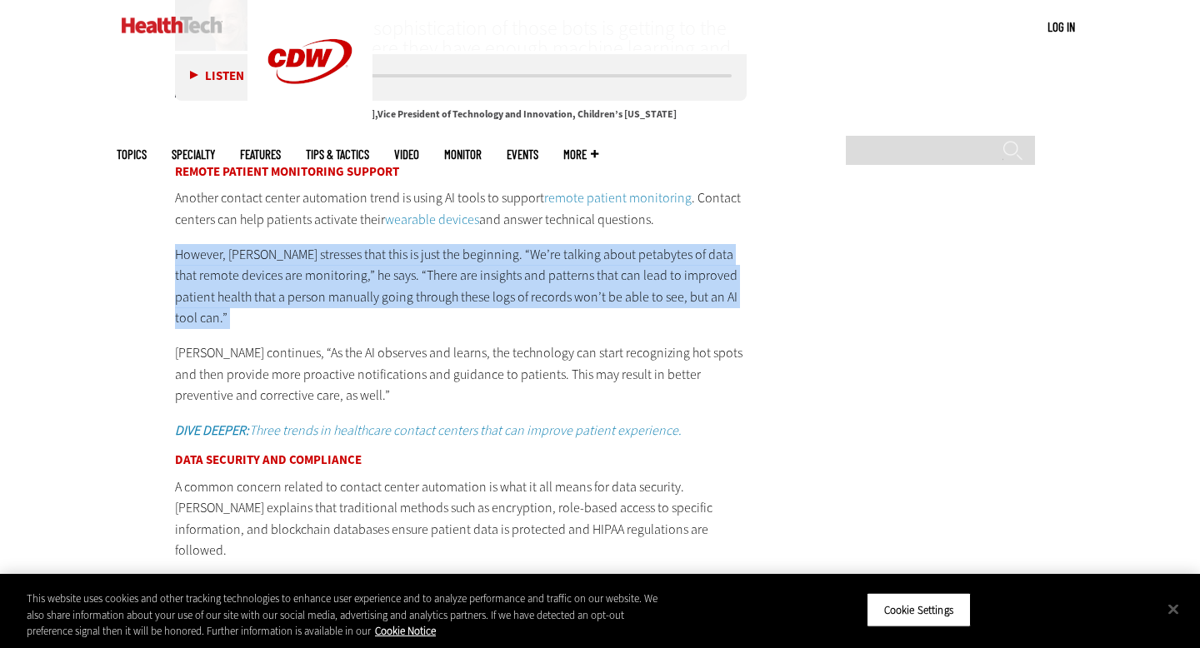
click at [277, 244] on p "However, [PERSON_NAME] stresses that this is just the beginning. “We’re talking…" at bounding box center [461, 286] width 572 height 85
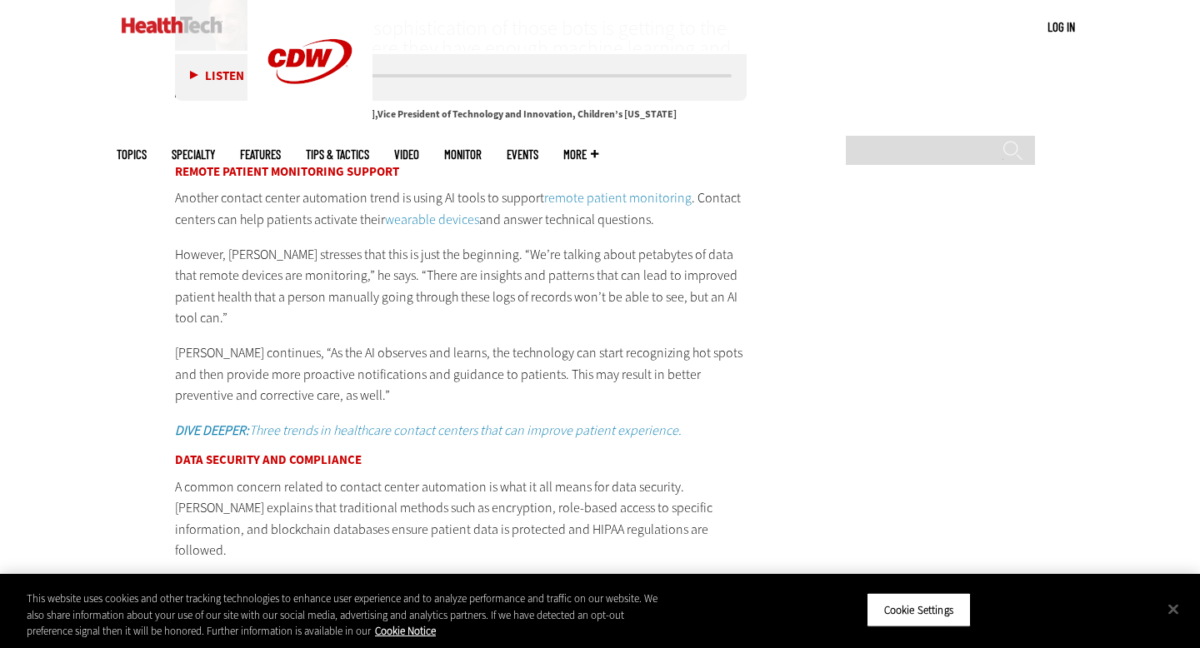
click at [277, 251] on p "However, [PERSON_NAME] stresses that this is just the beginning. “We’re talking…" at bounding box center [461, 286] width 572 height 85
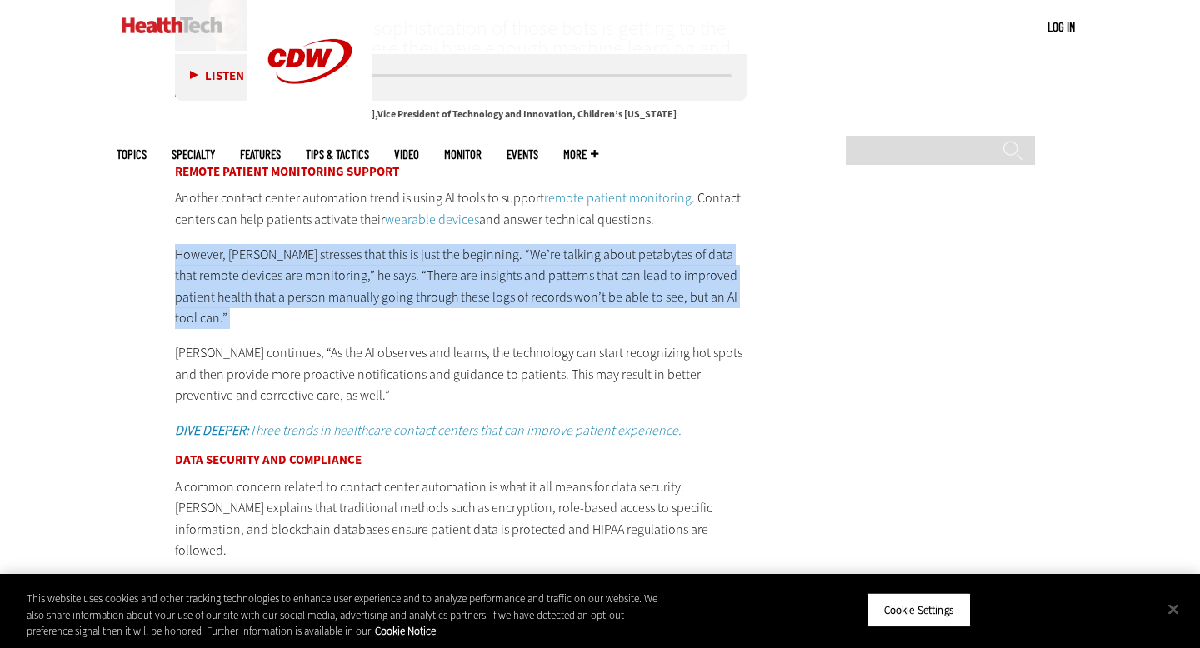
click at [277, 251] on p "However, [PERSON_NAME] stresses that this is just the beginning. “We’re talking…" at bounding box center [461, 286] width 572 height 85
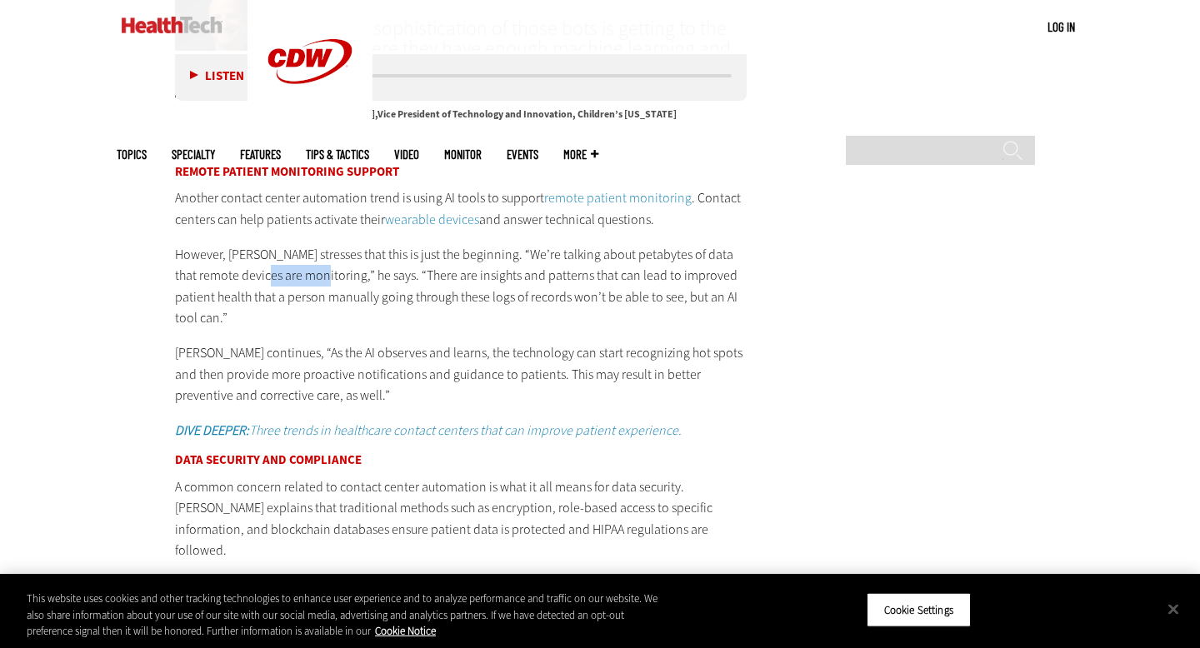
click at [277, 251] on p "However, [PERSON_NAME] stresses that this is just the beginning. “We’re talking…" at bounding box center [461, 286] width 572 height 85
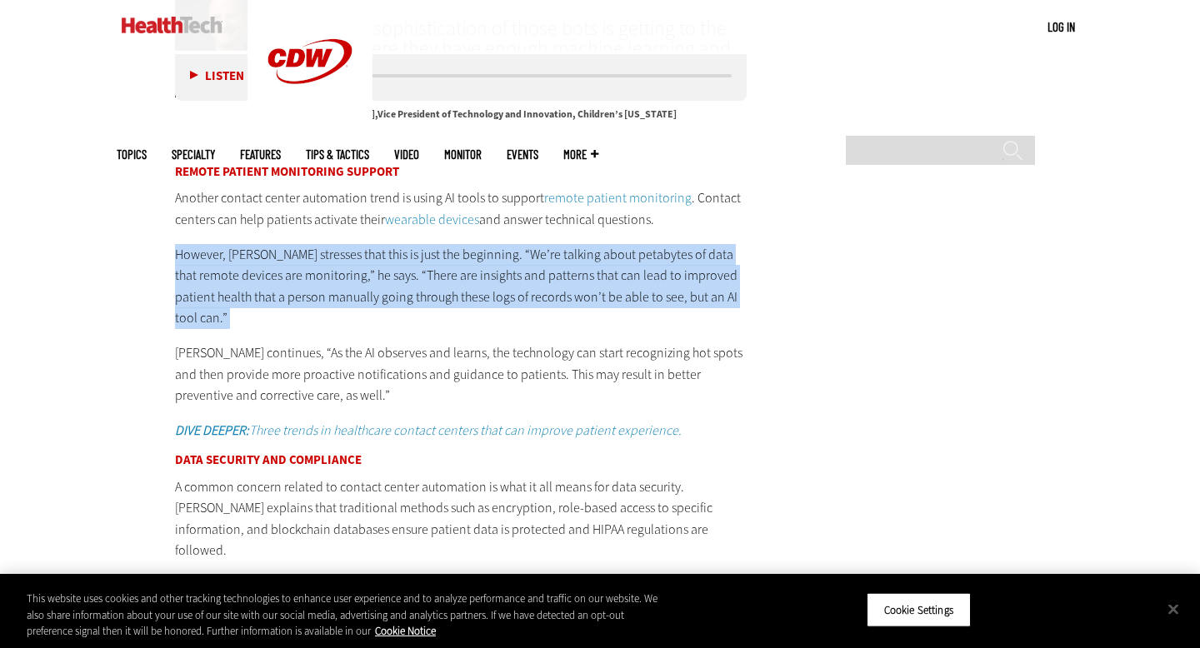
click at [277, 251] on p "However, [PERSON_NAME] stresses that this is just the beginning. “We’re talking…" at bounding box center [461, 286] width 572 height 85
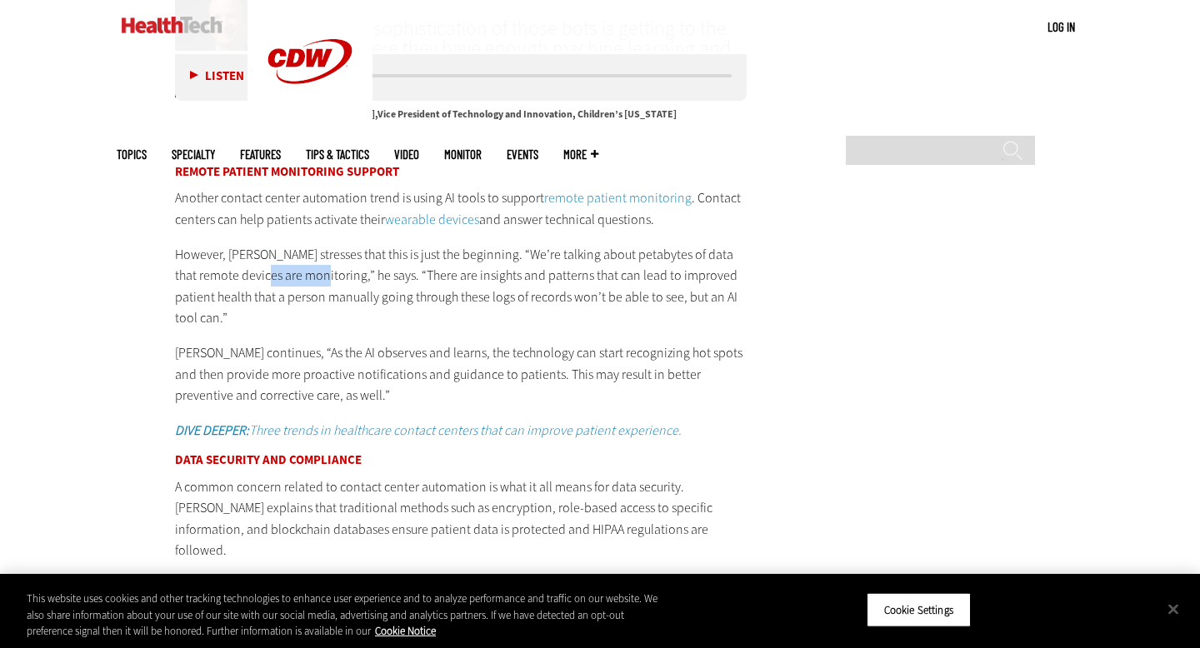
click at [277, 251] on p "However, [PERSON_NAME] stresses that this is just the beginning. “We’re talking…" at bounding box center [461, 286] width 572 height 85
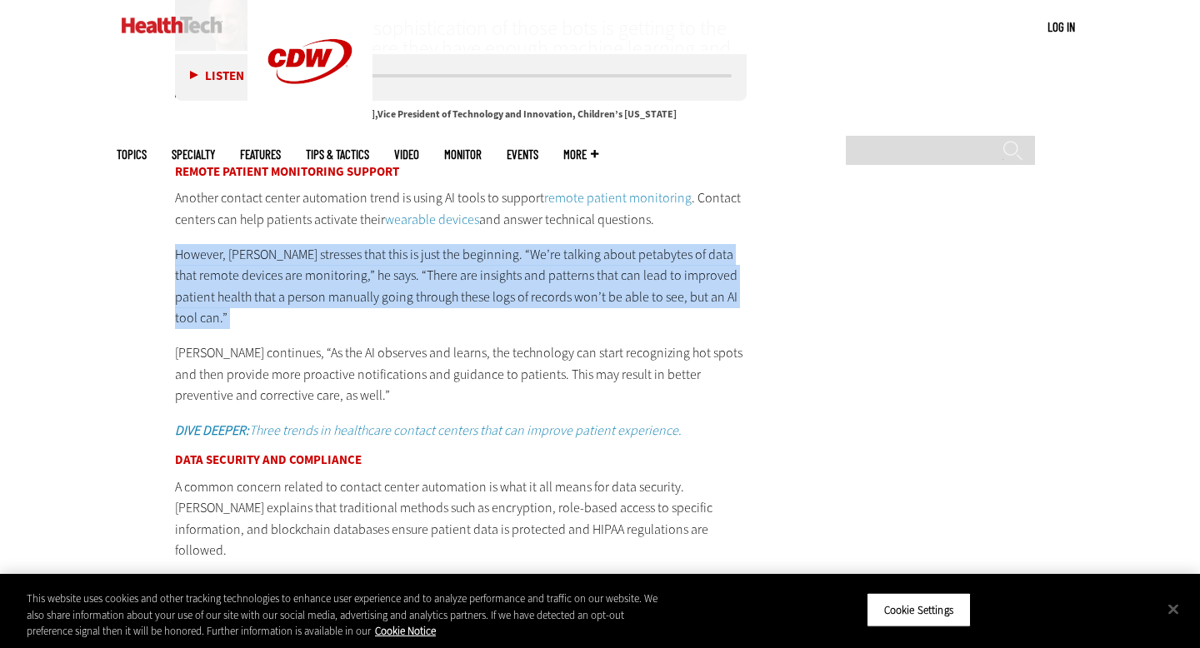
click at [277, 251] on p "However, [PERSON_NAME] stresses that this is just the beginning. “We’re talking…" at bounding box center [461, 286] width 572 height 85
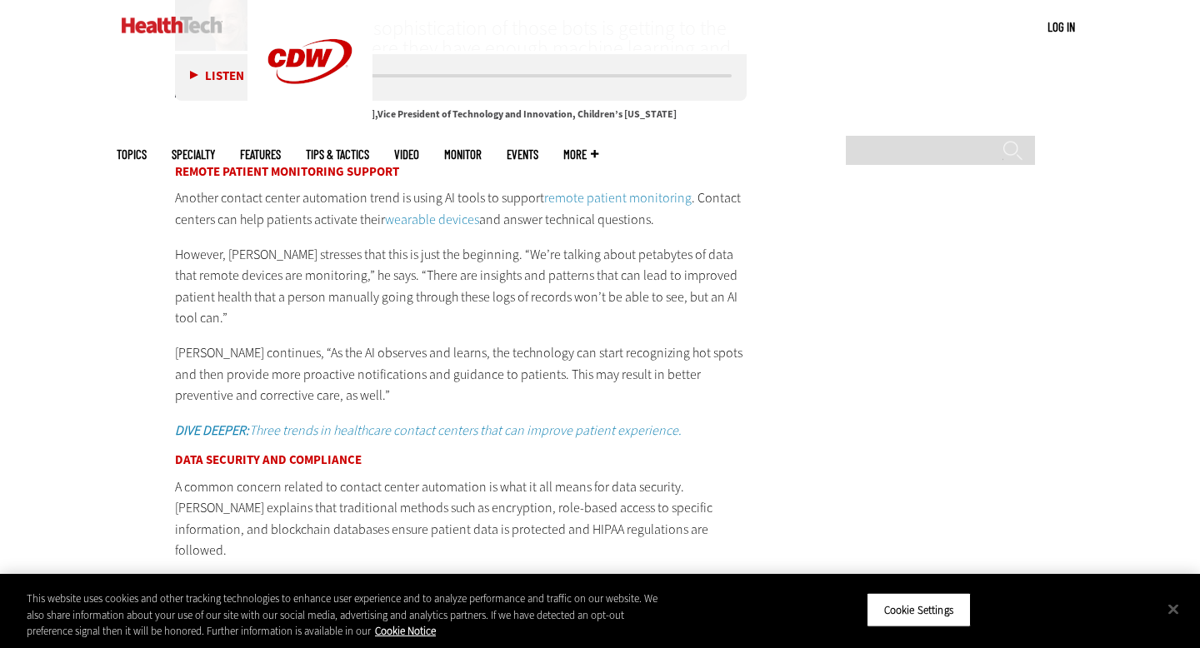
click at [278, 342] on p "[PERSON_NAME] continues, “As the AI observes and learns, the technology can sta…" at bounding box center [461, 374] width 572 height 64
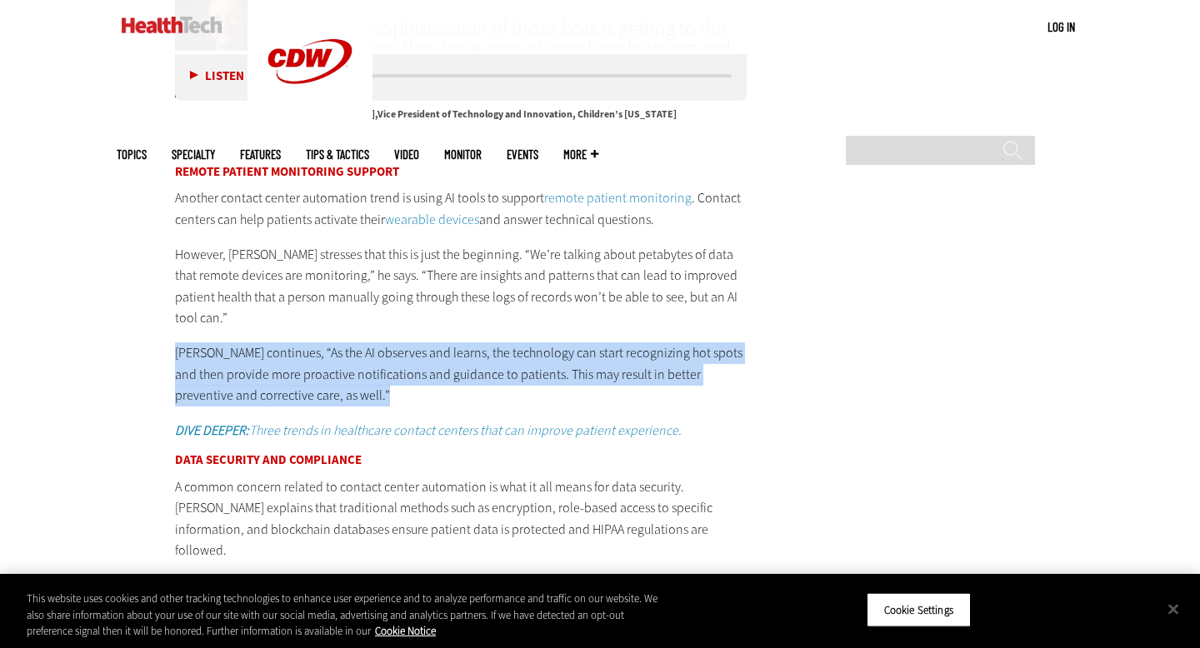
click at [278, 342] on p "[PERSON_NAME] continues, “As the AI observes and learns, the technology can sta…" at bounding box center [461, 374] width 572 height 64
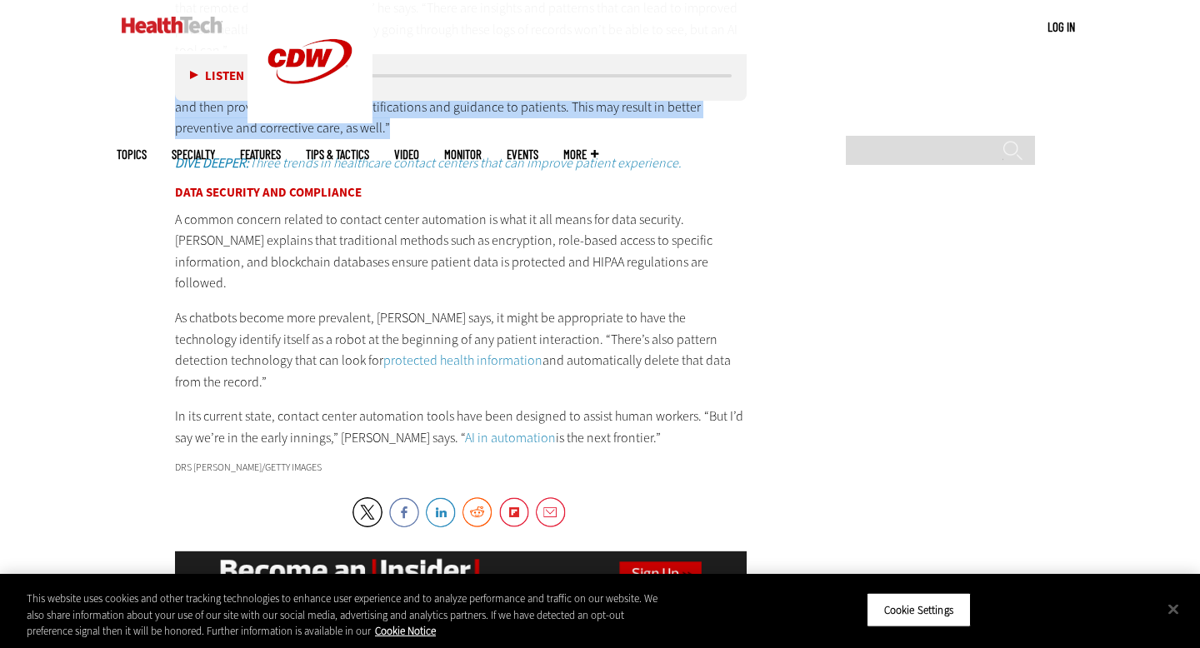
scroll to position [3630, 0]
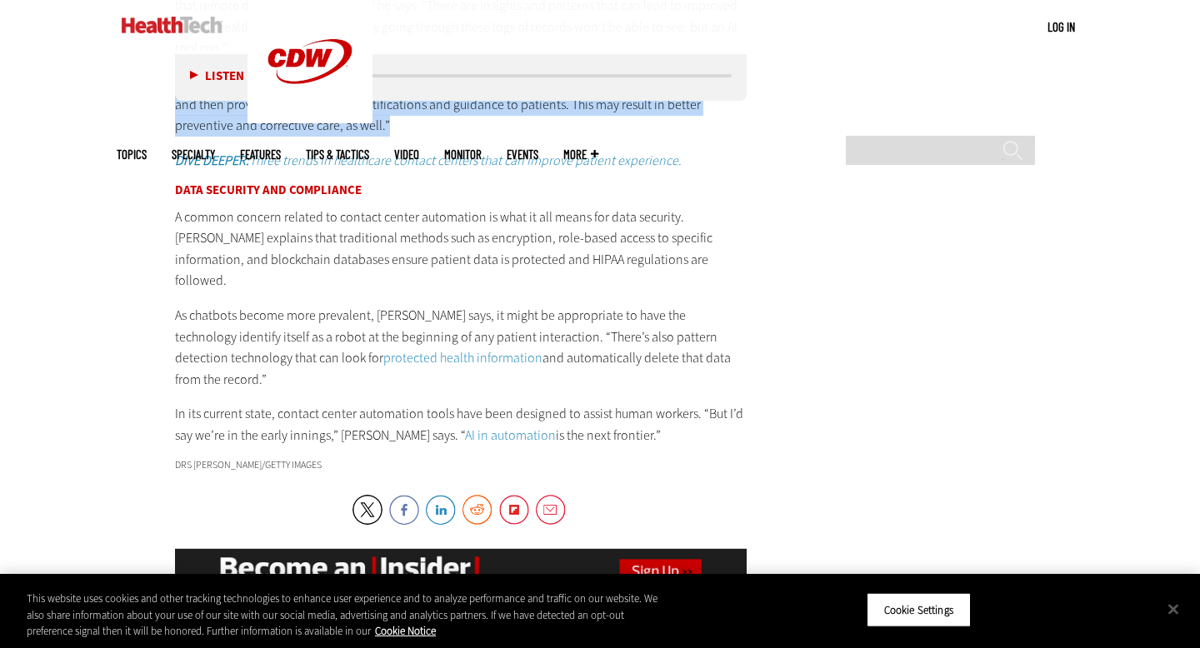
click at [225, 207] on p "A common concern related to contact center automation is what it all means for …" at bounding box center [461, 249] width 572 height 85
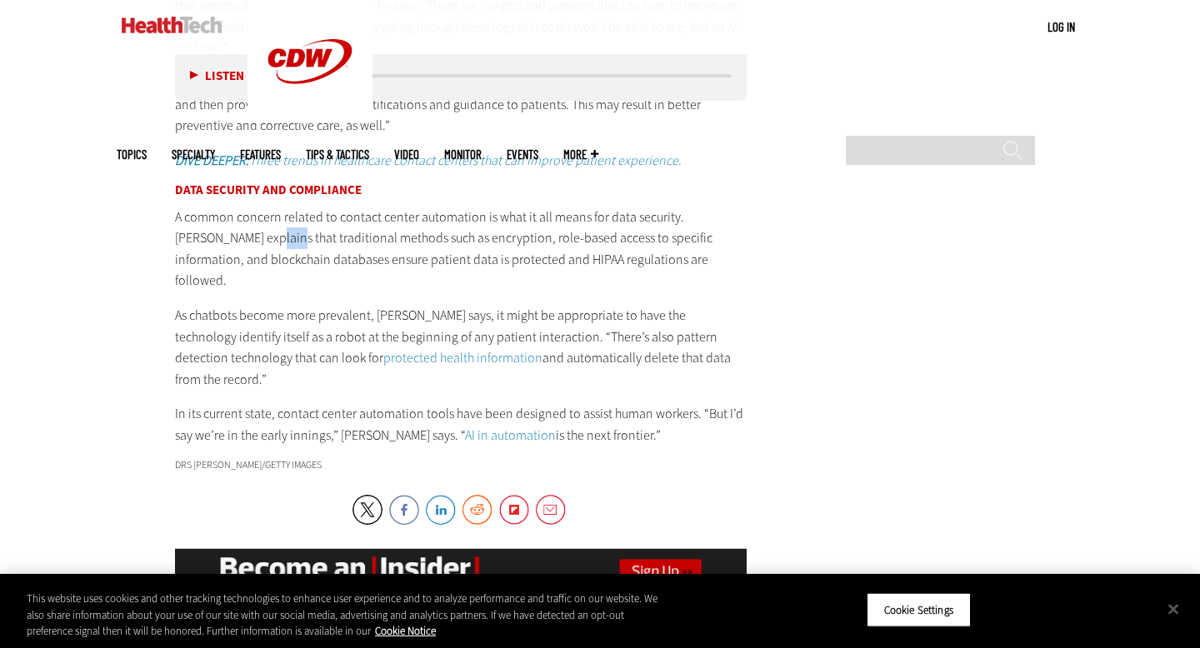
click at [225, 207] on p "A common concern related to contact center automation is what it all means for …" at bounding box center [461, 249] width 572 height 85
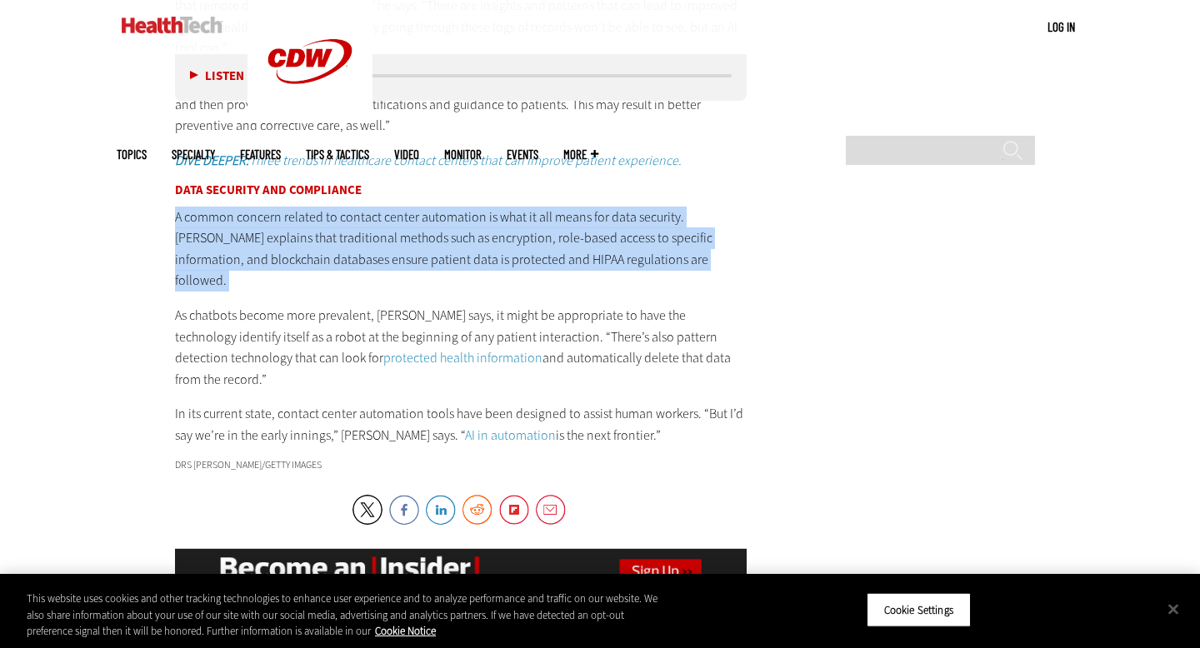
click at [225, 207] on p "A common concern related to contact center automation is what it all means for …" at bounding box center [461, 249] width 572 height 85
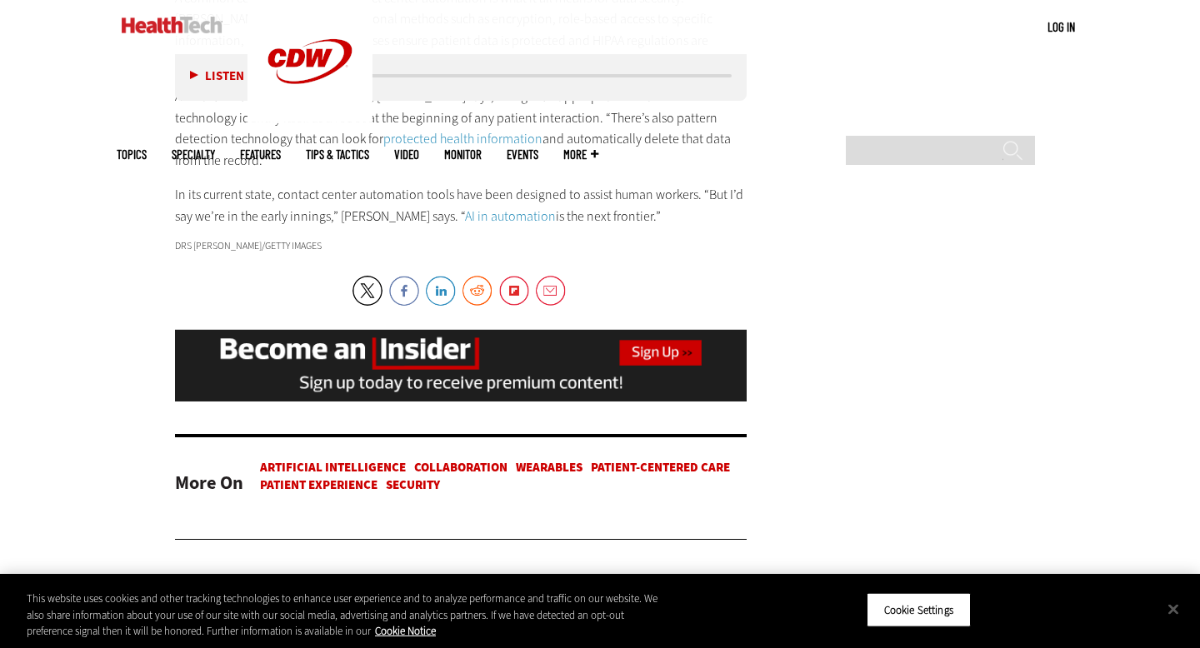
scroll to position [4001, 0]
